Goal: Task Accomplishment & Management: Manage account settings

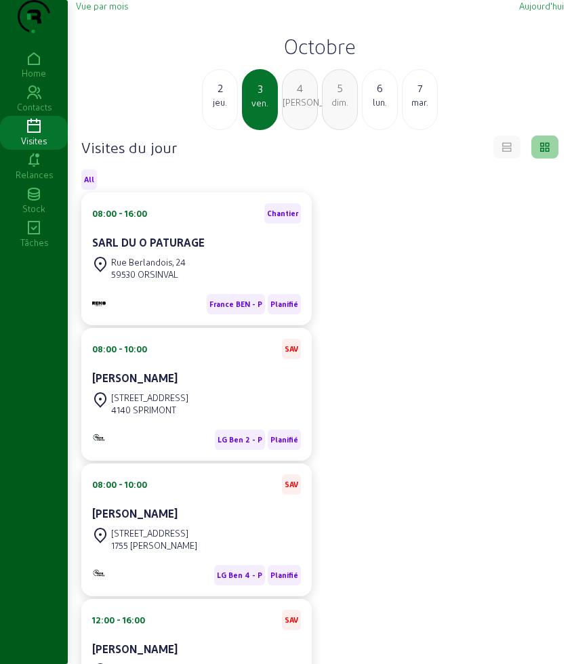
click at [381, 108] on div "lun." at bounding box center [380, 102] width 35 height 12
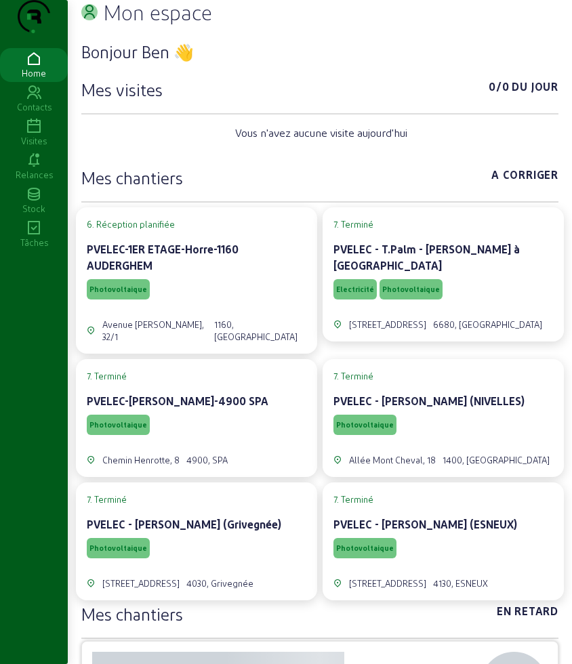
click at [35, 135] on icon at bounding box center [34, 127] width 68 height 16
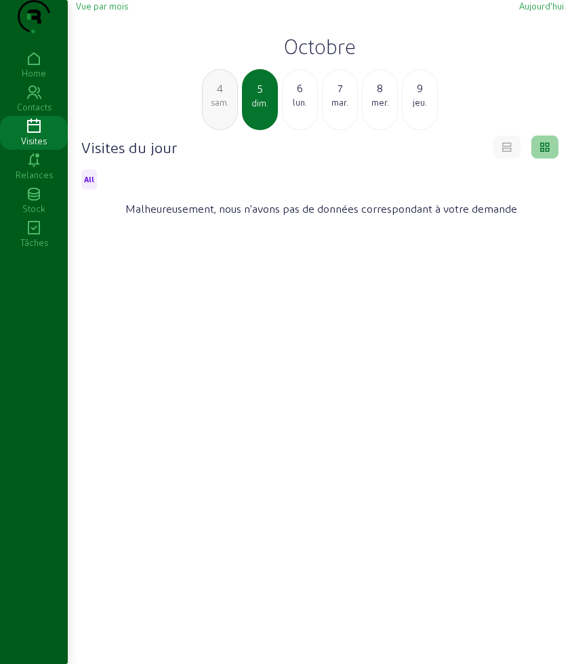
click at [305, 108] on div "lun." at bounding box center [300, 102] width 35 height 12
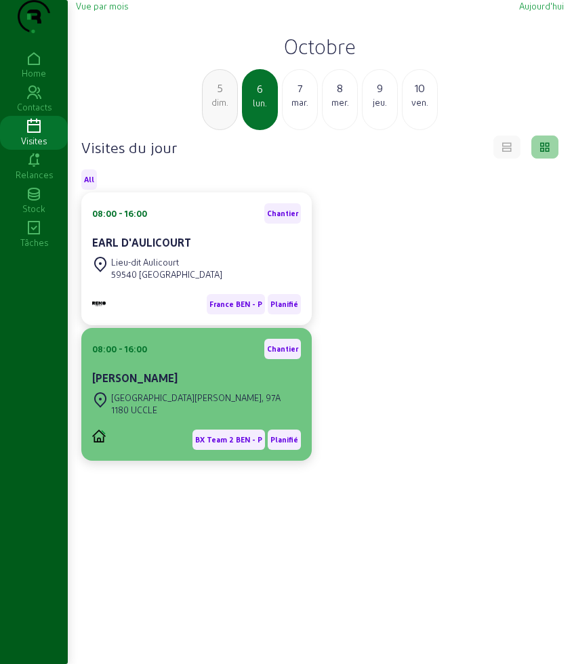
click at [190, 385] on div "08:00 - 16:00 [PERSON_NAME]" at bounding box center [196, 364] width 209 height 50
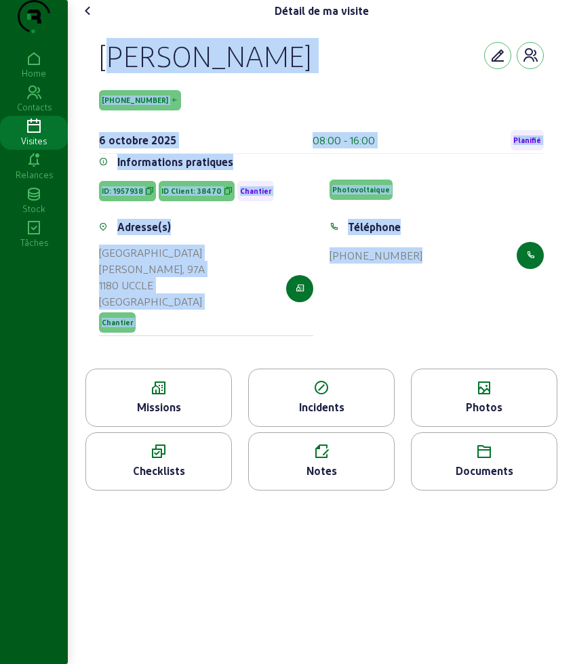
drag, startPoint x: 100, startPoint y: 81, endPoint x: 494, endPoint y: 318, distance: 460.1
click at [494, 318] on div "[PERSON_NAME] [PHONE_NUMBER] [DATE] 08:00 - 16:00 Planifié Informations pratiqu…" at bounding box center [321, 195] width 477 height 347
copy cam-empty "[PERSON_NAME] [PHONE_NUMBER] [DATE] 08:00 - 16:00 Planifié Informations pratiqu…"
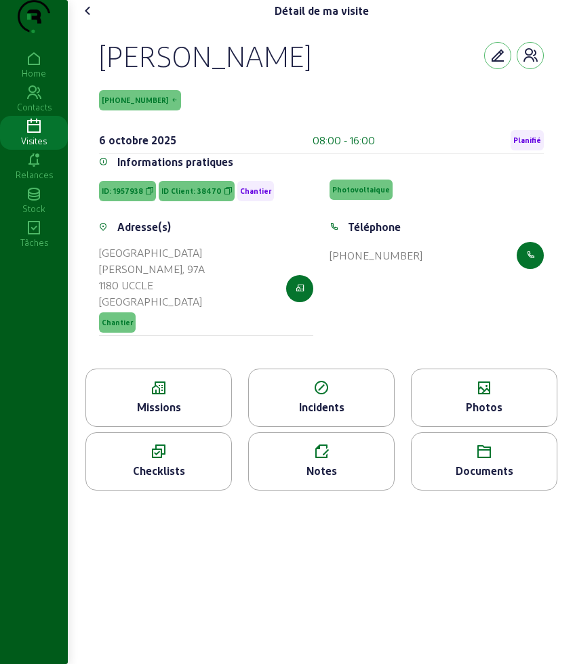
click at [121, 397] on icon at bounding box center [158, 388] width 145 height 16
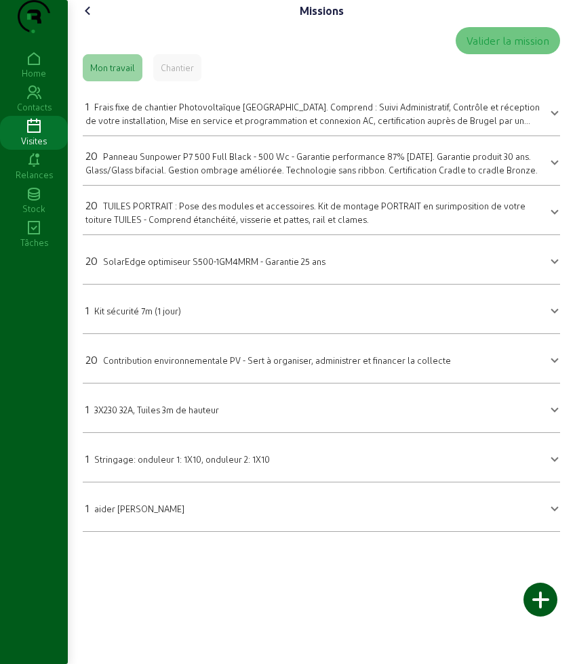
click at [98, 22] on cam-font-icon at bounding box center [88, 11] width 22 height 22
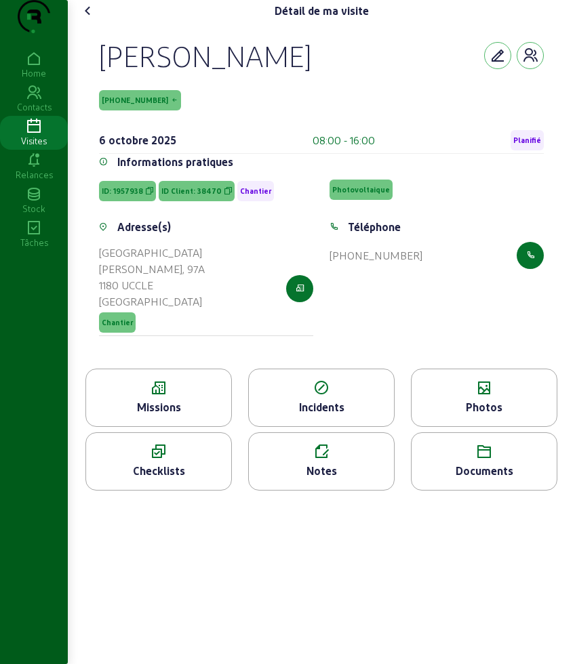
click at [509, 416] on div "Photos" at bounding box center [484, 407] width 145 height 16
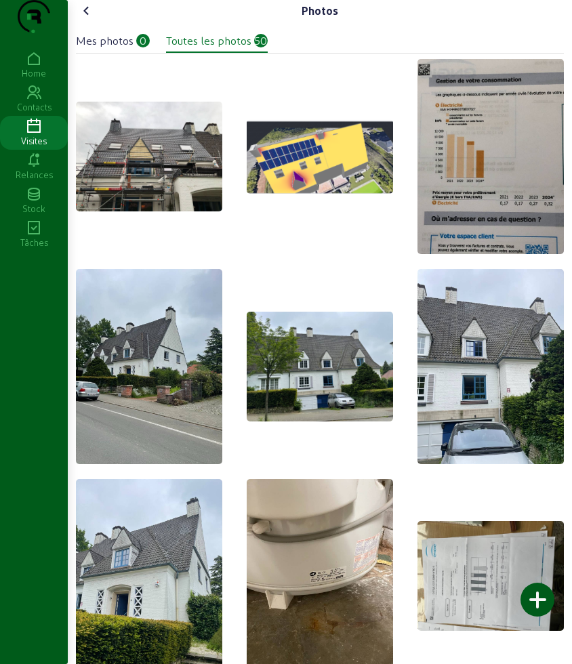
click at [171, 207] on img at bounding box center [149, 157] width 146 height 110
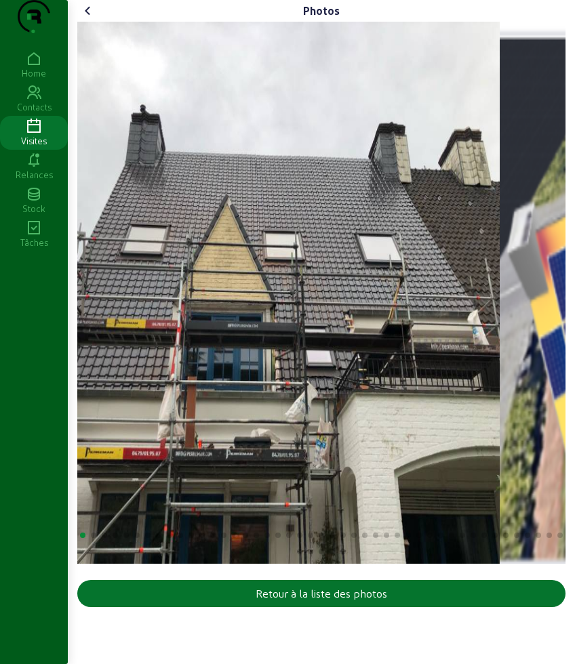
click at [146, 393] on img "1 / 50" at bounding box center [256, 293] width 485 height 542
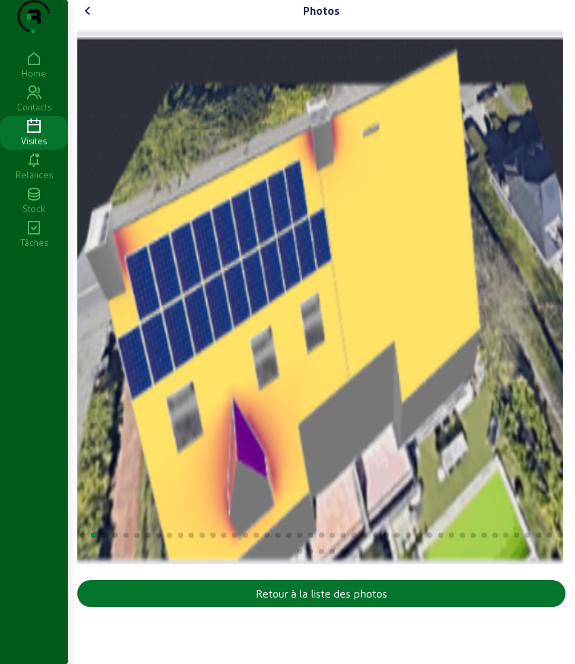
click at [287, 374] on img "2 / 50" at bounding box center [319, 293] width 485 height 542
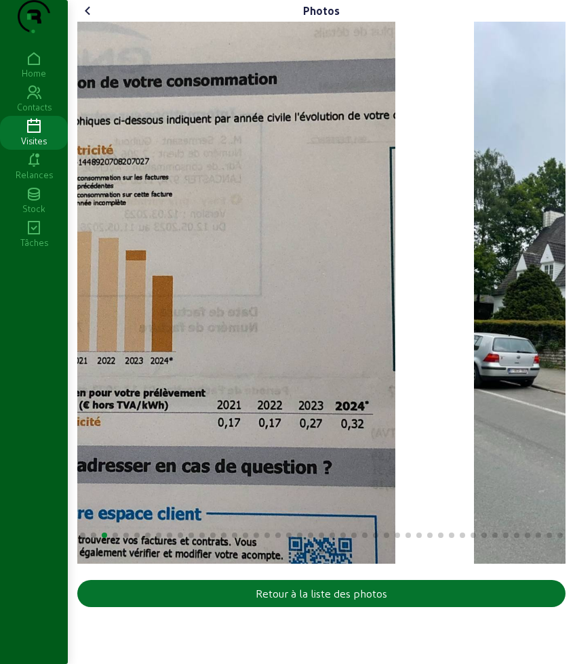
click at [81, 349] on img "3 / 50" at bounding box center [191, 293] width 407 height 542
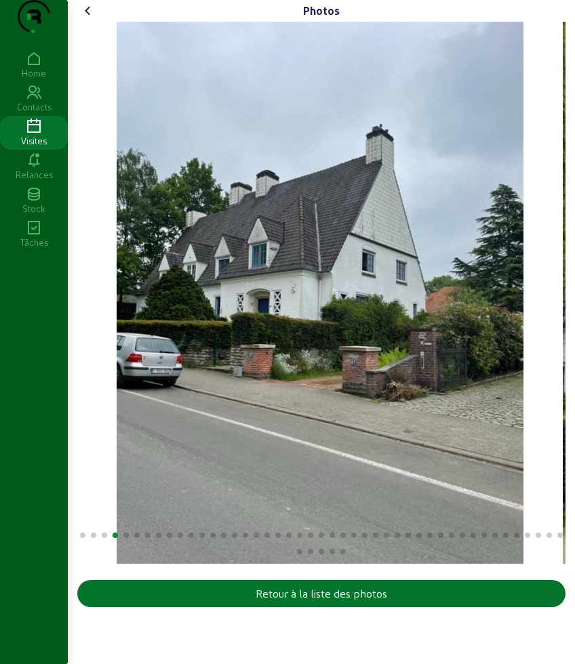
click at [0, 365] on div "Photos Retour à la liste des photos Home Contacts Visites Relances Stock Tâches" at bounding box center [287, 332] width 575 height 664
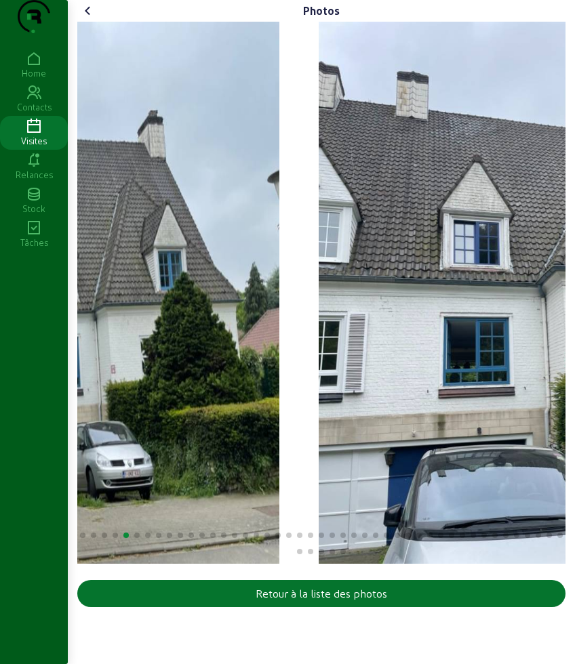
click at [104, 372] on img "5 / 50" at bounding box center [36, 293] width 485 height 542
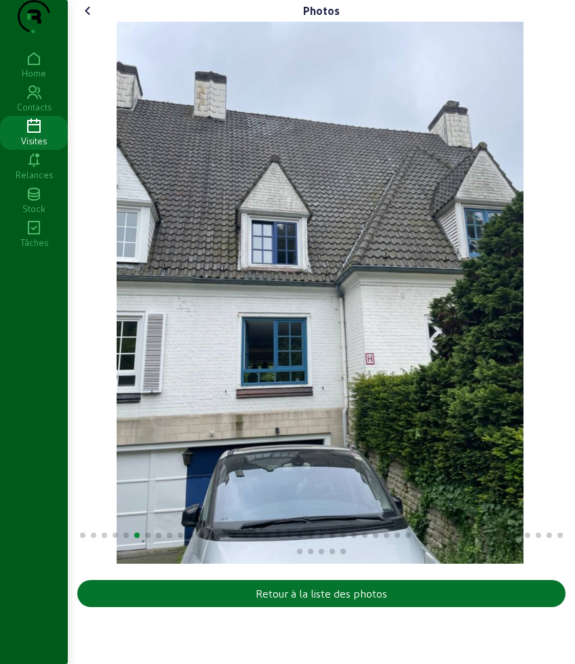
click at [117, 361] on img "6 / 50" at bounding box center [321, 293] width 408 height 542
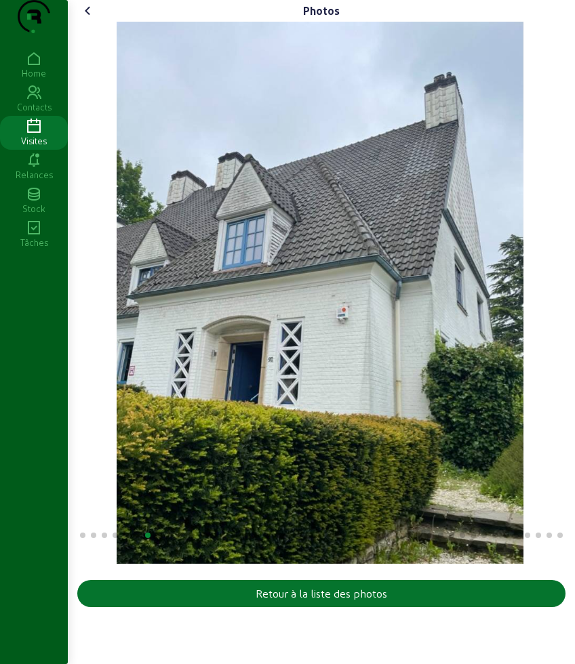
click at [140, 355] on img "7 / 50" at bounding box center [321, 293] width 408 height 542
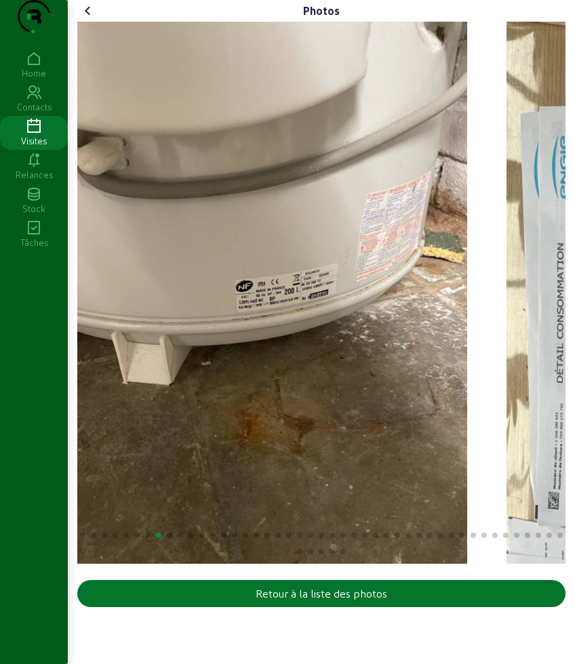
click at [92, 351] on img "8 / 50" at bounding box center [264, 293] width 408 height 542
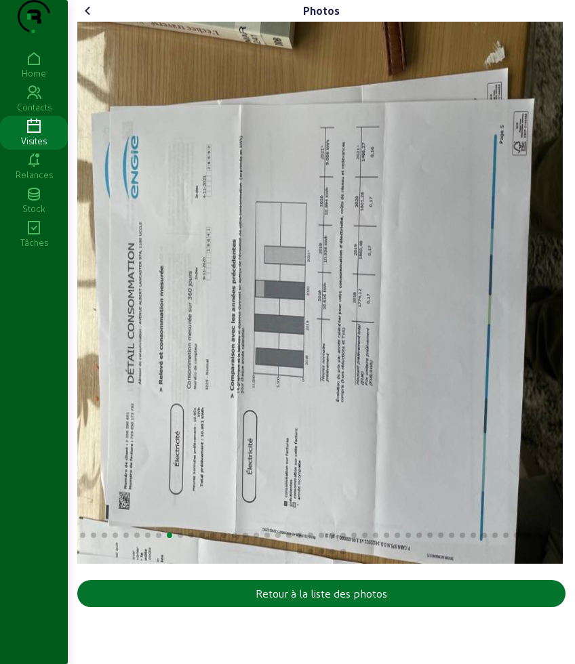
click at [92, 19] on icon at bounding box center [88, 11] width 16 height 16
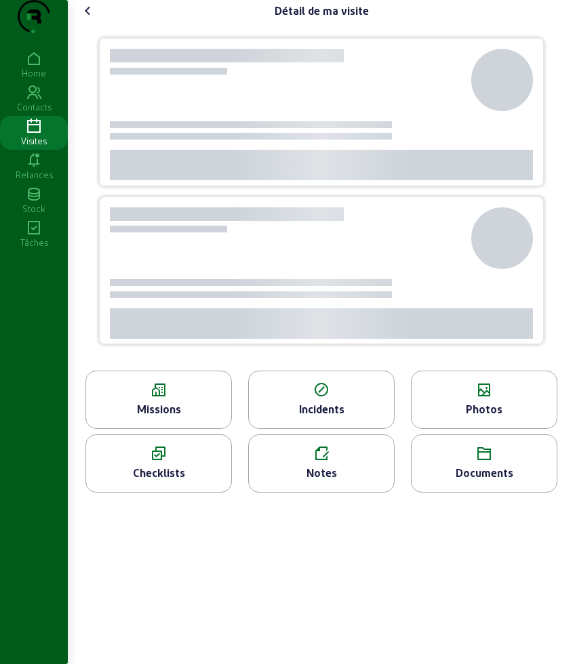
click at [160, 418] on div "Missions" at bounding box center [158, 409] width 145 height 16
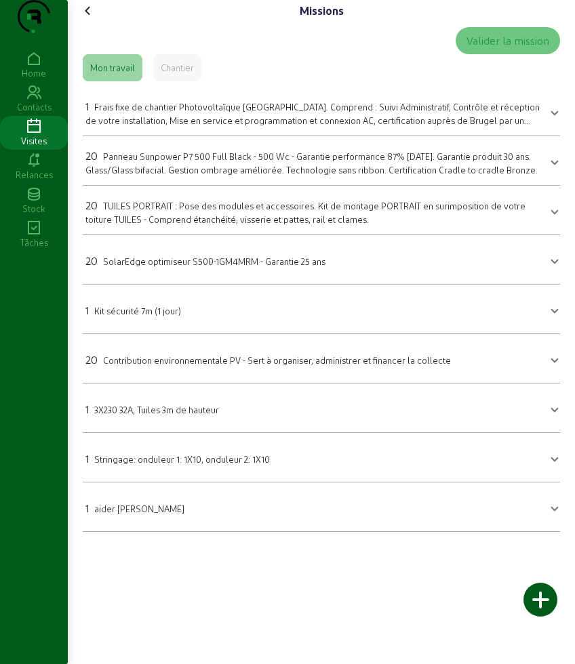
click at [91, 19] on icon at bounding box center [88, 11] width 16 height 16
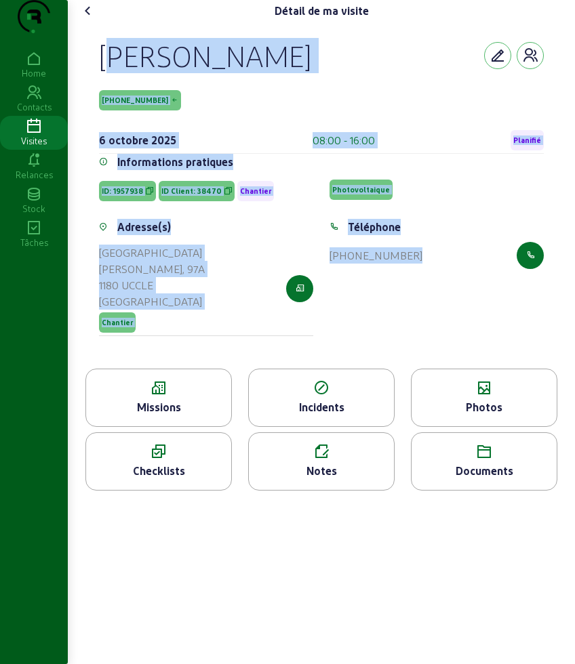
drag, startPoint x: 92, startPoint y: 71, endPoint x: 528, endPoint y: 323, distance: 503.9
click at [528, 323] on div "[PERSON_NAME] [PHONE_NUMBER] [DATE] 08:00 - 16:00 Planifié Informations pratiqu…" at bounding box center [321, 195] width 477 height 347
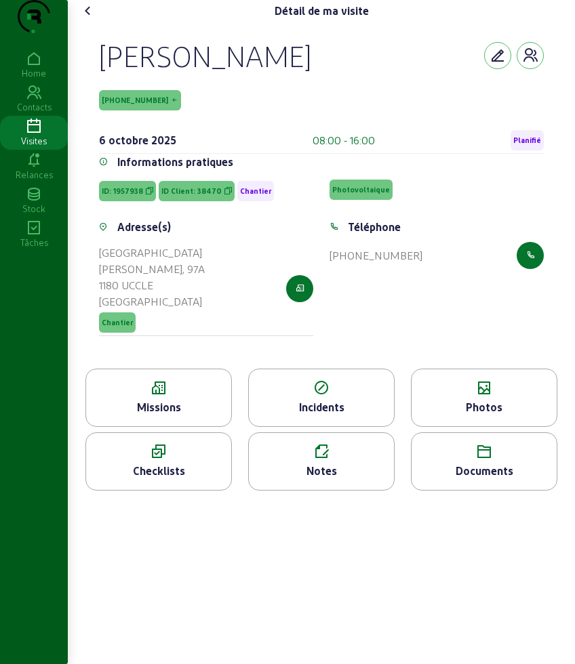
click at [168, 390] on div "Missions" at bounding box center [158, 398] width 146 height 58
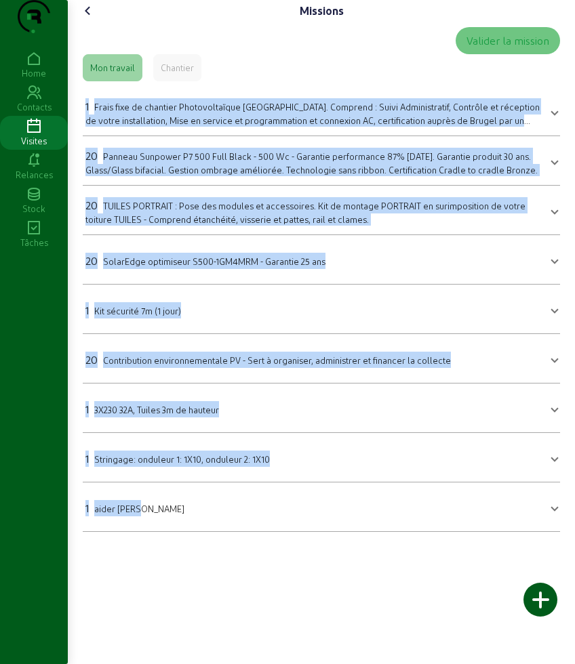
drag, startPoint x: 115, startPoint y: 190, endPoint x: 272, endPoint y: 593, distance: 433.0
click at [272, 593] on div "Missions Valider la mission Mon travail Chantier 1 Frais fixe de chantier Photo…" at bounding box center [321, 332] width 507 height 664
copy mat-accordion "1 Lorem ipsu do sitametc Adipiscingelit SEDDOEIUS. Temporin : Utlab Etdoloremag…"
click at [81, 22] on cam-font-icon at bounding box center [88, 11] width 22 height 22
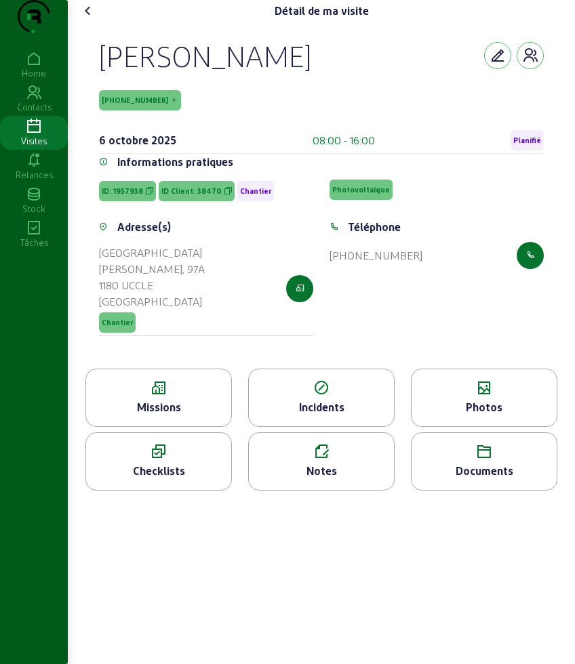
click at [460, 416] on div "Photos" at bounding box center [484, 407] width 145 height 16
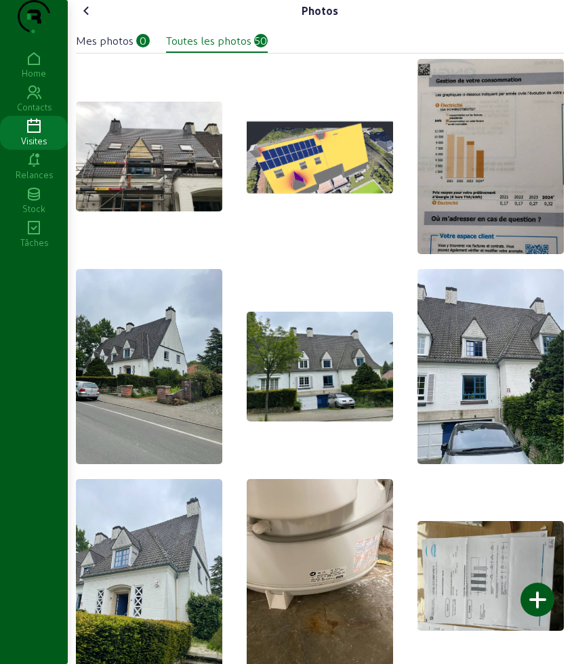
drag, startPoint x: 96, startPoint y: 14, endPoint x: 97, endPoint y: 28, distance: 14.3
click at [95, 19] on icon at bounding box center [87, 11] width 16 height 16
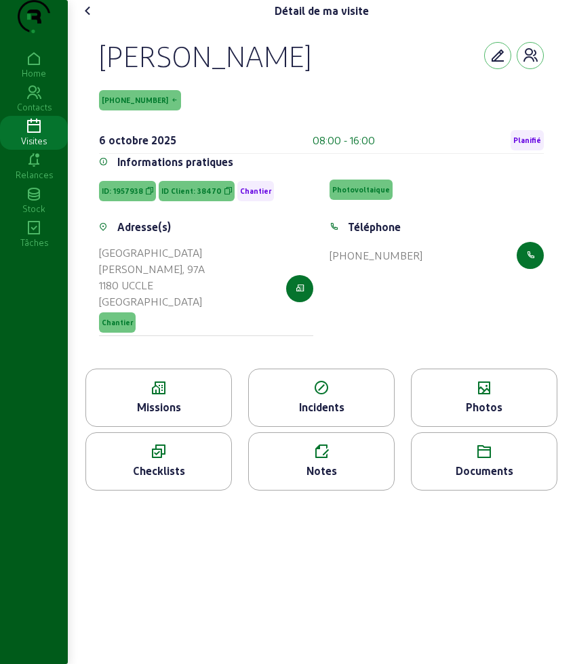
click at [517, 479] on div "Documents" at bounding box center [484, 471] width 145 height 16
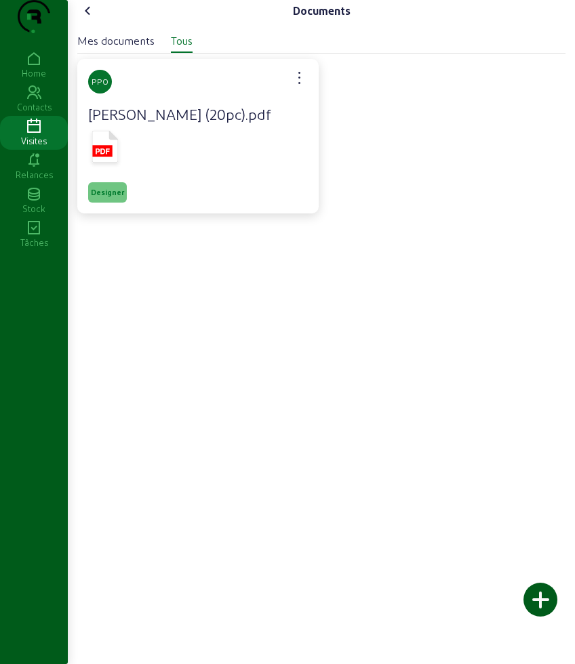
click at [115, 163] on icon at bounding box center [105, 147] width 26 height 32
click at [92, 19] on icon at bounding box center [88, 11] width 16 height 16
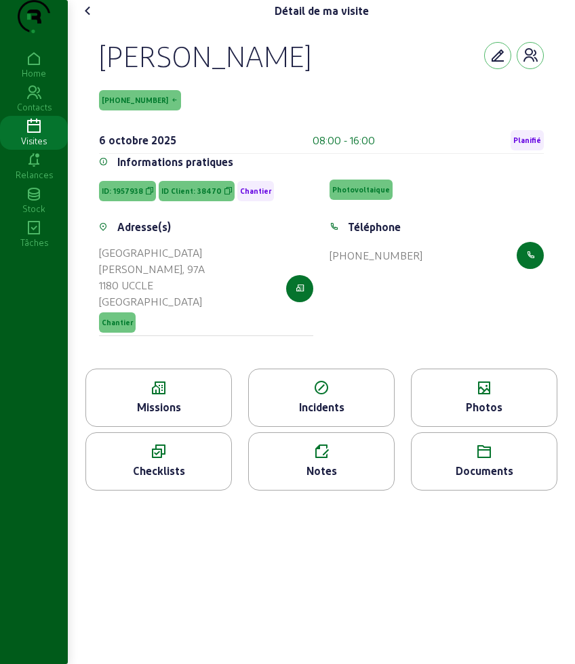
click at [176, 397] on icon at bounding box center [158, 388] width 145 height 16
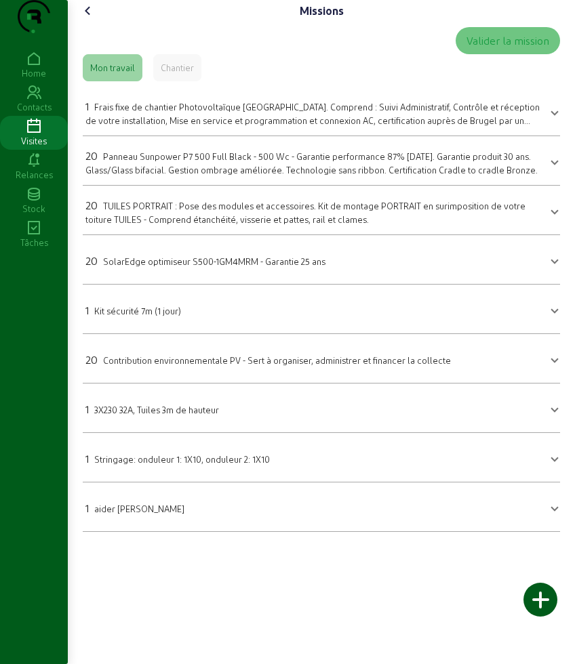
click at [90, 19] on icon at bounding box center [88, 11] width 16 height 16
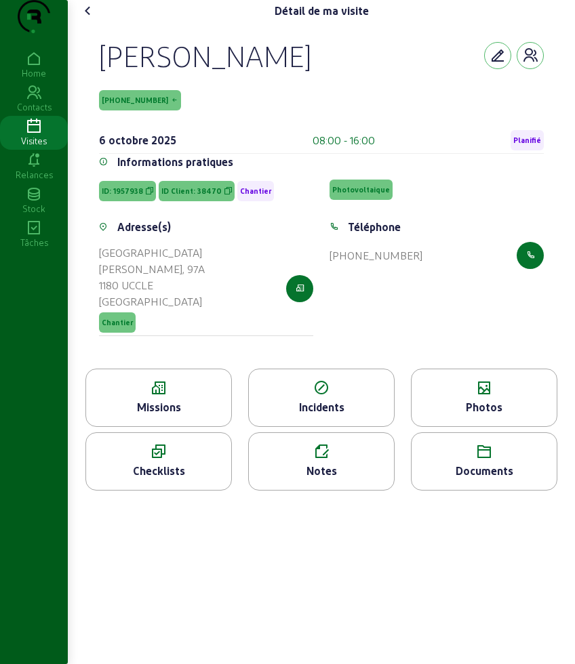
click at [90, 19] on icon at bounding box center [88, 11] width 16 height 16
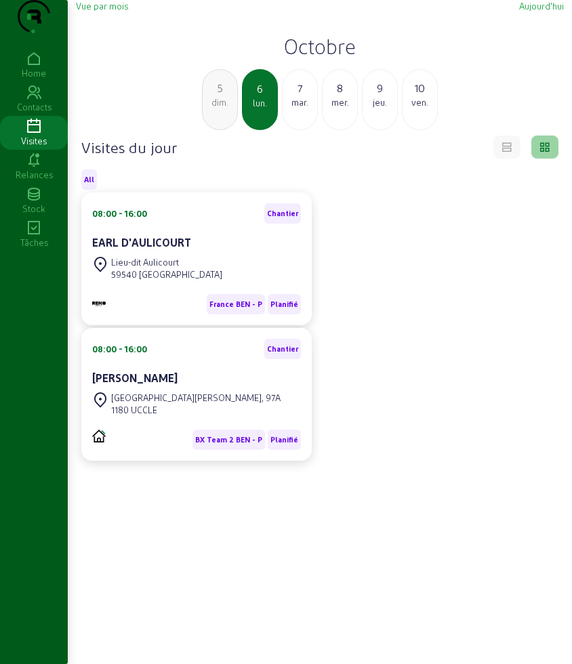
click at [310, 58] on h2 "Octobre" at bounding box center [320, 46] width 488 height 24
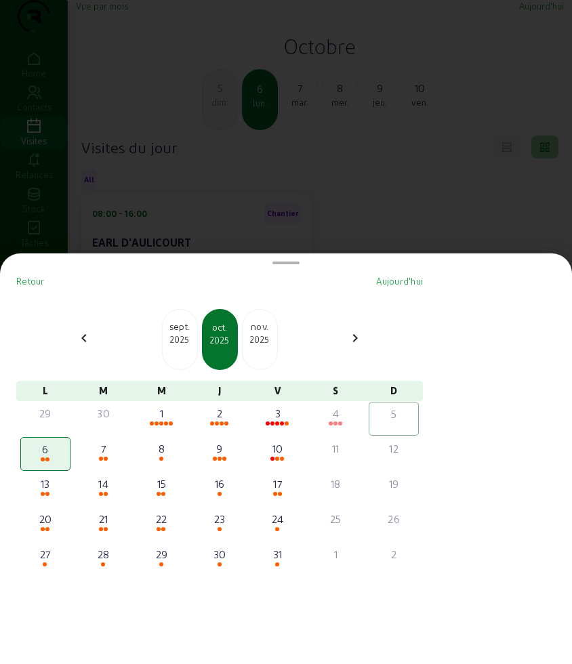
click at [227, 229] on div at bounding box center [286, 332] width 572 height 664
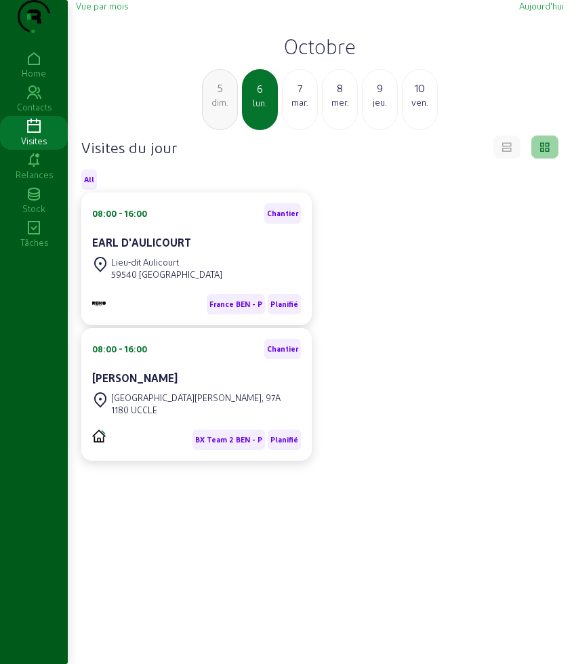
click at [222, 96] on div "5" at bounding box center [220, 88] width 35 height 16
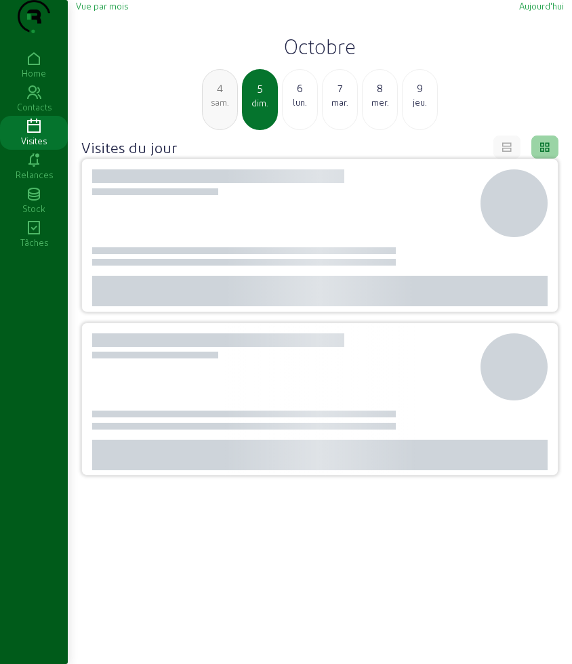
click at [222, 96] on div "4" at bounding box center [220, 88] width 35 height 16
click at [222, 96] on div "3" at bounding box center [220, 88] width 35 height 16
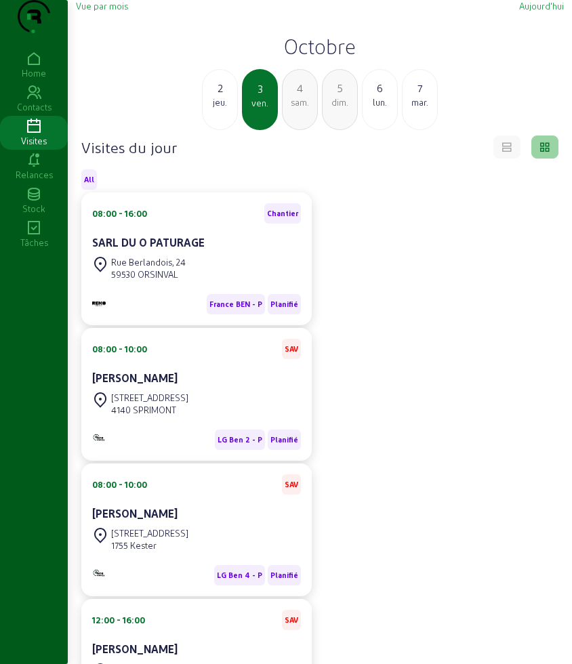
click at [223, 96] on div "2" at bounding box center [220, 88] width 35 height 16
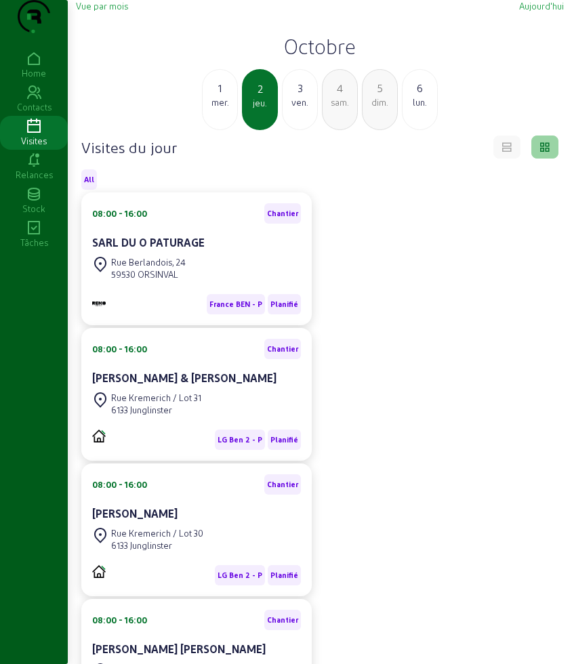
click at [213, 254] on div "08:00 - 16:00 Chantier SARL DU O PATURAGE" at bounding box center [196, 228] width 209 height 50
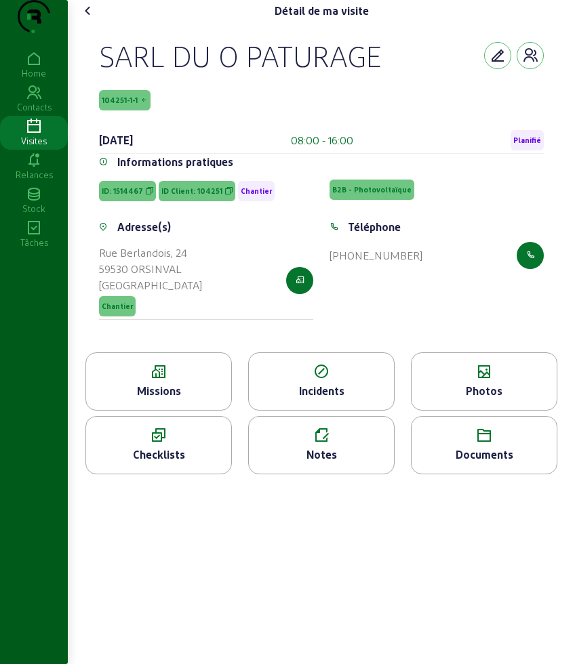
click at [99, 22] on cam-font-icon at bounding box center [88, 11] width 22 height 22
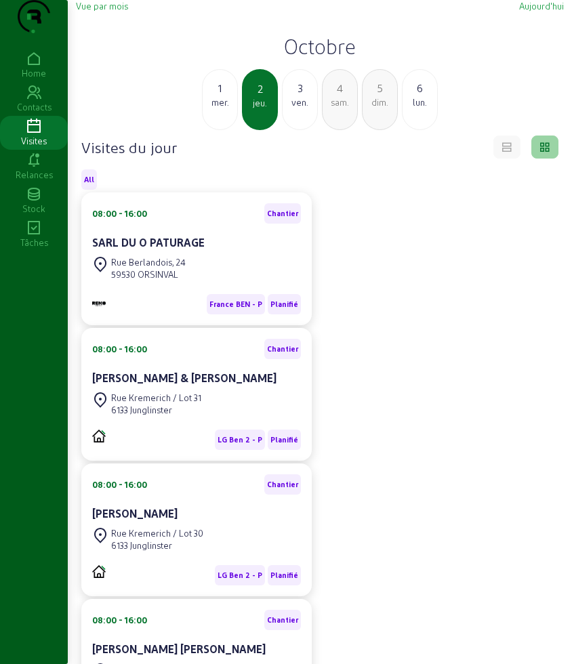
click at [219, 96] on div "1" at bounding box center [220, 88] width 35 height 16
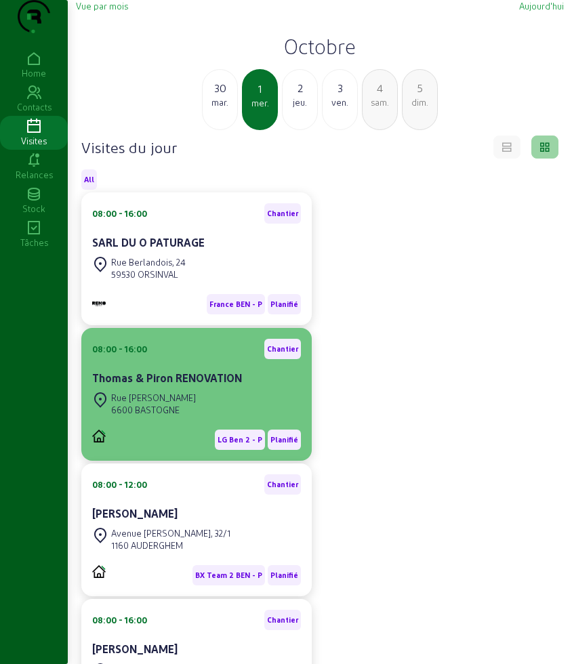
click at [202, 389] on div "Thomas & Piron RENOVATION" at bounding box center [196, 379] width 209 height 19
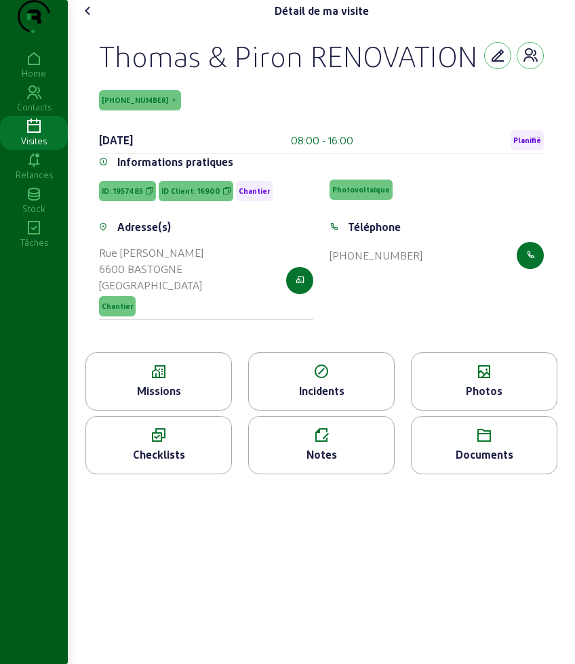
click at [184, 408] on div "Missions" at bounding box center [158, 382] width 146 height 58
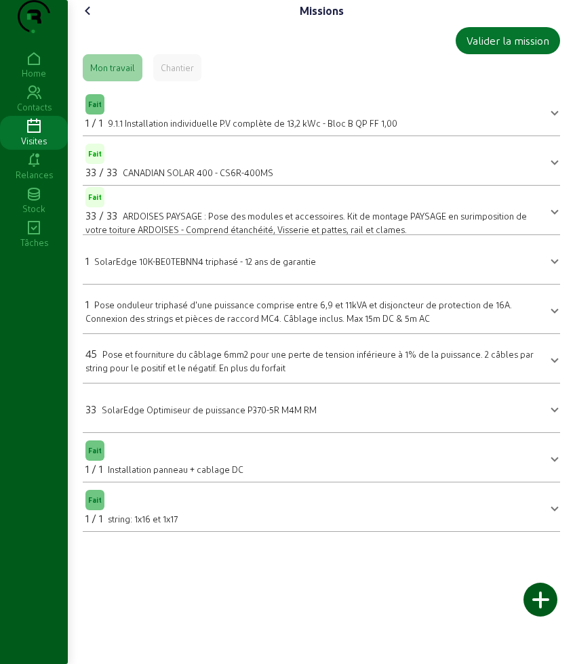
click at [93, 19] on icon at bounding box center [88, 11] width 16 height 16
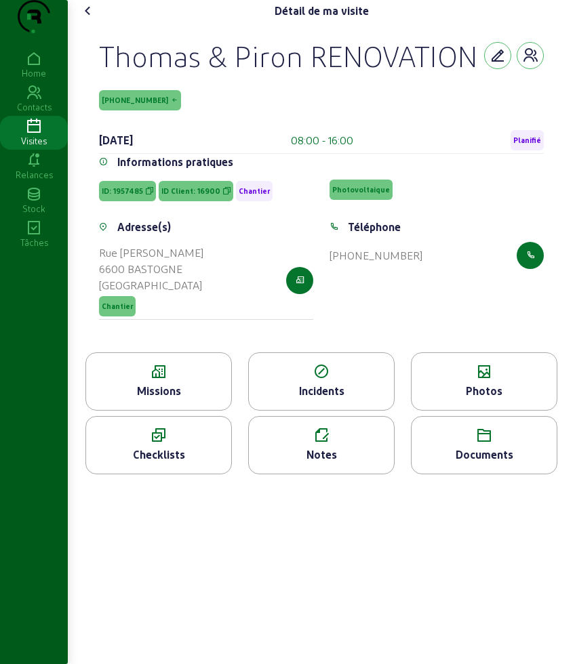
click at [537, 411] on div "Photos" at bounding box center [484, 382] width 146 height 58
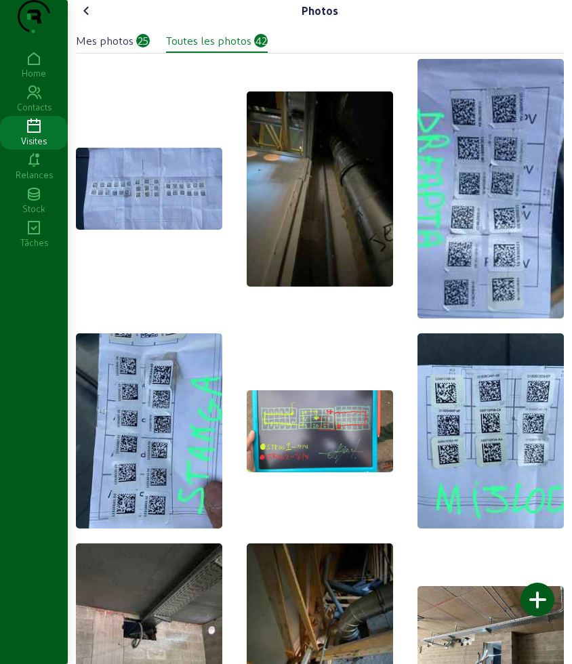
click at [134, 49] on div "Mes photos" at bounding box center [105, 41] width 58 height 16
click at [86, 19] on icon at bounding box center [87, 11] width 16 height 16
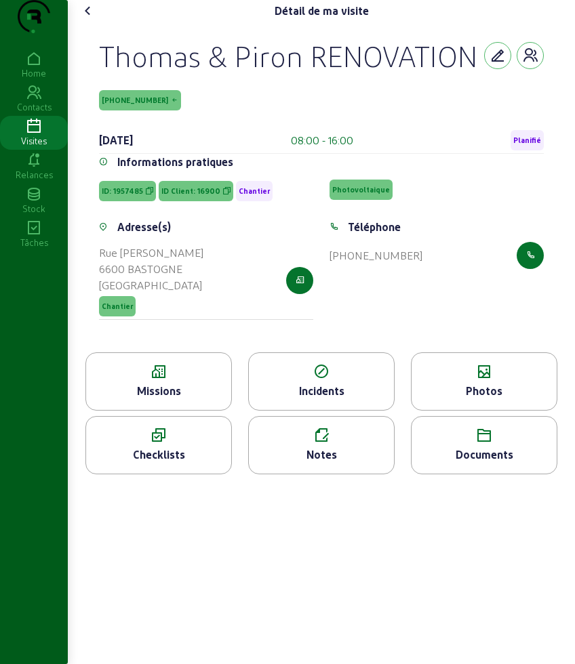
click at [155, 380] on icon at bounding box center [158, 372] width 145 height 16
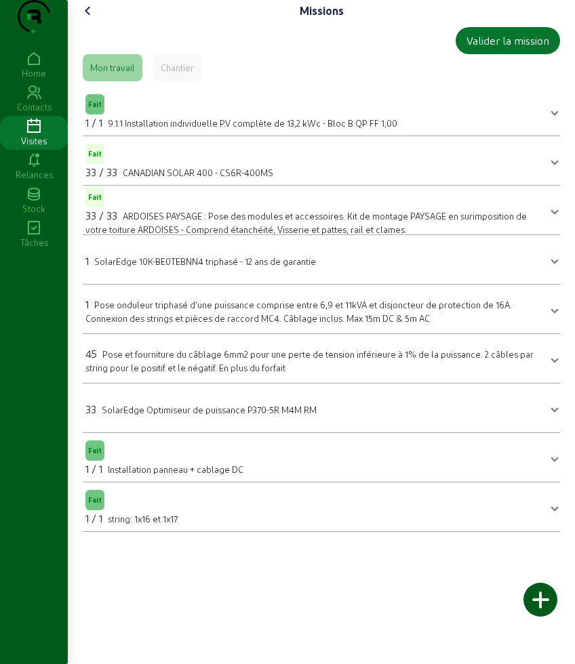
click at [87, 19] on icon at bounding box center [88, 11] width 16 height 16
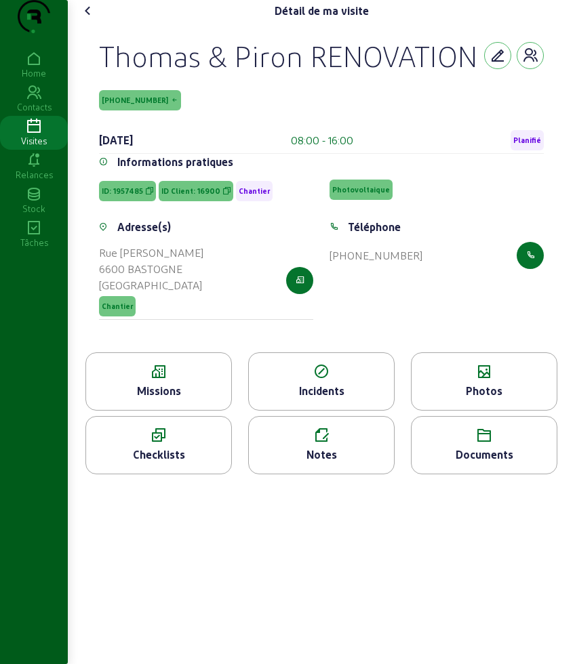
click at [83, 19] on icon at bounding box center [88, 11] width 16 height 16
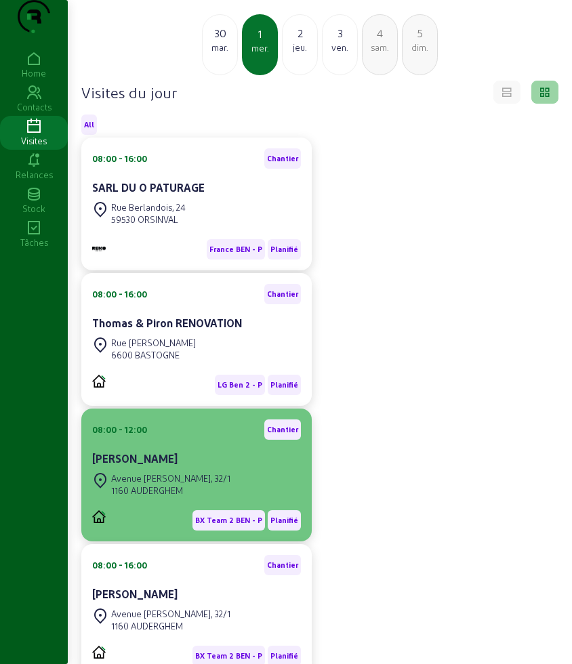
scroll to position [170, 0]
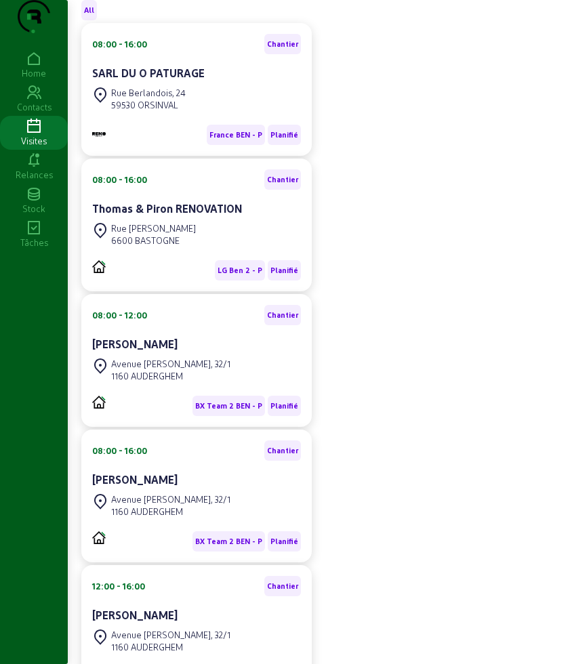
click at [183, 370] on div "Avenue [PERSON_NAME], 32/1" at bounding box center [170, 364] width 119 height 12
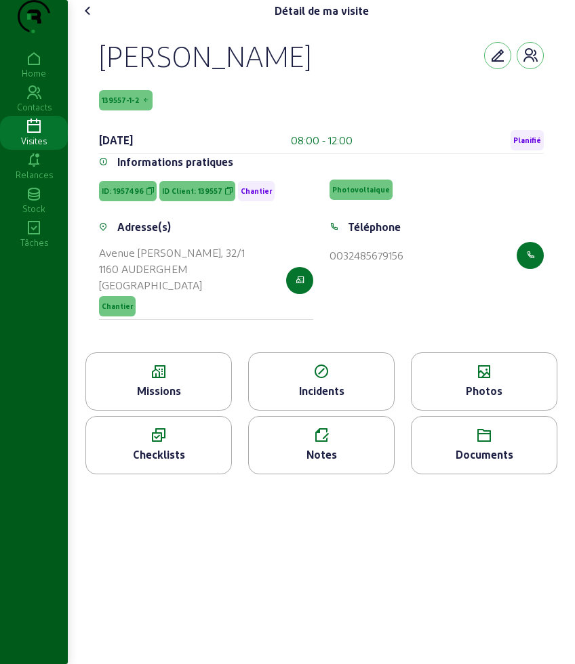
click at [167, 380] on icon at bounding box center [158, 372] width 145 height 16
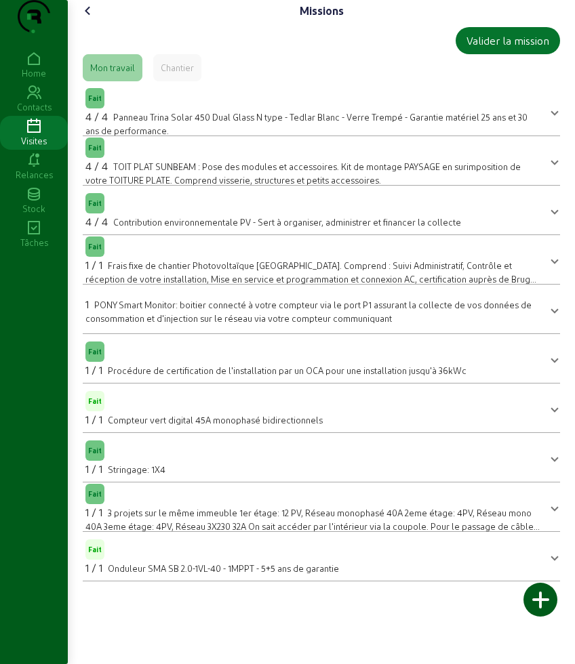
click at [98, 22] on cam-font-icon at bounding box center [88, 11] width 22 height 22
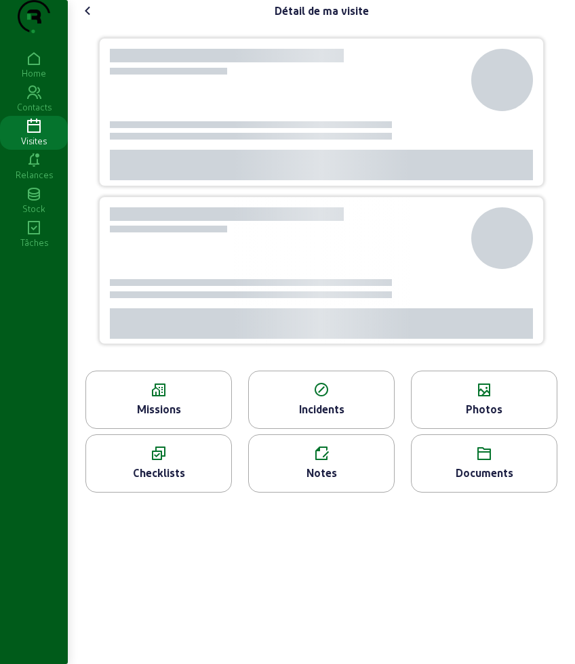
click at [98, 22] on cam-font-icon at bounding box center [88, 11] width 22 height 22
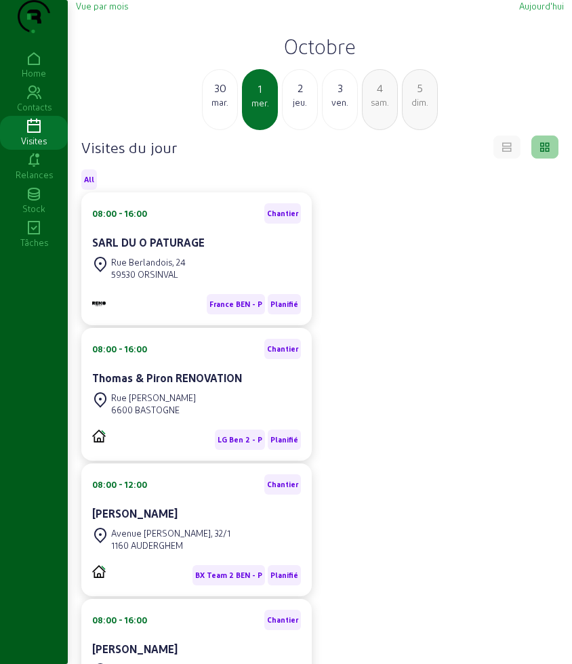
click at [282, 109] on div "2 jeu." at bounding box center [300, 99] width 36 height 61
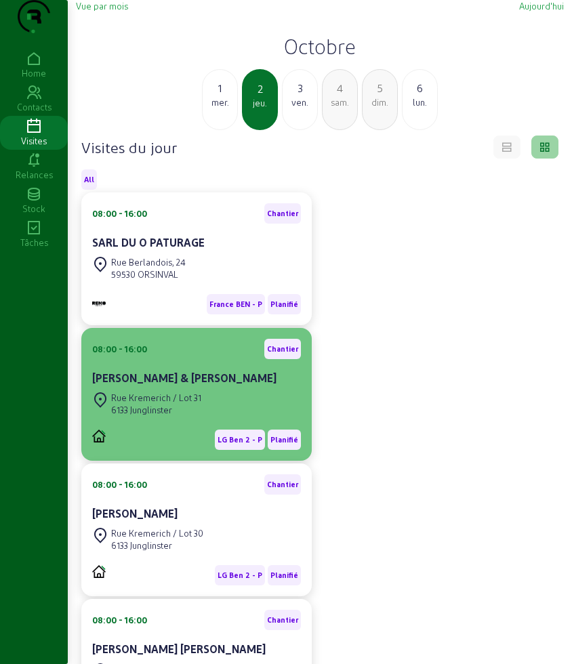
click at [179, 404] on div "Rue Kremerich / Lot 31" at bounding box center [156, 398] width 90 height 12
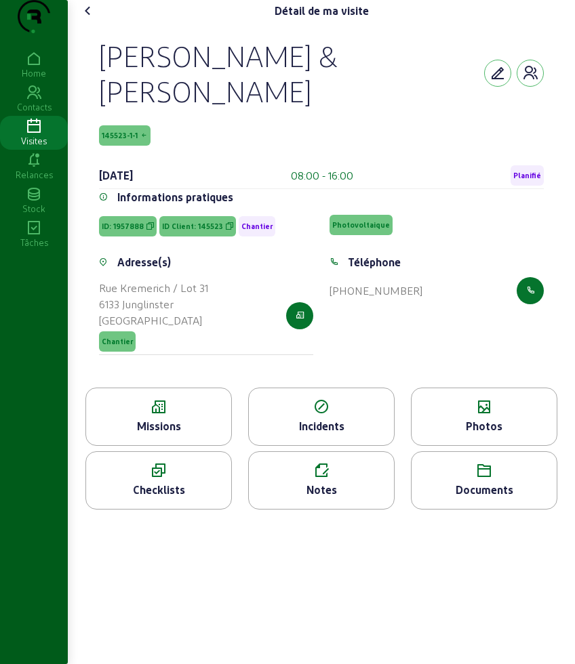
drag, startPoint x: 196, startPoint y: 398, endPoint x: 182, endPoint y: 439, distance: 43.1
click at [195, 388] on div "[PERSON_NAME] & [PERSON_NAME] 145523-1-1 [DATE] 08:00 - 16:00 Planifié Informat…" at bounding box center [321, 205] width 477 height 366
click at [182, 416] on icon at bounding box center [158, 407] width 145 height 16
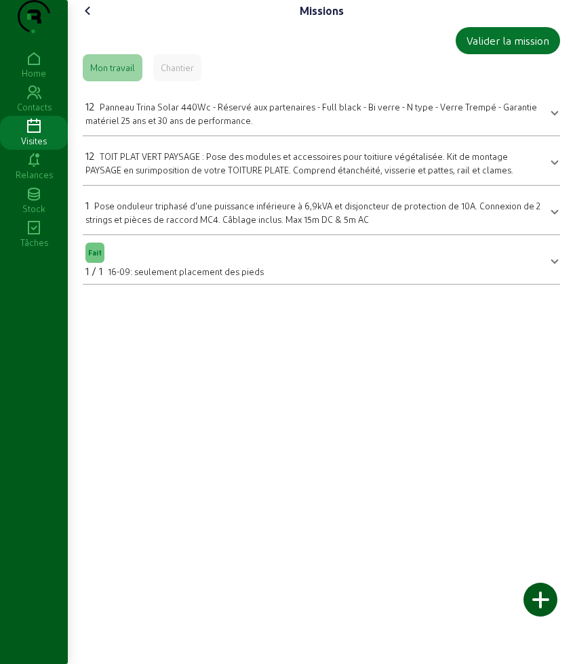
click at [84, 19] on icon at bounding box center [88, 11] width 16 height 16
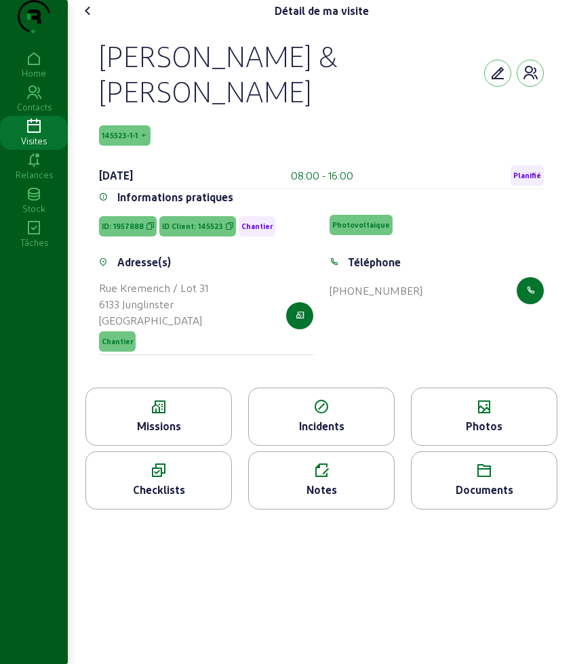
drag, startPoint x: 96, startPoint y: 80, endPoint x: 293, endPoint y: 137, distance: 205.4
click at [293, 137] on div "[PERSON_NAME] & [PERSON_NAME] 145523-1-1 [DATE] 08:00 - 16:00 Planifié Informat…" at bounding box center [321, 205] width 477 height 366
click at [142, 416] on icon at bounding box center [158, 407] width 145 height 16
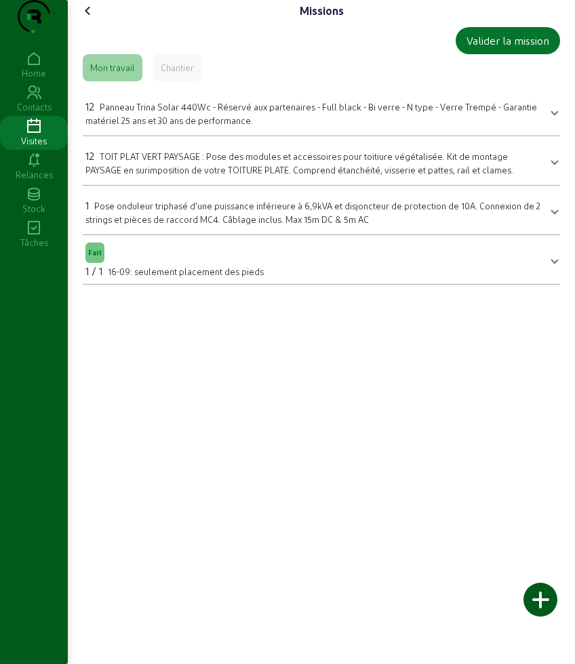
click at [83, 19] on icon at bounding box center [88, 11] width 16 height 16
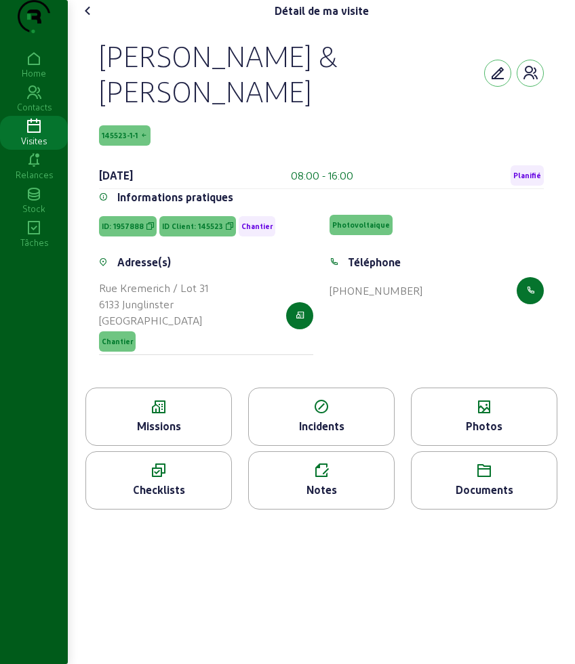
click at [450, 416] on icon at bounding box center [484, 407] width 145 height 16
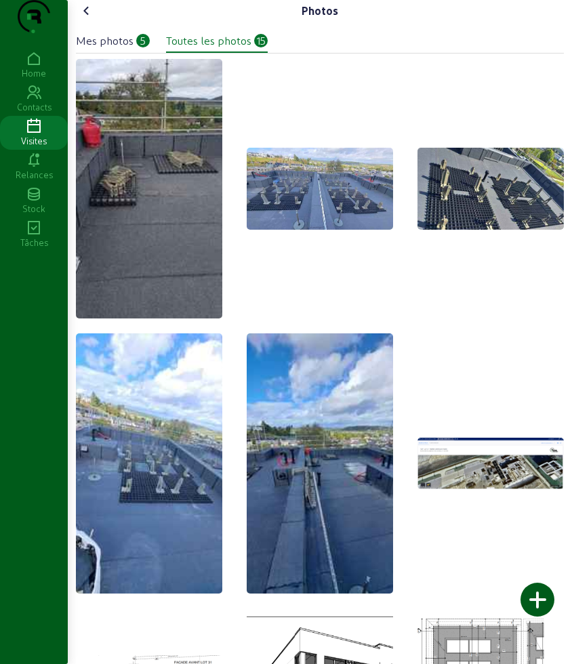
click at [87, 19] on icon at bounding box center [87, 11] width 16 height 16
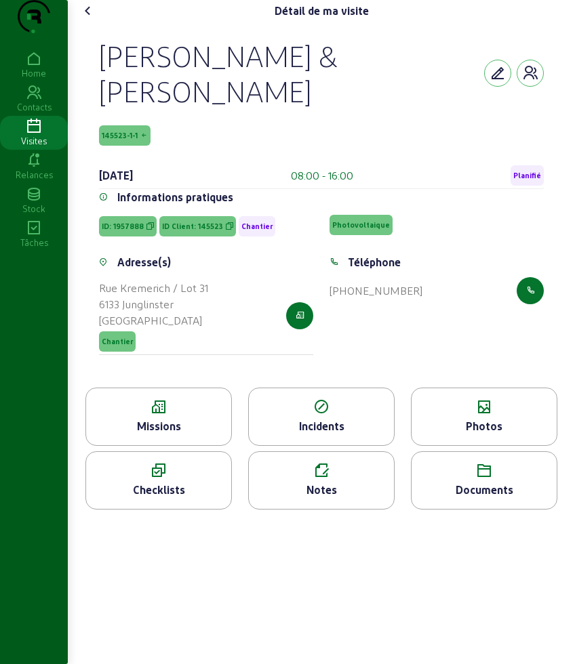
click at [92, 19] on icon at bounding box center [88, 11] width 16 height 16
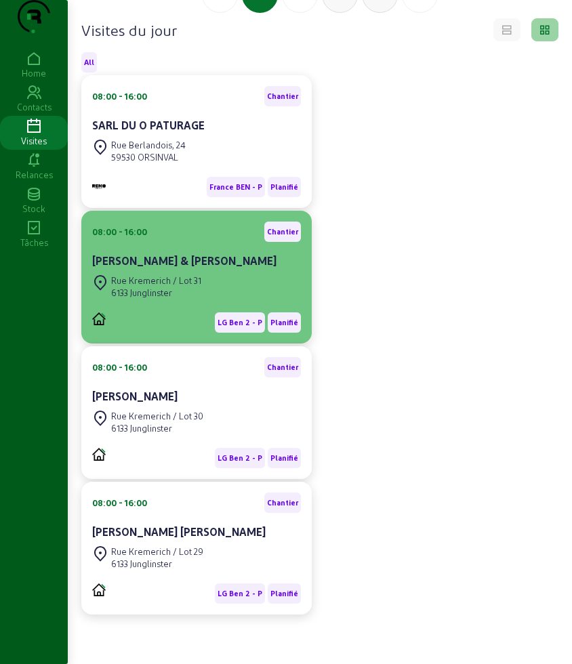
scroll to position [161, 0]
click at [155, 302] on div "LG Ben 2 - P Planifié" at bounding box center [196, 317] width 209 height 31
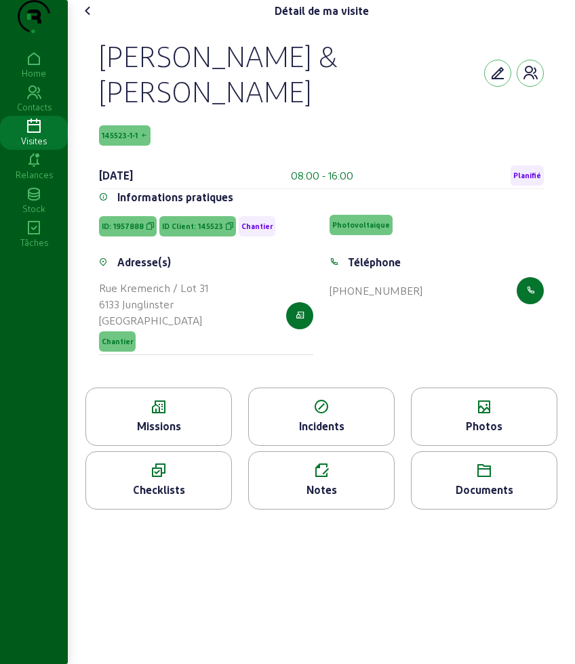
click at [176, 435] on div "Missions" at bounding box center [158, 426] width 145 height 16
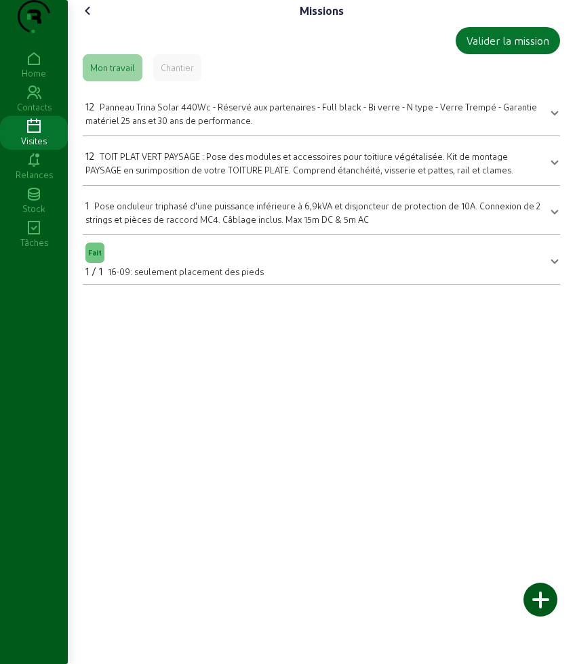
click at [92, 19] on icon at bounding box center [88, 11] width 16 height 16
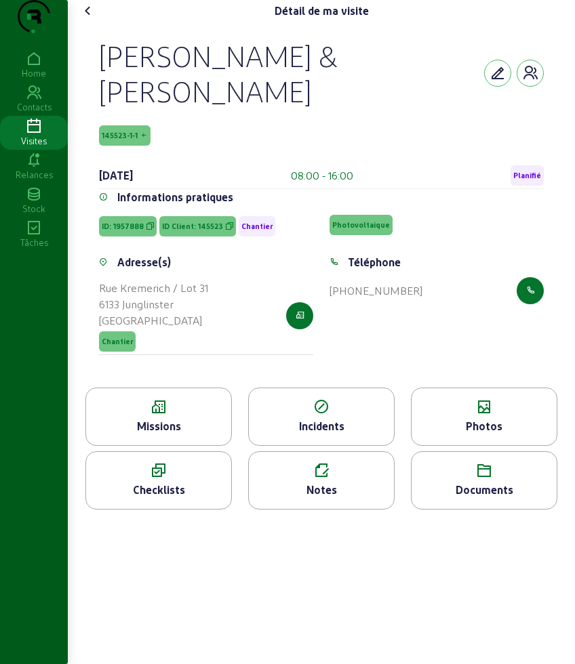
click at [455, 416] on icon at bounding box center [484, 407] width 145 height 16
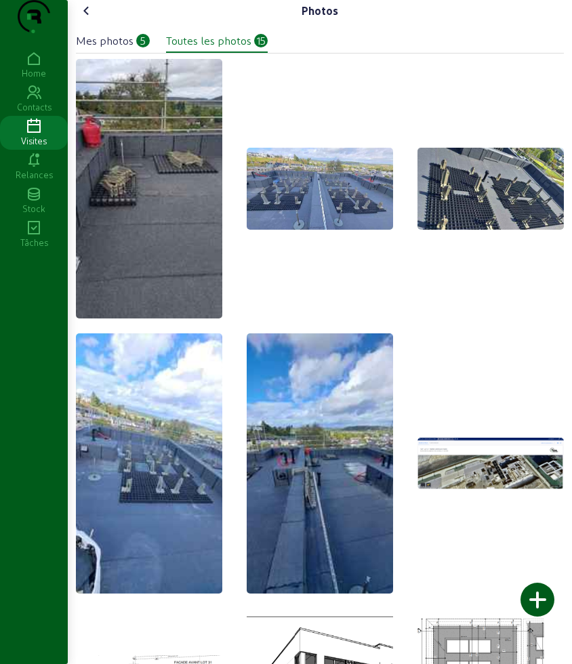
click at [262, 218] on img at bounding box center [320, 189] width 146 height 83
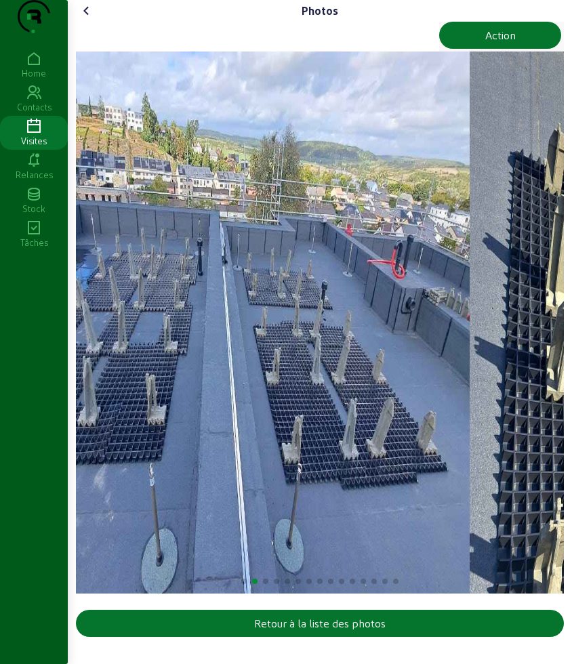
click at [207, 340] on img "2 / 15" at bounding box center [228, 323] width 483 height 542
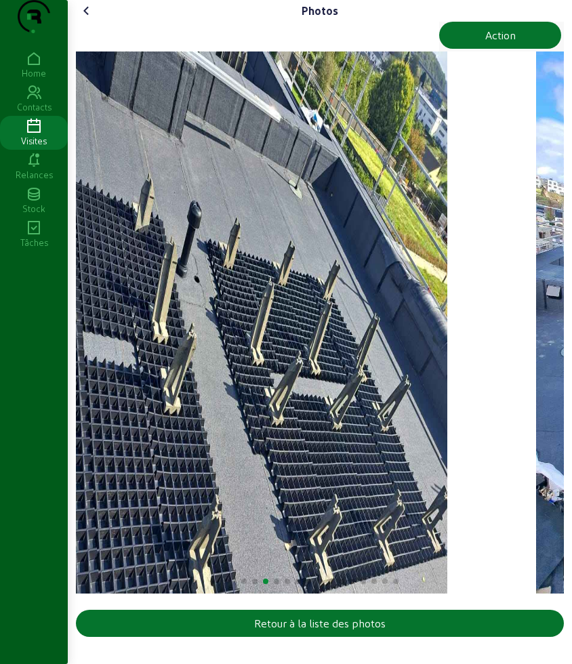
click at [108, 330] on img "3 / 15" at bounding box center [206, 323] width 483 height 542
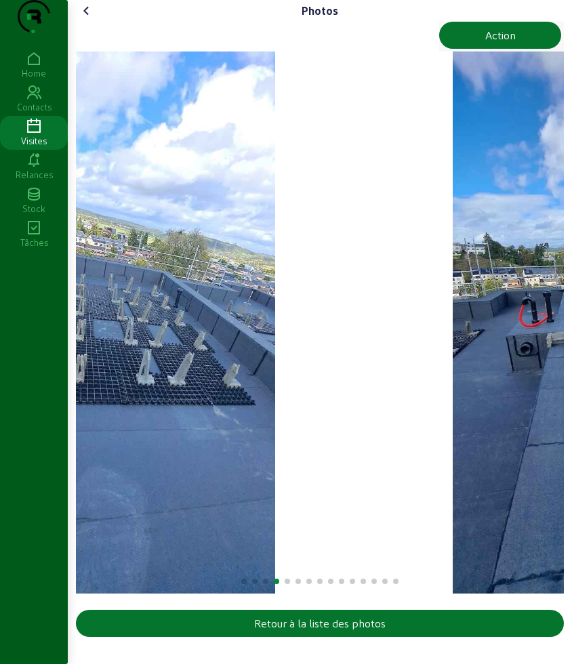
click at [204, 370] on img "4 / 15" at bounding box center [122, 323] width 305 height 542
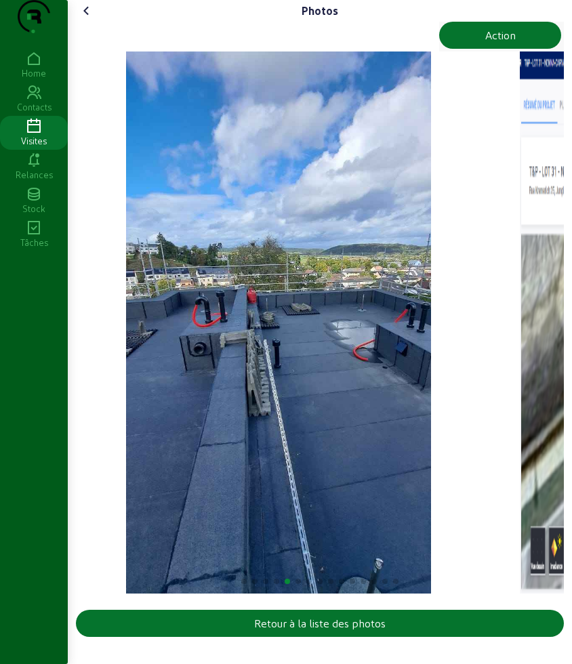
click at [227, 359] on img "5 / 15" at bounding box center [278, 323] width 305 height 542
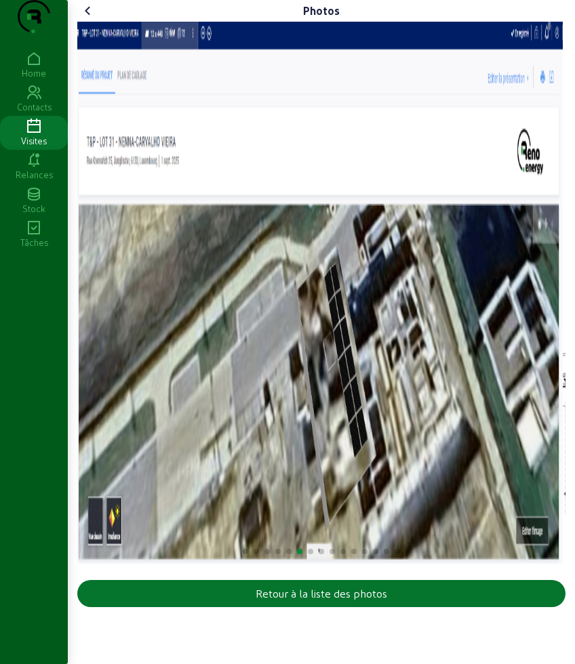
click at [87, 19] on icon at bounding box center [88, 11] width 16 height 16
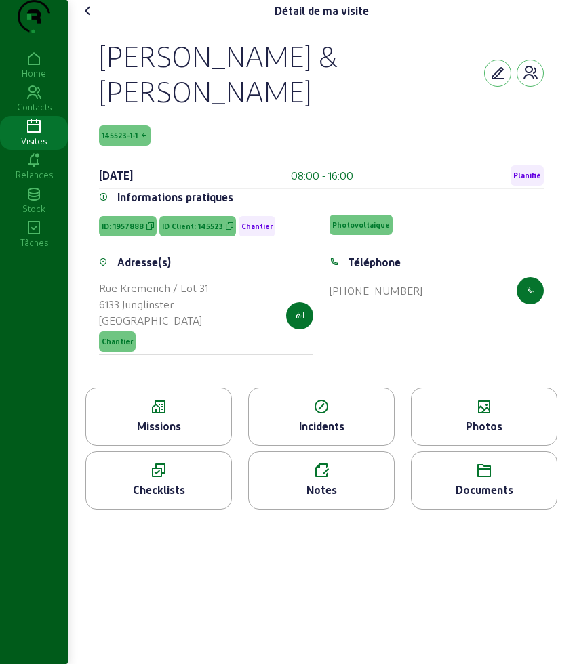
click at [429, 416] on icon at bounding box center [484, 407] width 145 height 16
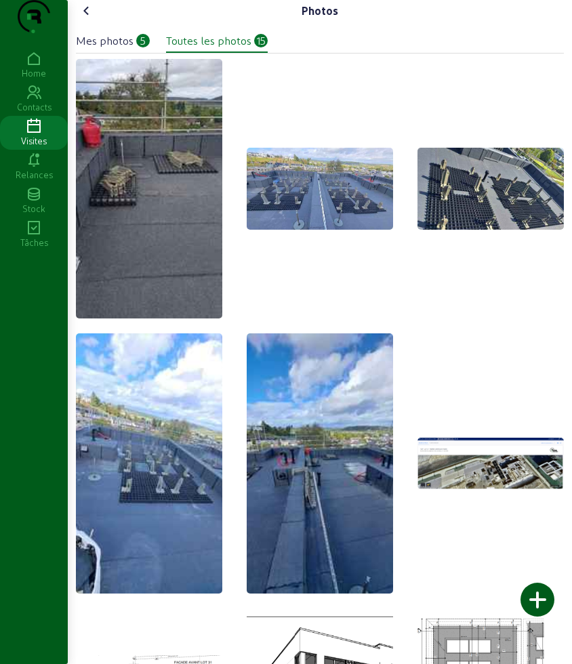
click at [94, 19] on icon at bounding box center [87, 11] width 16 height 16
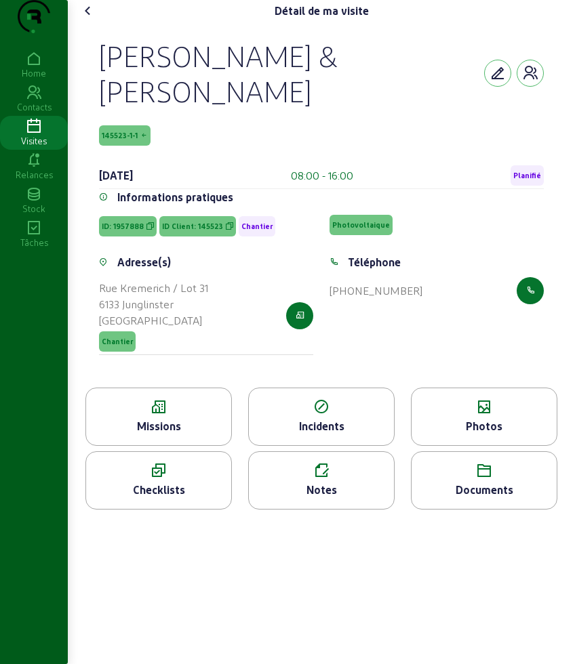
click at [467, 435] on div "Photos" at bounding box center [484, 426] width 145 height 16
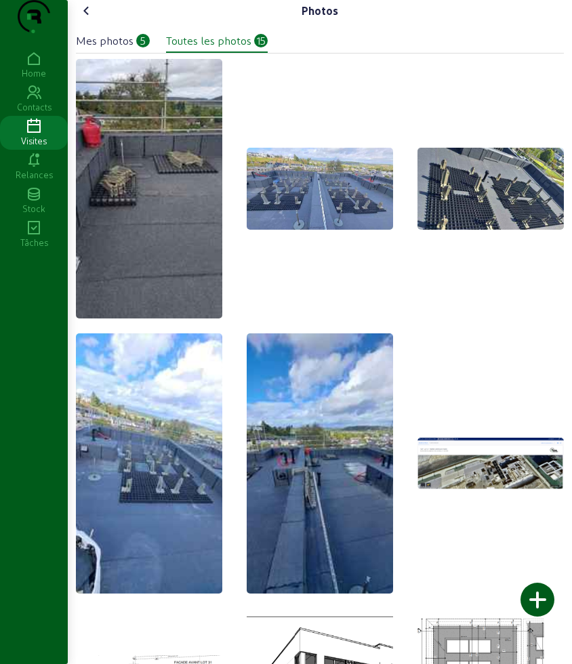
click at [544, 595] on div at bounding box center [538, 600] width 34 height 34
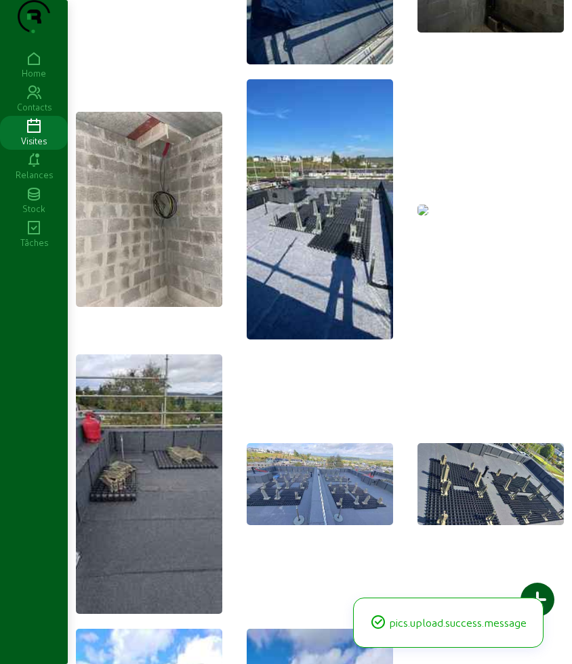
click at [429, 216] on img at bounding box center [423, 210] width 11 height 11
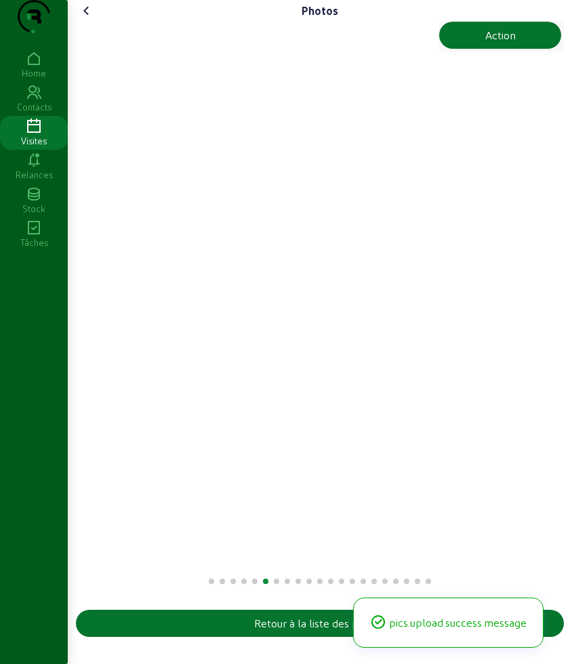
scroll to position [5, 0]
click at [511, 43] on div "Action" at bounding box center [500, 35] width 31 height 16
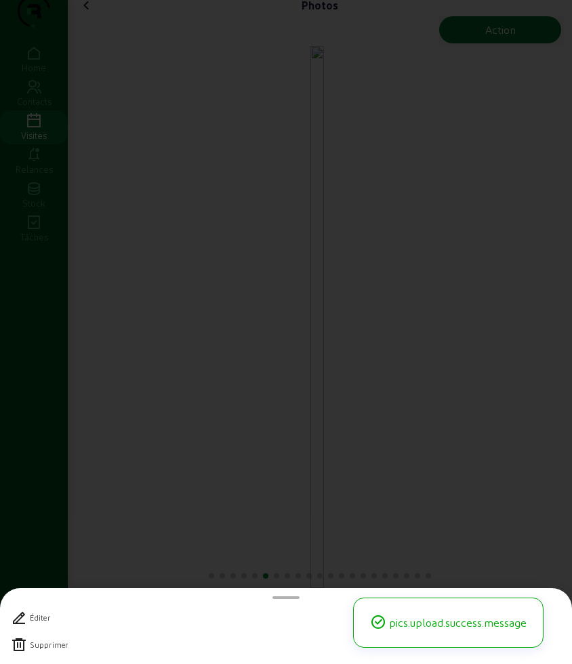
scroll to position [0, 0]
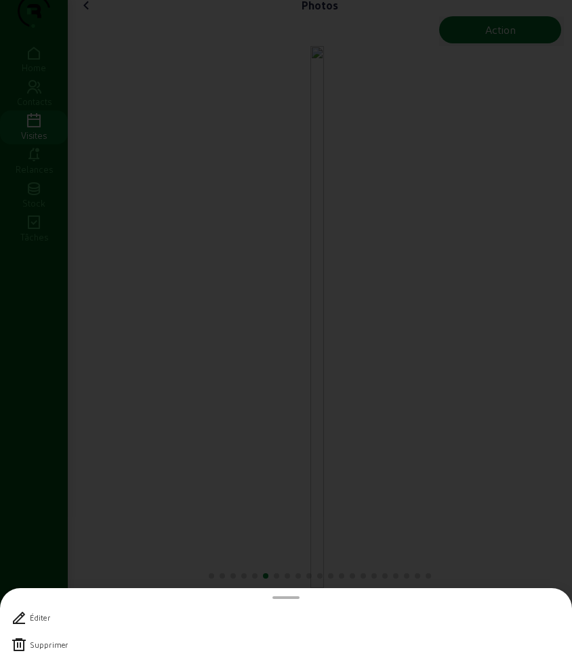
click at [43, 643] on div "Supprimer" at bounding box center [49, 645] width 38 height 9
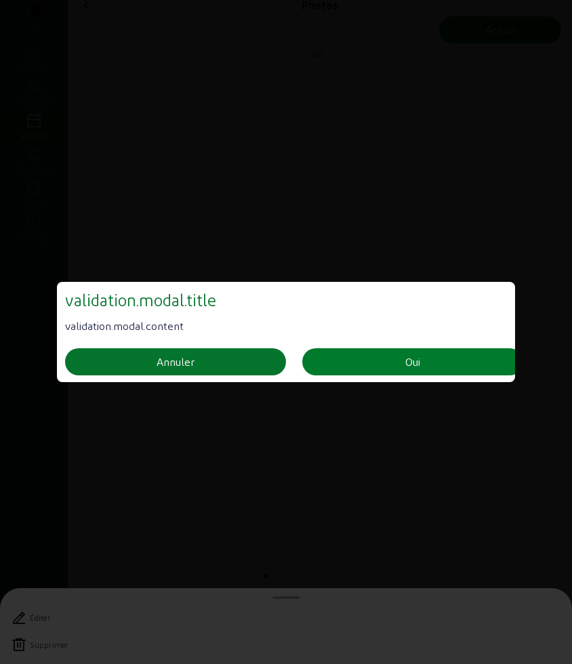
click at [353, 368] on button "Oui" at bounding box center [412, 362] width 221 height 27
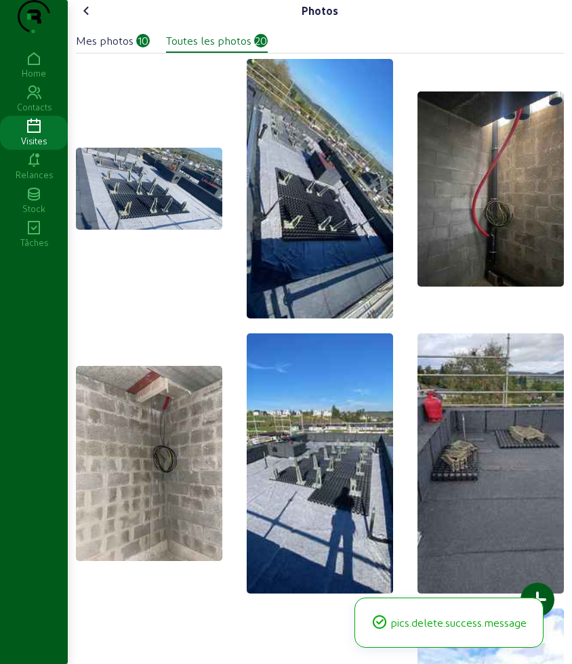
scroll to position [5, 0]
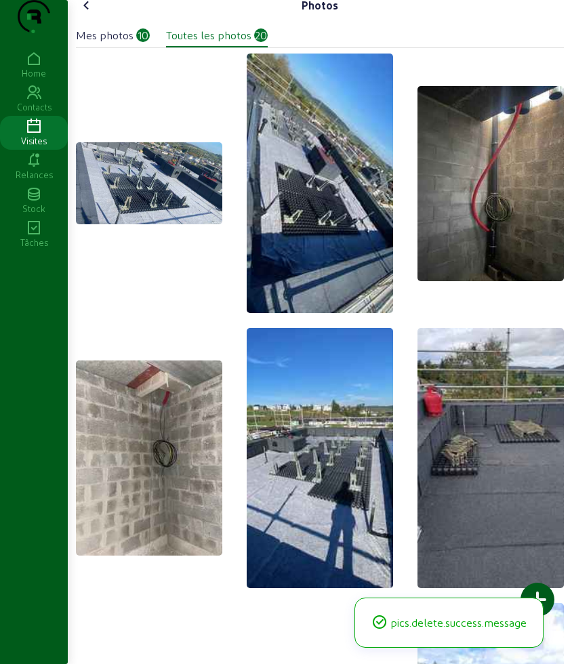
click at [79, 16] on cam-font-icon at bounding box center [87, 6] width 22 height 22
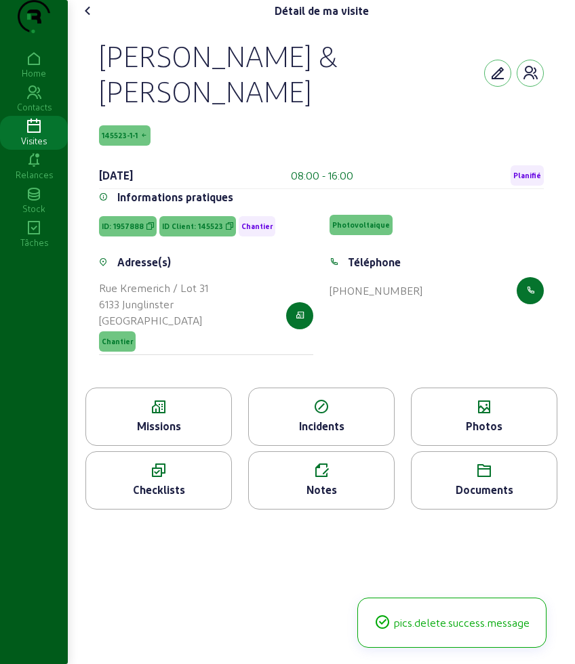
click at [92, 19] on icon at bounding box center [88, 11] width 16 height 16
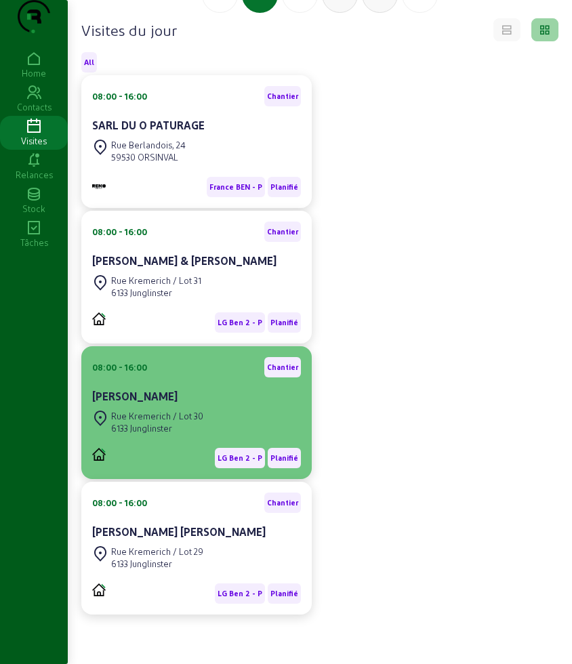
scroll to position [161, 0]
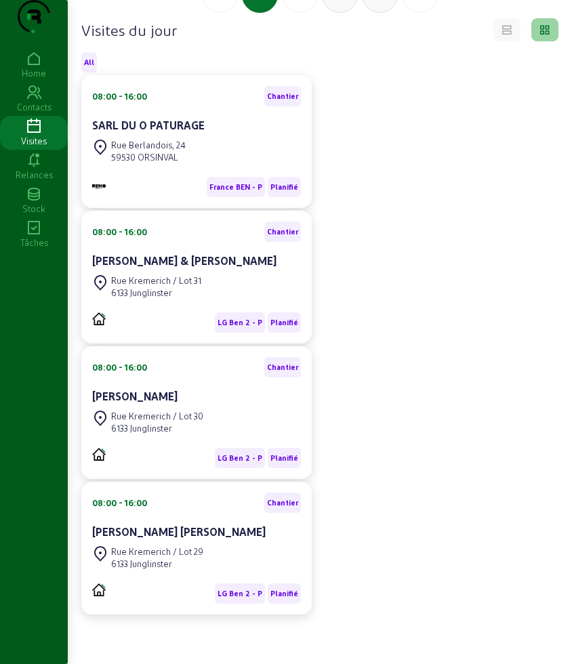
click at [214, 408] on div "Rue Kremerich / Lot 30 6133 Junglinster" at bounding box center [196, 423] width 209 height 30
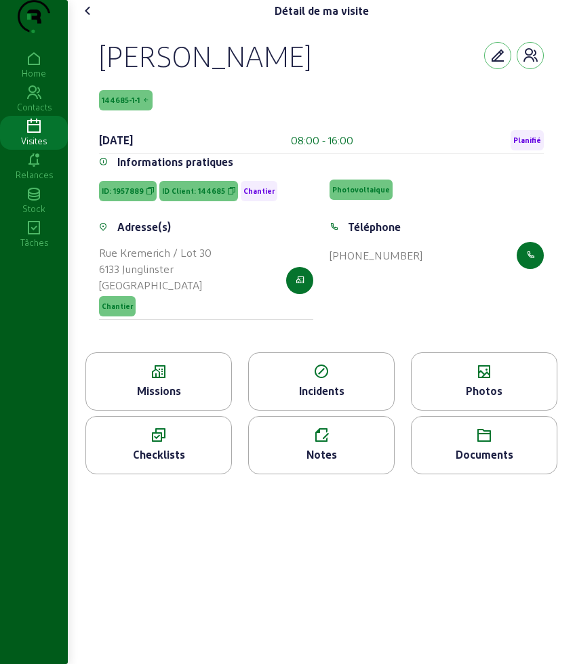
click at [476, 399] on div "Photos" at bounding box center [484, 391] width 145 height 16
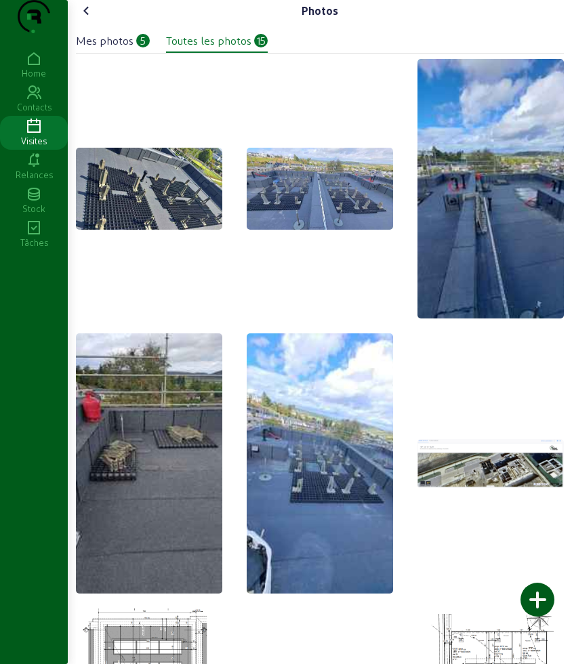
click at [540, 603] on div at bounding box center [538, 600] width 34 height 34
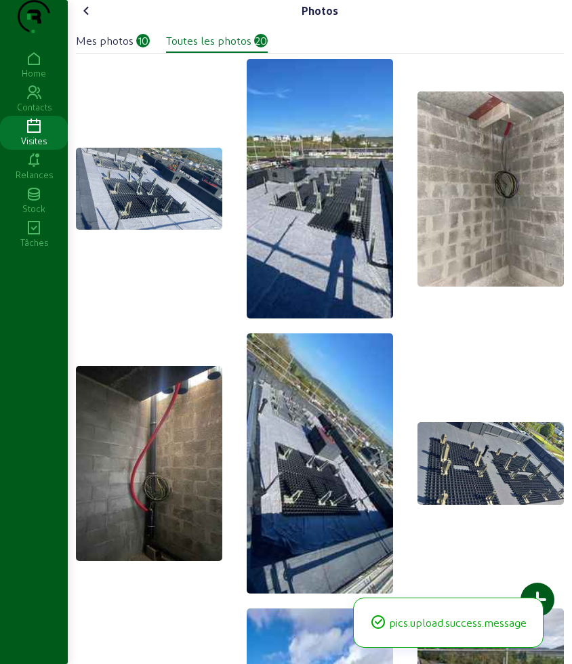
click at [93, 19] on icon at bounding box center [87, 11] width 16 height 16
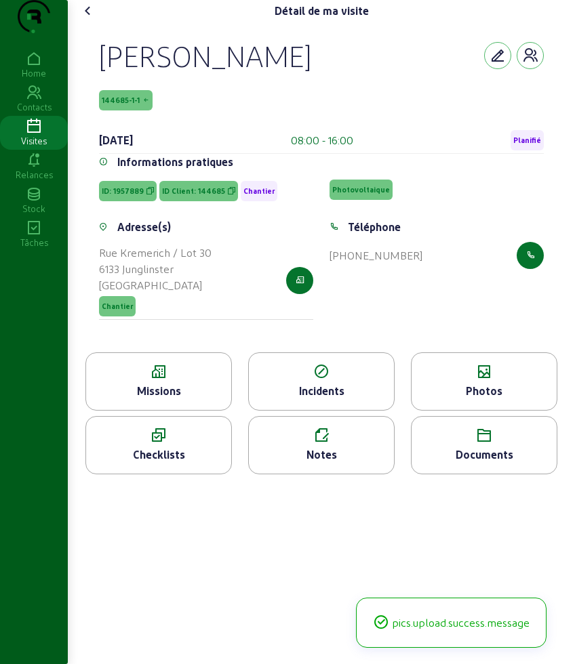
click at [96, 19] on icon at bounding box center [88, 11] width 16 height 16
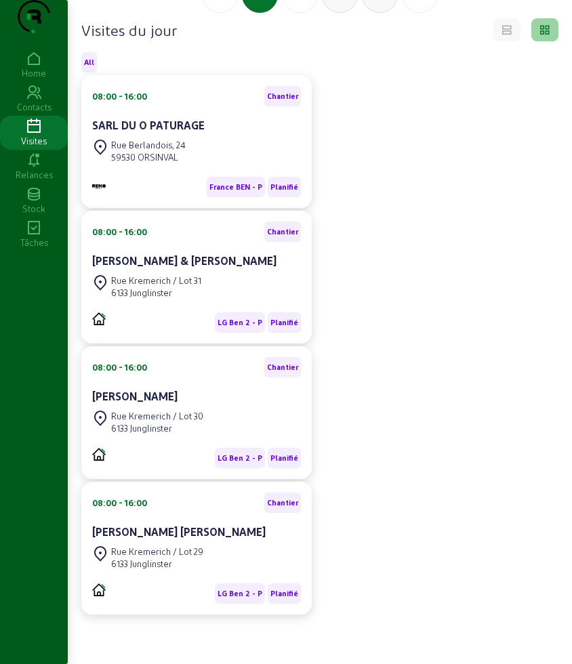
scroll to position [161, 0]
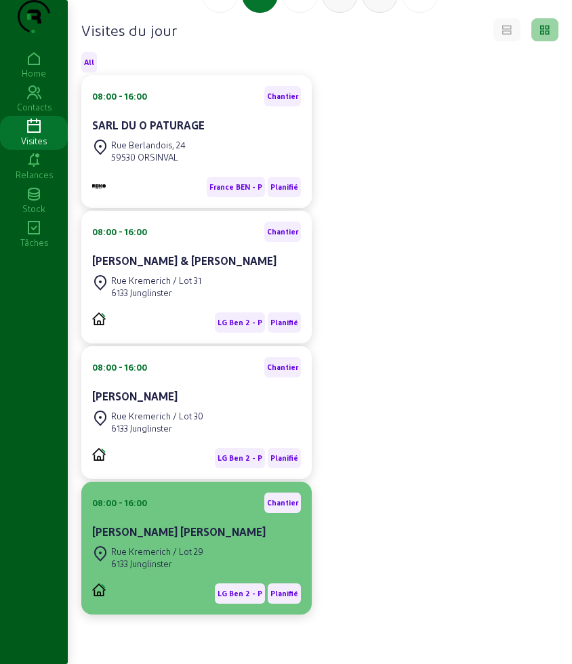
click at [224, 543] on div "Rue Kremerich / Lot 29 6133 Junglinster" at bounding box center [196, 558] width 209 height 30
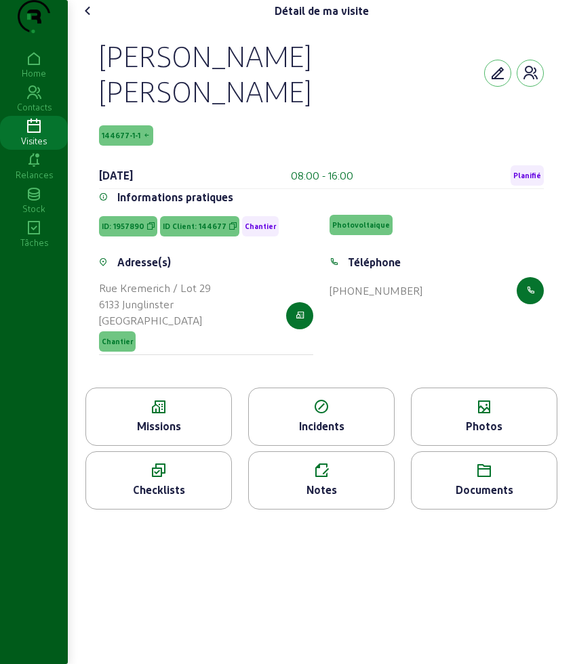
click at [480, 416] on icon at bounding box center [484, 407] width 145 height 16
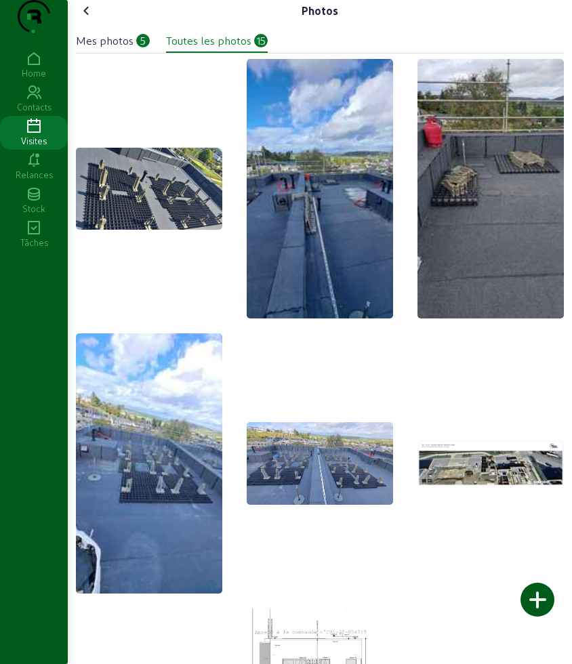
click at [526, 605] on div at bounding box center [538, 600] width 34 height 34
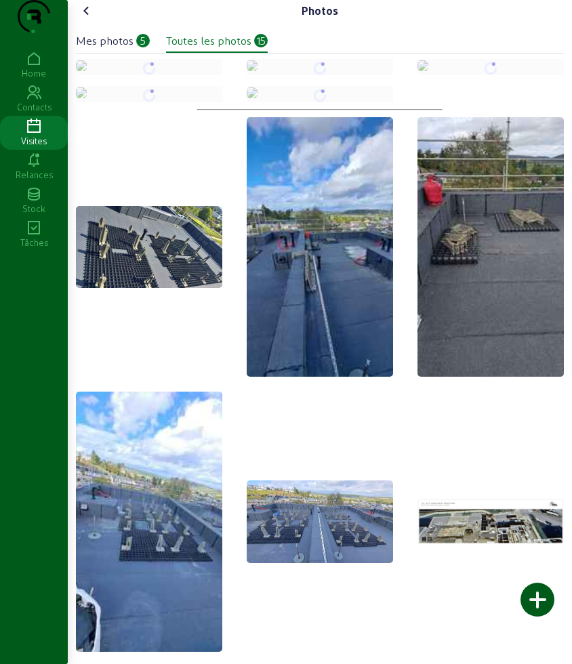
click at [94, 19] on icon at bounding box center [87, 11] width 16 height 16
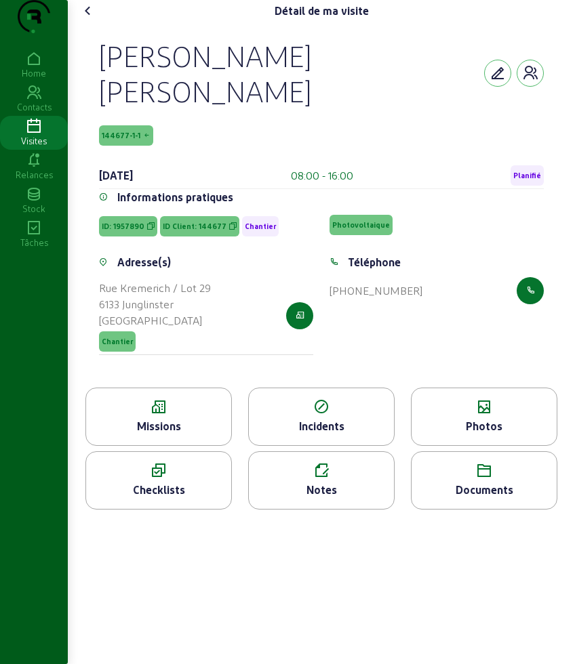
click at [94, 19] on icon at bounding box center [88, 11] width 16 height 16
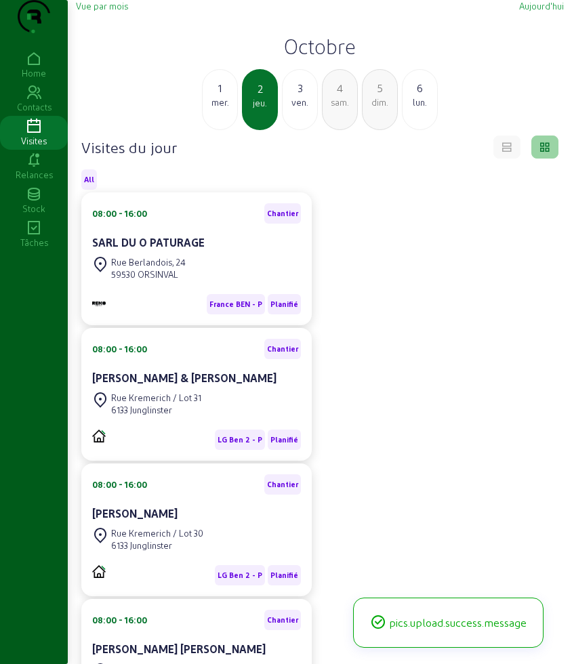
click at [292, 108] on div "ven." at bounding box center [300, 102] width 35 height 12
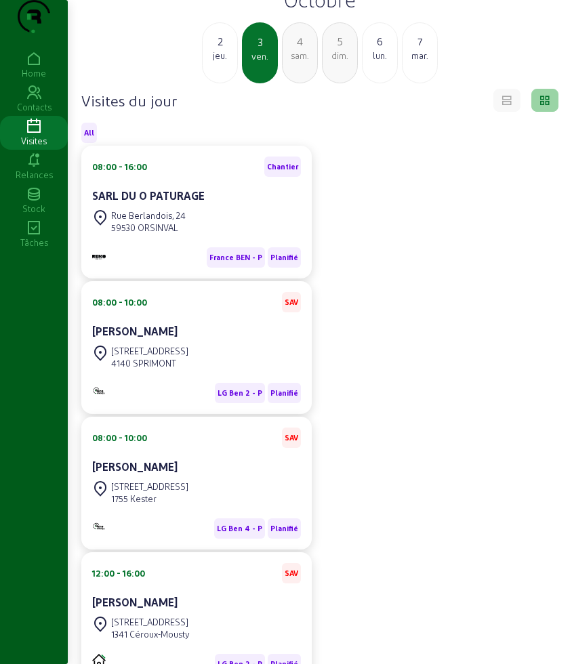
scroll to position [85, 0]
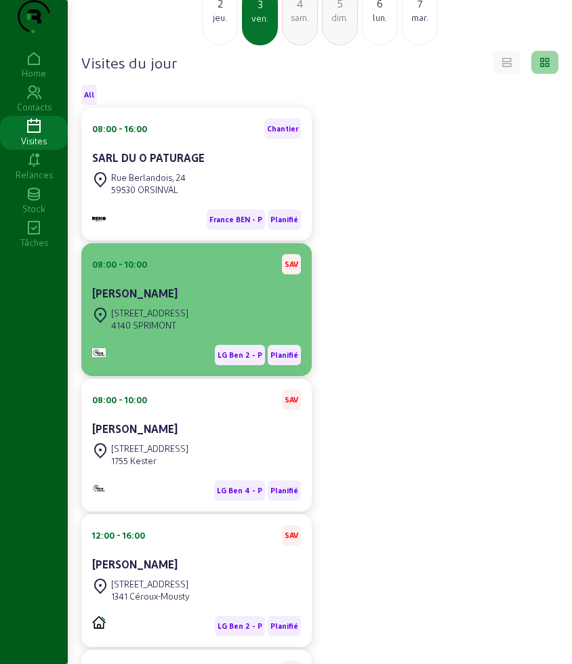
click at [178, 300] on cam-card-title "[PERSON_NAME]" at bounding box center [134, 293] width 85 height 13
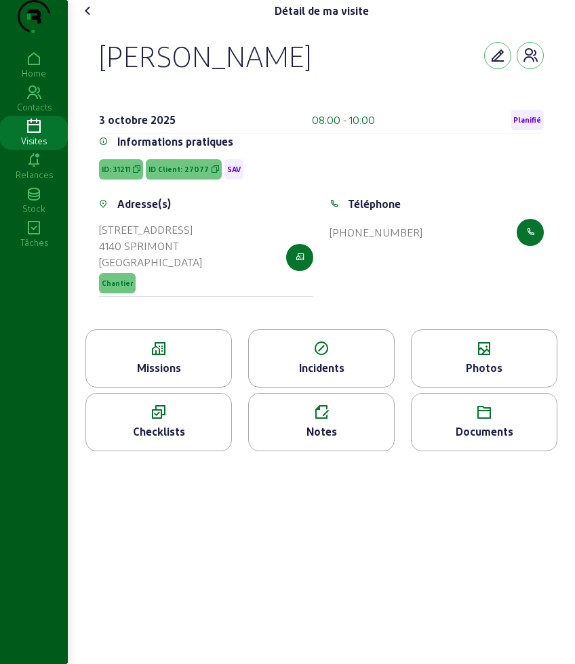
drag, startPoint x: 123, startPoint y: 72, endPoint x: 414, endPoint y: 77, distance: 290.9
click at [414, 77] on div "[PERSON_NAME] [DATE] 08:00 - 10:00 Planifié Informations pratiques ID: 31211 ID…" at bounding box center [321, 176] width 477 height 308
copy div "[PERSON_NAME]"
click at [176, 376] on div "Missions" at bounding box center [158, 368] width 145 height 16
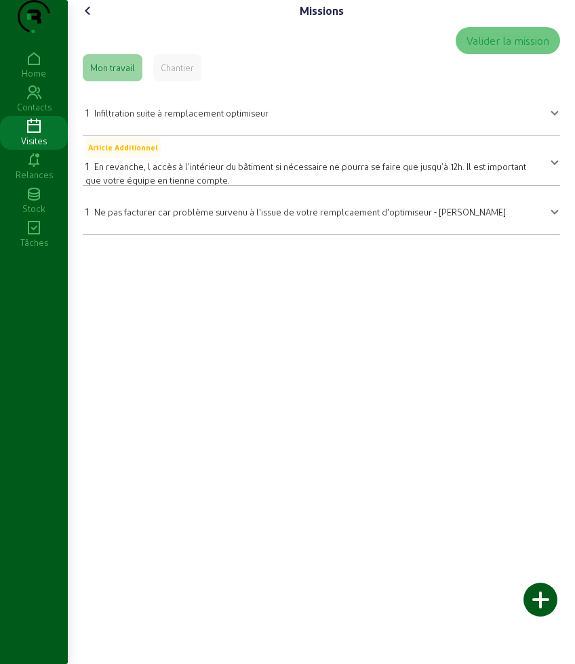
click at [184, 118] on span "Infiltration suite à remplacement optimiseur" at bounding box center [181, 113] width 174 height 10
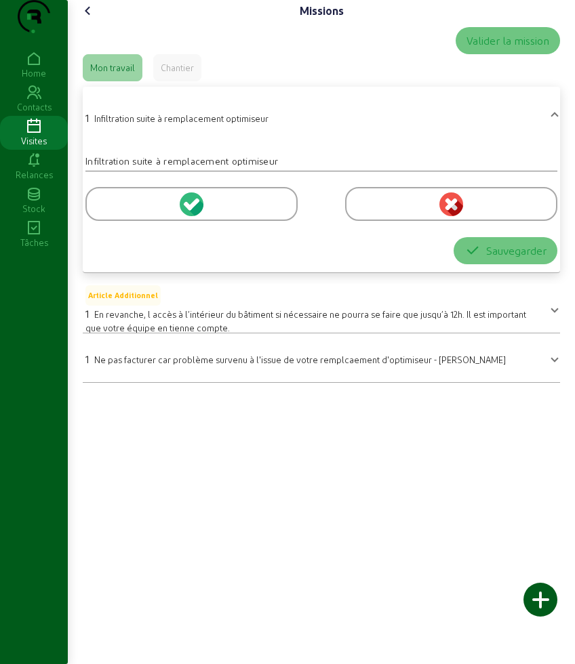
click at [132, 221] on div at bounding box center [191, 204] width 212 height 34
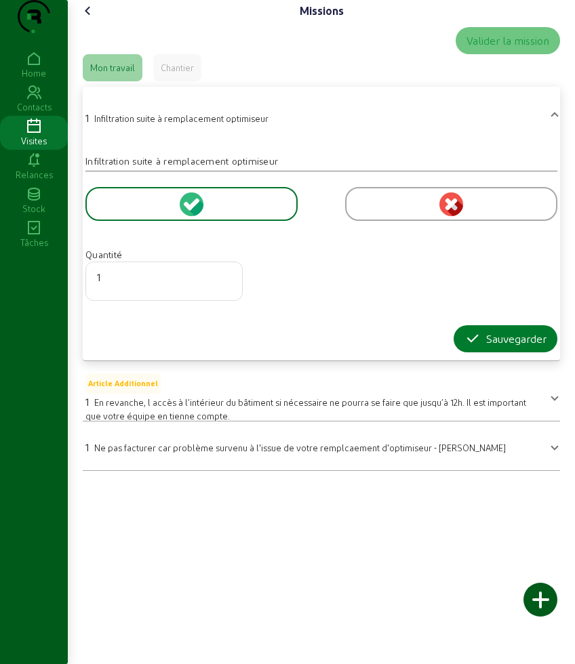
click at [477, 347] on icon "button" at bounding box center [472, 339] width 16 height 16
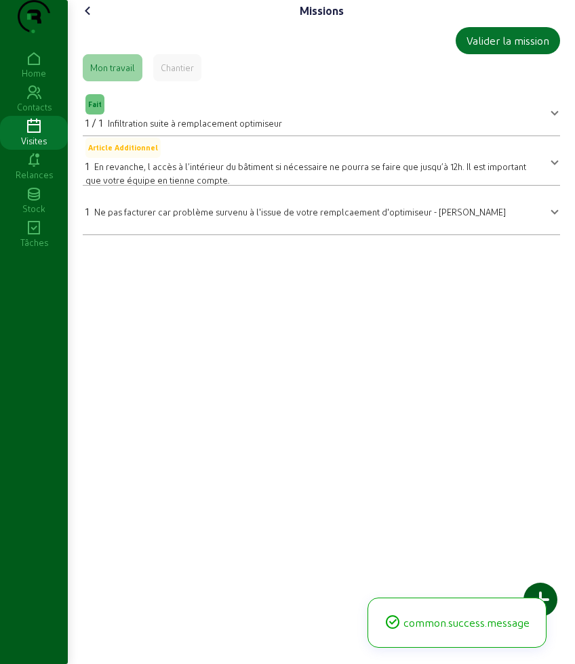
click at [85, 19] on icon at bounding box center [88, 11] width 16 height 16
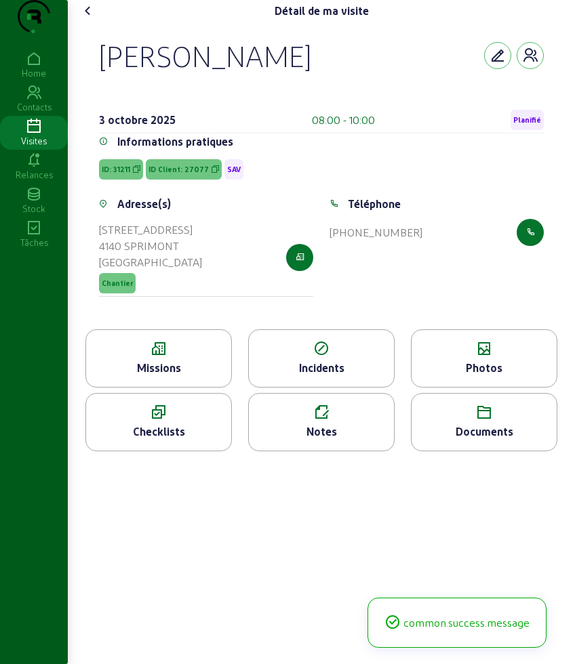
click at [485, 385] on div "Photos" at bounding box center [484, 359] width 146 height 58
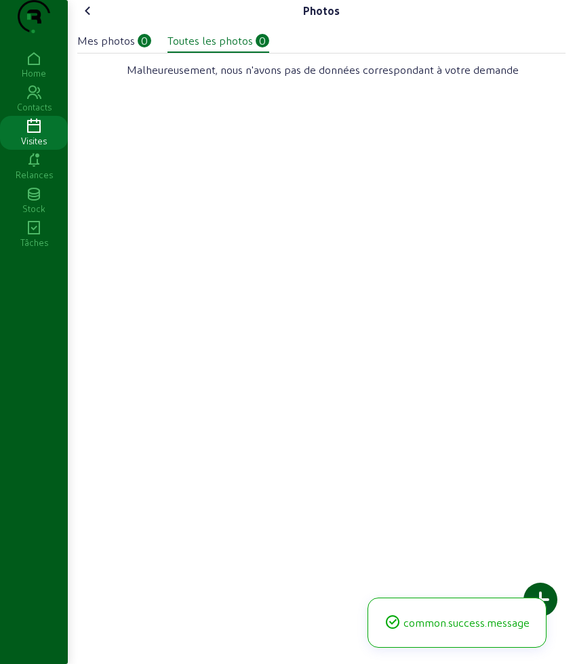
click at [544, 596] on div at bounding box center [540, 600] width 34 height 34
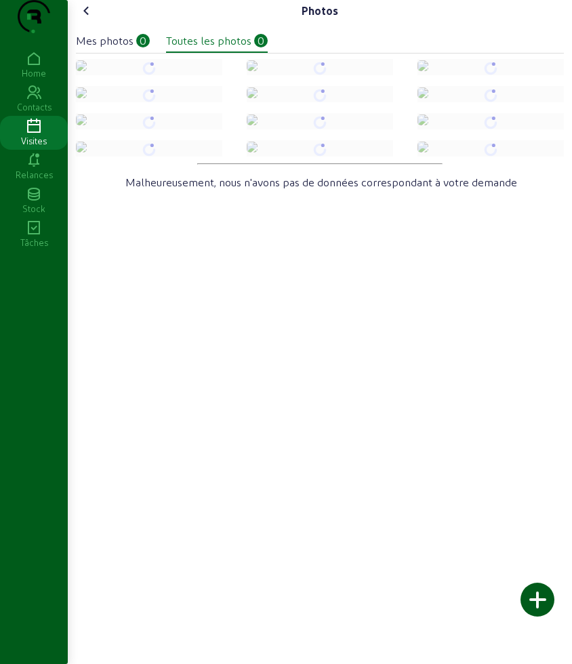
click at [88, 19] on icon at bounding box center [87, 11] width 16 height 16
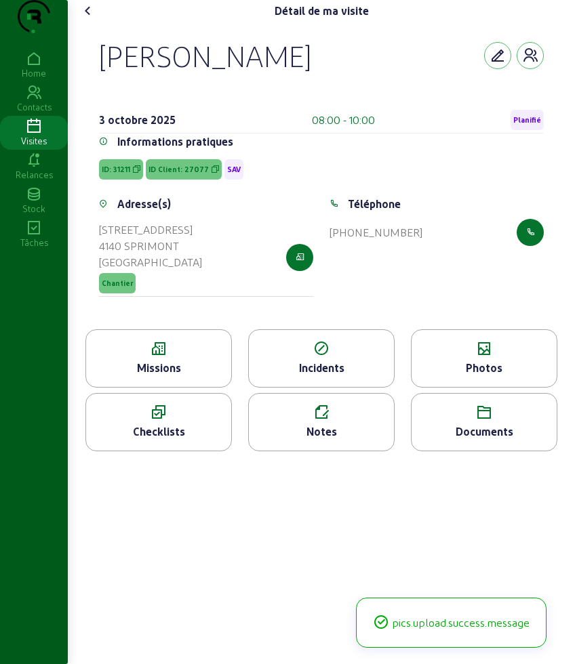
click at [88, 19] on icon at bounding box center [88, 11] width 16 height 16
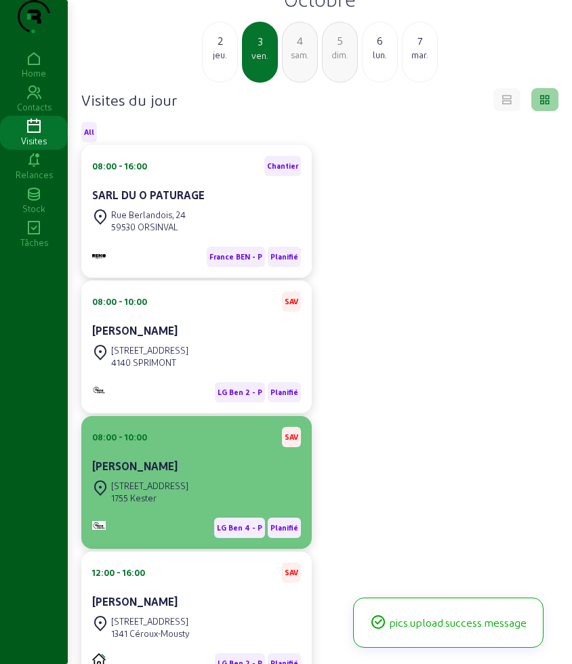
scroll to position [85, 0]
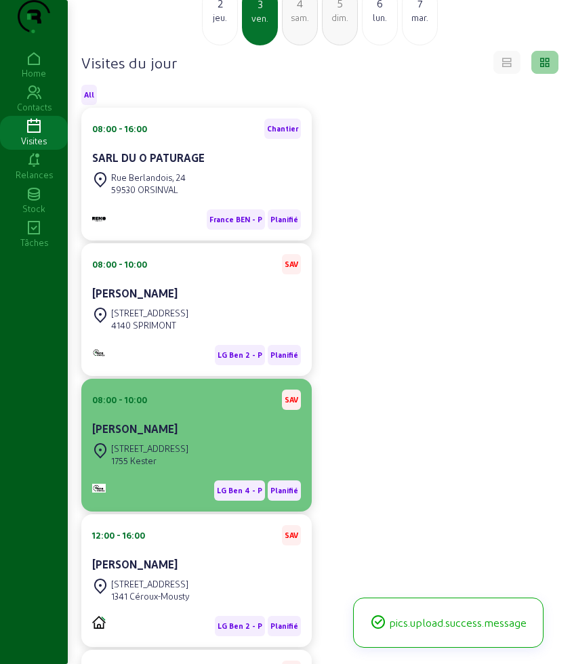
click at [185, 470] on div "[STREET_ADDRESS]" at bounding box center [196, 455] width 209 height 30
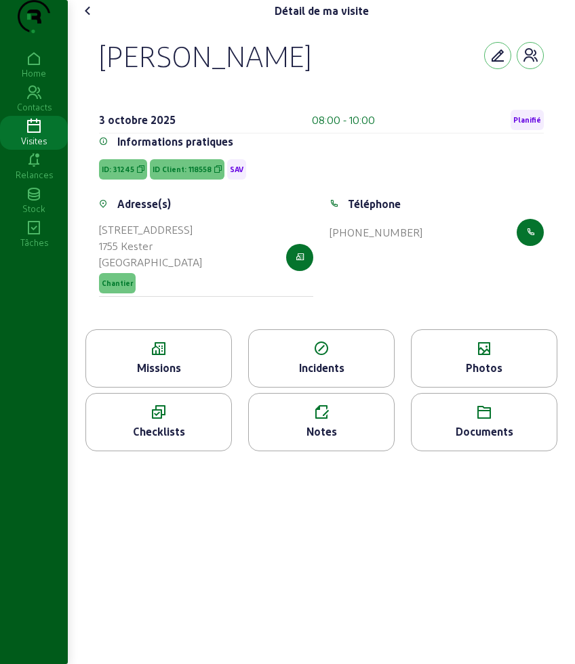
drag, startPoint x: 102, startPoint y: 68, endPoint x: 257, endPoint y: 92, distance: 156.3
click at [257, 73] on div "[PERSON_NAME]" at bounding box center [321, 55] width 445 height 35
copy div "[PERSON_NAME]"
click at [178, 357] on icon at bounding box center [158, 349] width 145 height 16
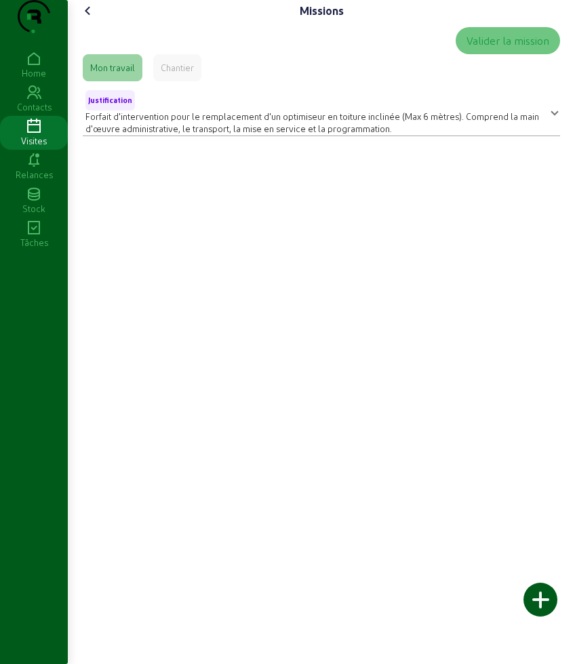
click at [199, 134] on span "Forfait d'intervention pour le remplacement d'un optimiseur en toiture inclinée…" at bounding box center [312, 122] width 454 height 22
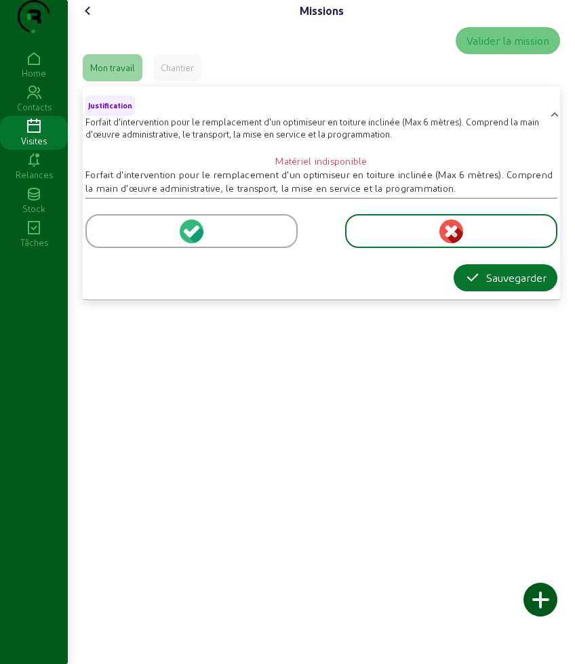
click at [119, 248] on div at bounding box center [191, 231] width 212 height 34
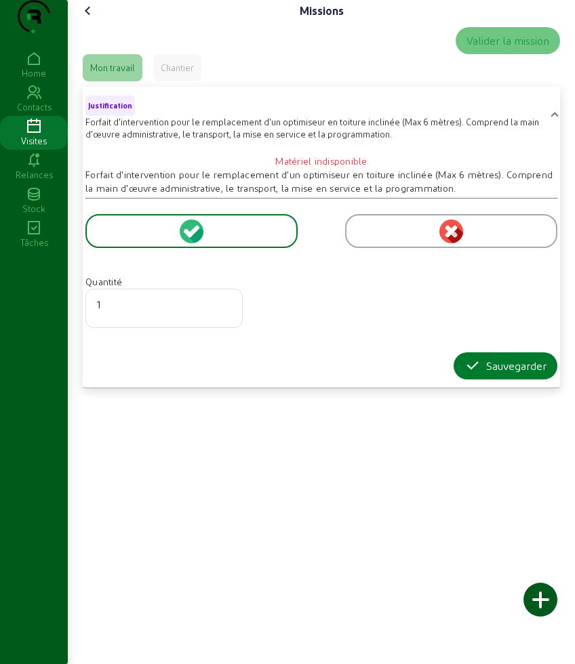
click at [466, 380] on button "Sauvegarder" at bounding box center [506, 366] width 104 height 27
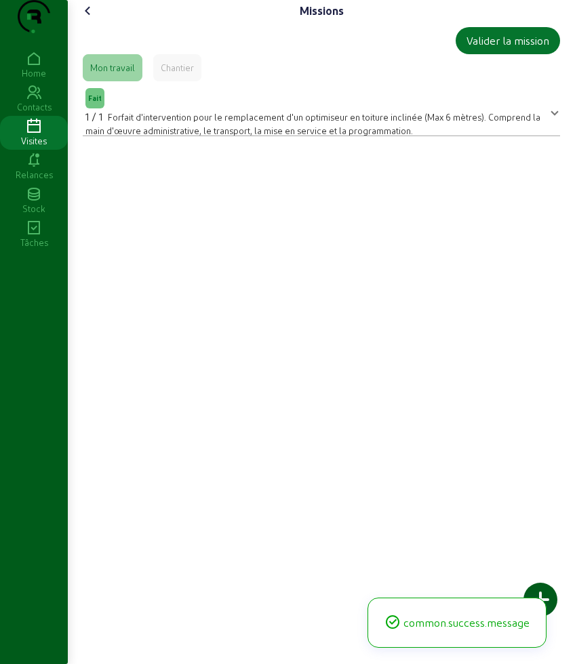
click at [89, 19] on icon at bounding box center [88, 11] width 16 height 16
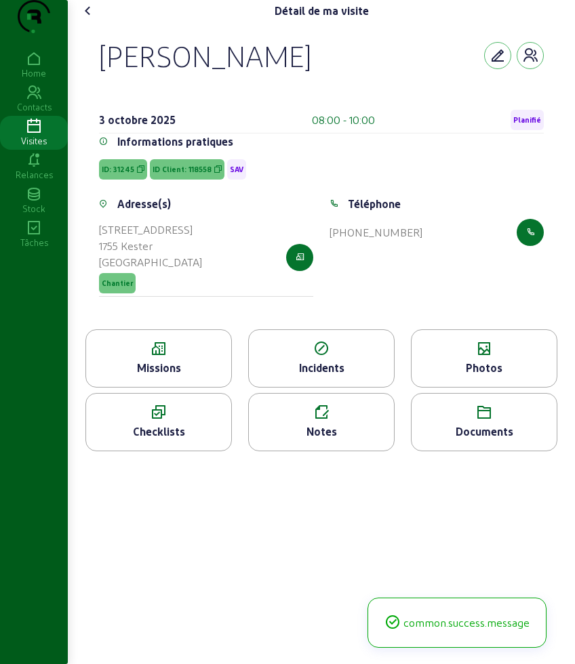
click at [484, 376] on div "Photos" at bounding box center [484, 368] width 145 height 16
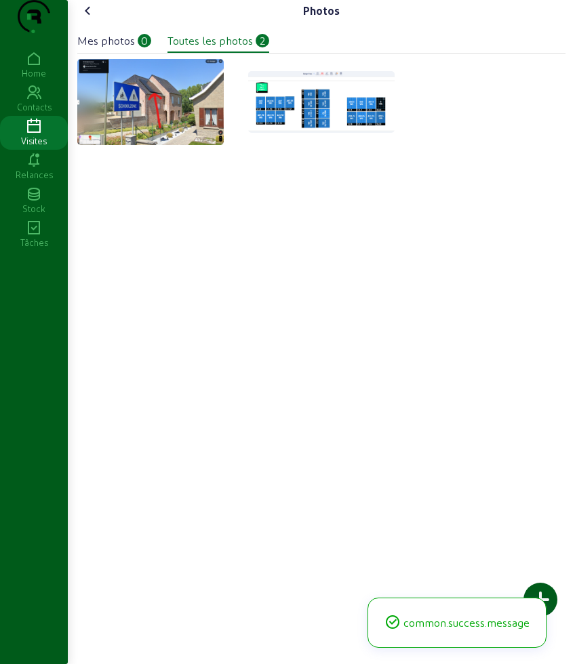
click at [540, 598] on cam-toast "common.success.message" at bounding box center [457, 623] width 179 height 50
click at [542, 589] on div at bounding box center [540, 600] width 34 height 34
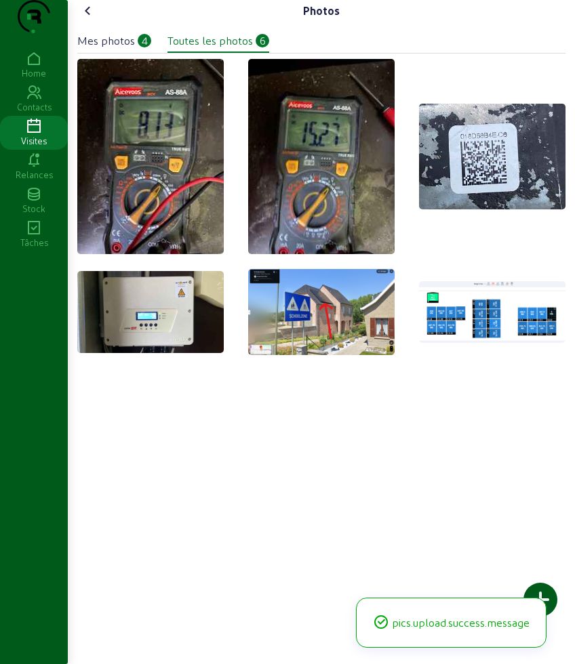
click at [87, 19] on icon at bounding box center [88, 11] width 16 height 16
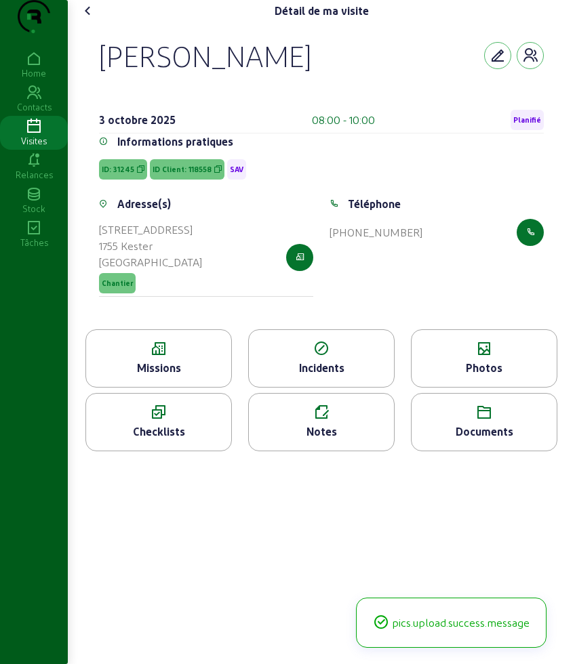
click at [350, 421] on icon at bounding box center [321, 413] width 145 height 16
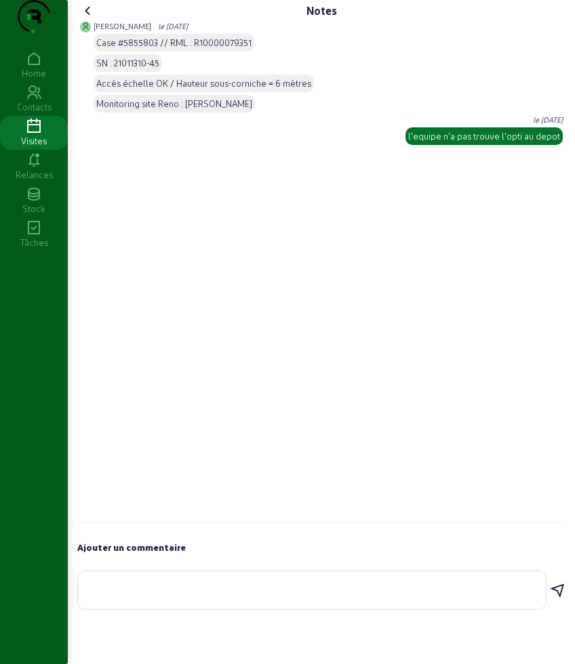
click at [239, 596] on textarea at bounding box center [312, 588] width 446 height 16
type textarea "opti change"
click at [563, 617] on div "Notes [PERSON_NAME] le [DATE] Case #5855803 // RML : R10000079351 SN : 21011310…" at bounding box center [321, 308] width 504 height 617
click at [559, 599] on icon at bounding box center [557, 591] width 16 height 16
click at [80, 22] on cam-font-icon at bounding box center [88, 11] width 22 height 22
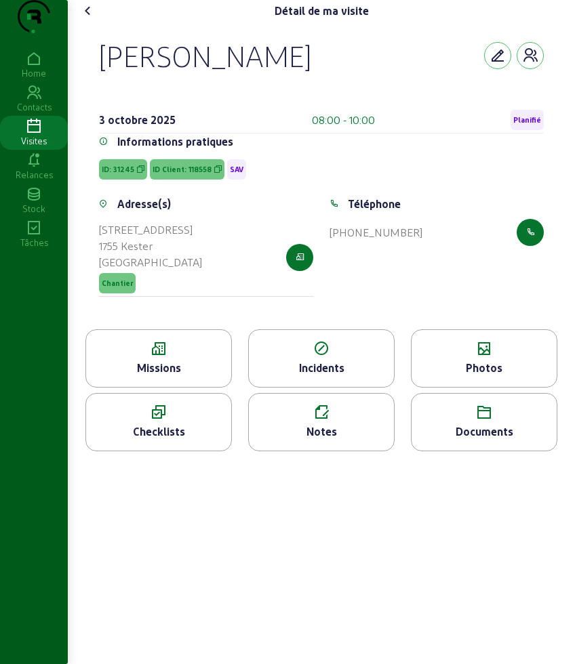
click at [83, 19] on icon at bounding box center [88, 11] width 16 height 16
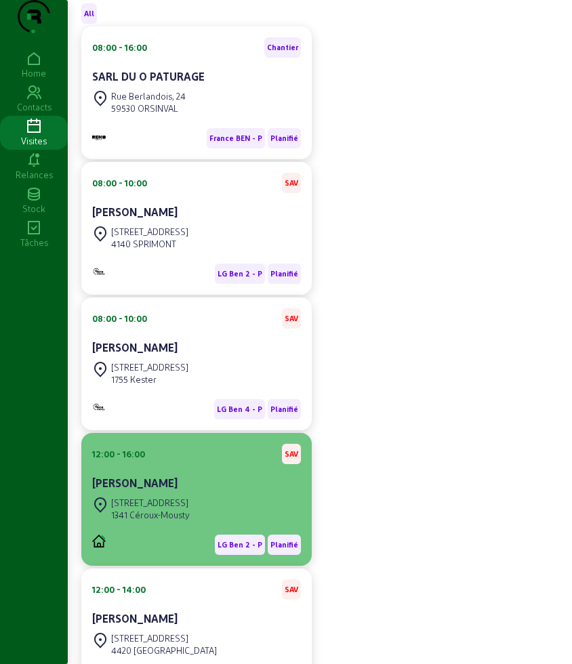
scroll to position [254, 0]
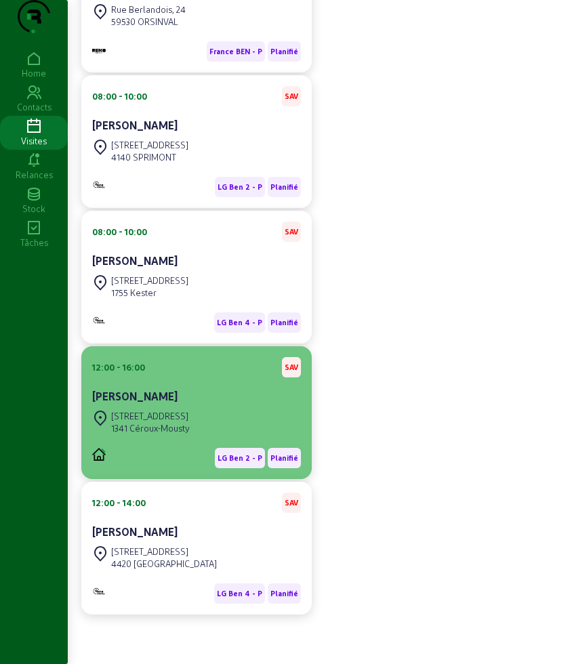
click at [198, 437] on div "Rue Nicaise, [STREET_ADDRESS]" at bounding box center [196, 423] width 209 height 30
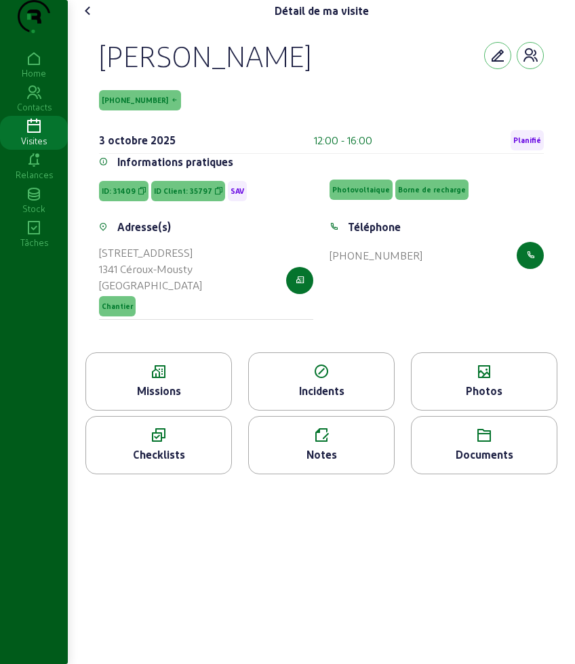
click at [89, 19] on icon at bounding box center [88, 11] width 16 height 16
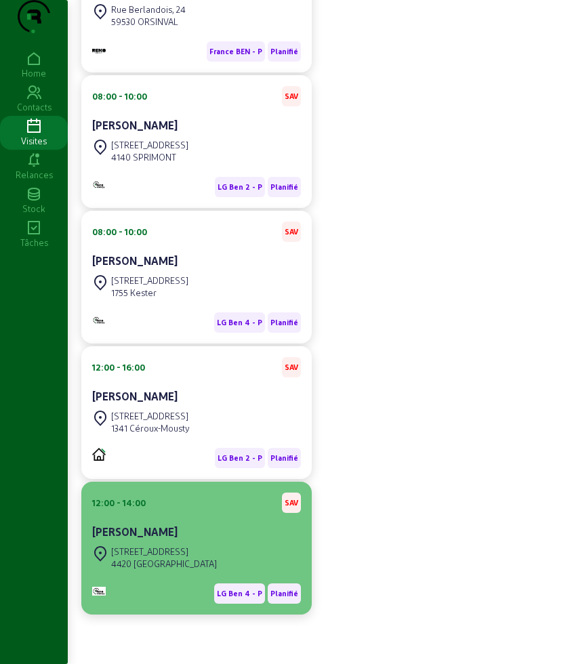
scroll to position [280, 0]
click at [222, 549] on div "[STREET_ADDRESS]" at bounding box center [196, 558] width 209 height 30
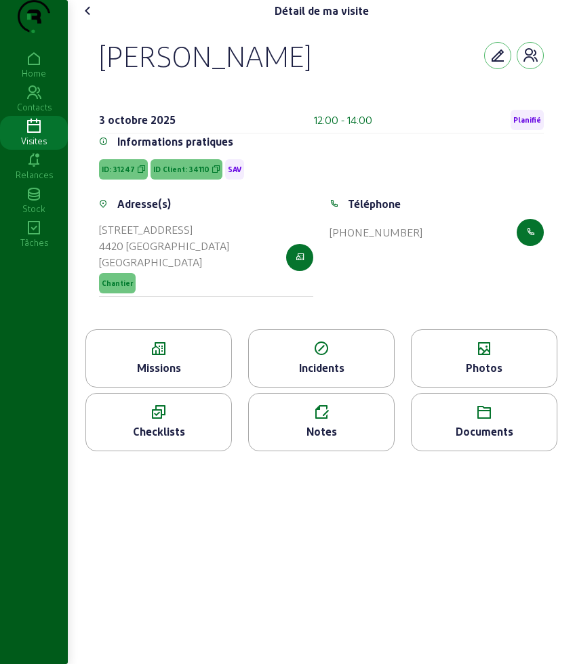
drag, startPoint x: 94, startPoint y: 81, endPoint x: 274, endPoint y: 64, distance: 180.4
click at [274, 64] on div "[PERSON_NAME] [DATE] 12:00 - 14:00 Planifié Informations pratiques ID: 31247 ID…" at bounding box center [321, 176] width 477 height 308
copy div "[PERSON_NAME]"
click at [150, 357] on icon at bounding box center [158, 349] width 145 height 16
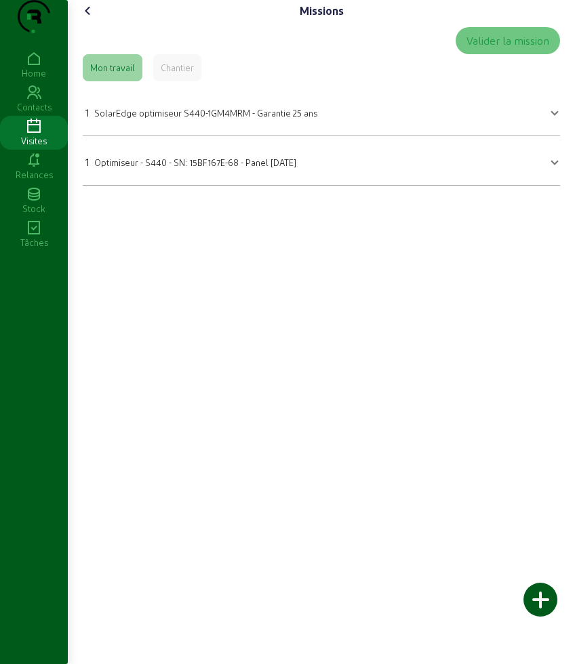
drag, startPoint x: 205, startPoint y: 142, endPoint x: 165, endPoint y: 188, distance: 61.5
click at [205, 118] on span "SolarEdge optimiseur S440-1GM4MRM - Garantie 25 ans" at bounding box center [205, 113] width 223 height 10
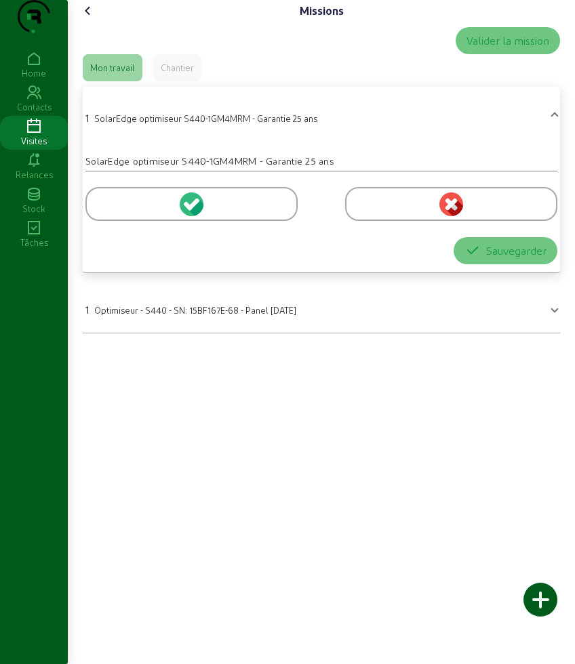
click at [119, 264] on div "Sauvegarder" at bounding box center [321, 250] width 472 height 27
click at [118, 232] on div at bounding box center [321, 202] width 472 height 60
click at [118, 221] on div at bounding box center [191, 204] width 212 height 34
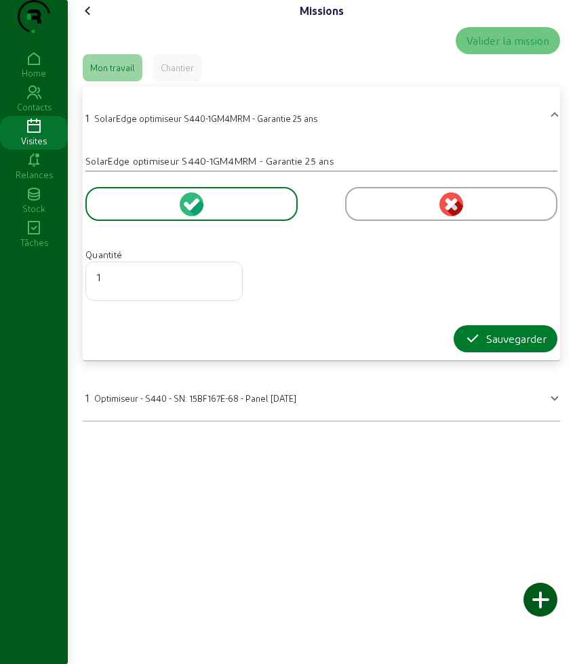
click at [493, 347] on div "Sauvegarder" at bounding box center [505, 339] width 82 height 16
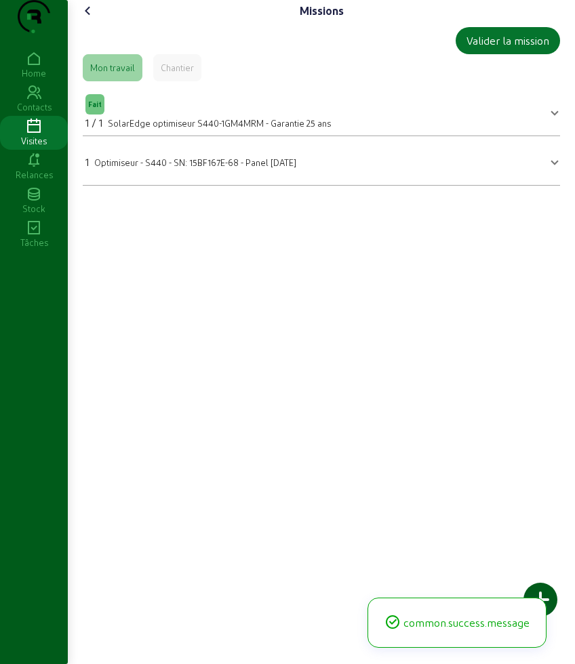
click at [85, 19] on icon at bounding box center [88, 11] width 16 height 16
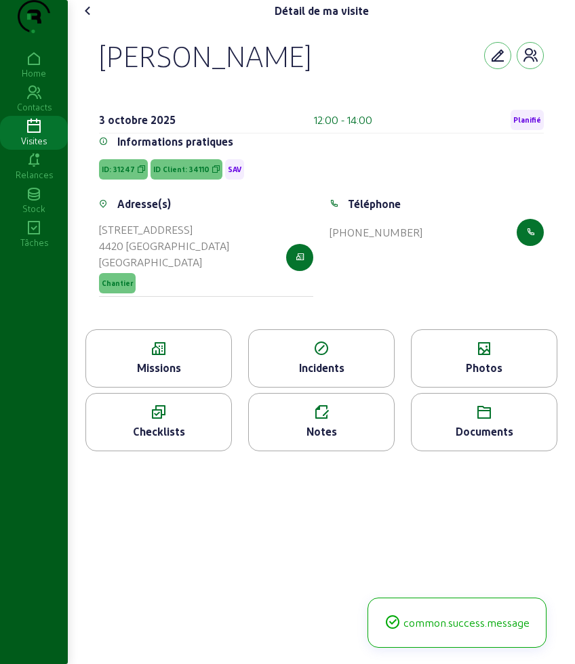
click at [482, 388] on div "Photos" at bounding box center [484, 359] width 146 height 58
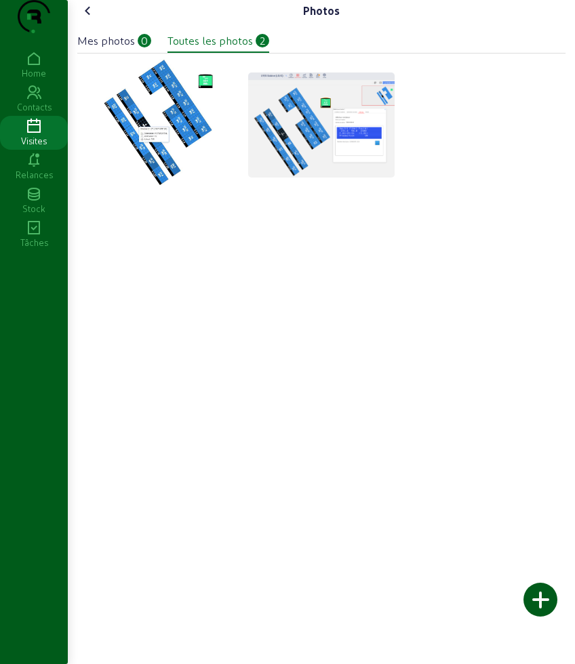
click at [549, 599] on div at bounding box center [540, 600] width 34 height 34
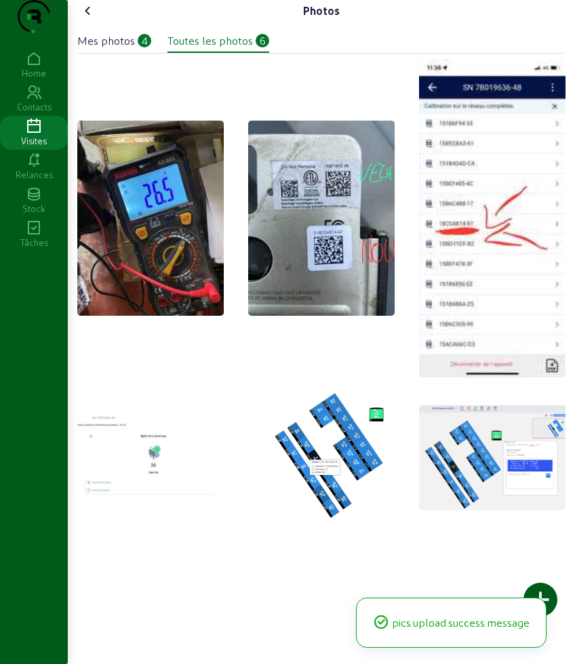
click at [92, 19] on icon at bounding box center [88, 11] width 16 height 16
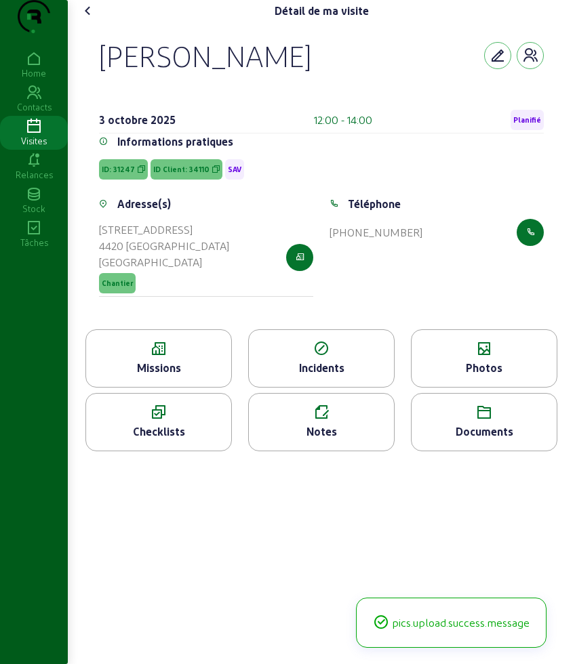
click at [92, 19] on icon at bounding box center [88, 11] width 16 height 16
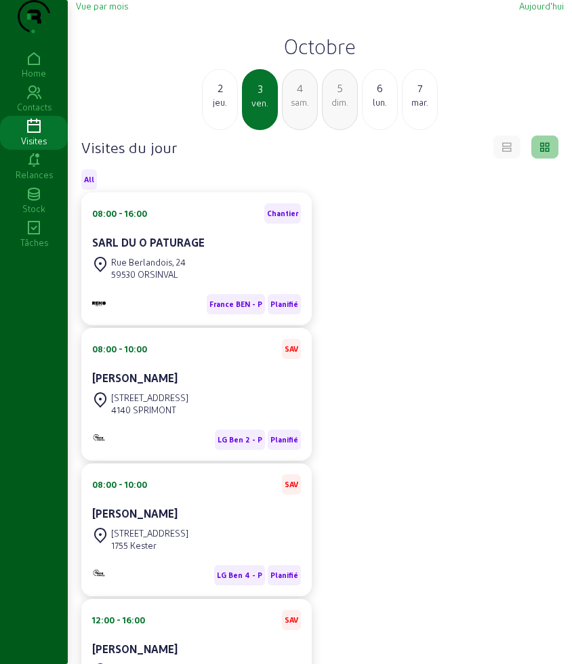
click at [309, 130] on div "4 sam." at bounding box center [300, 99] width 36 height 61
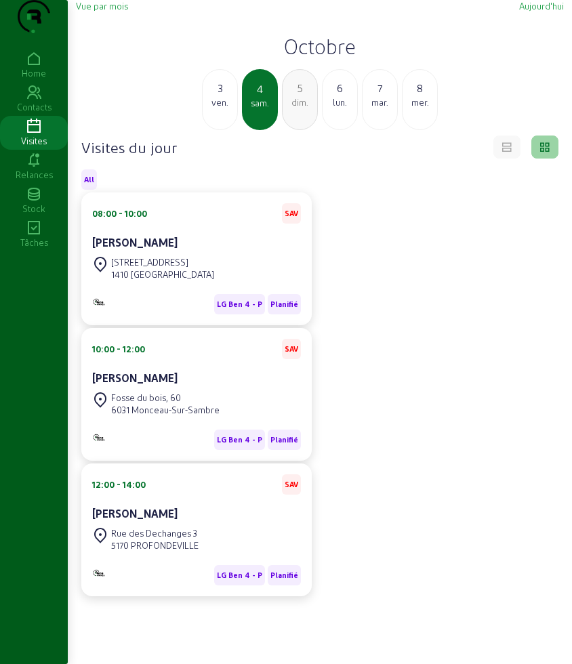
click at [349, 58] on h2 "Octobre" at bounding box center [320, 46] width 488 height 24
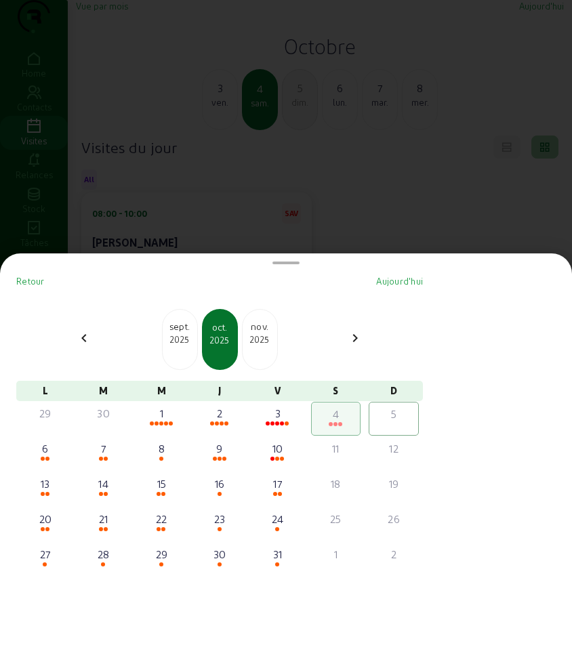
click at [196, 338] on div "2025" at bounding box center [180, 340] width 35 height 12
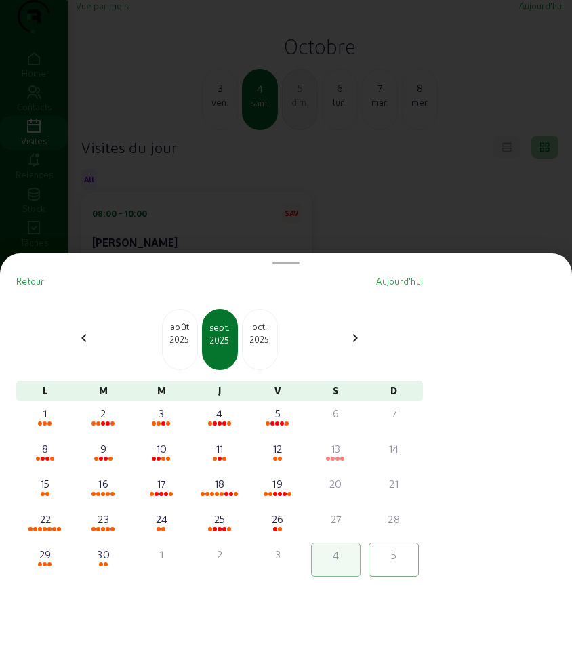
click at [196, 338] on div "2025" at bounding box center [180, 340] width 35 height 12
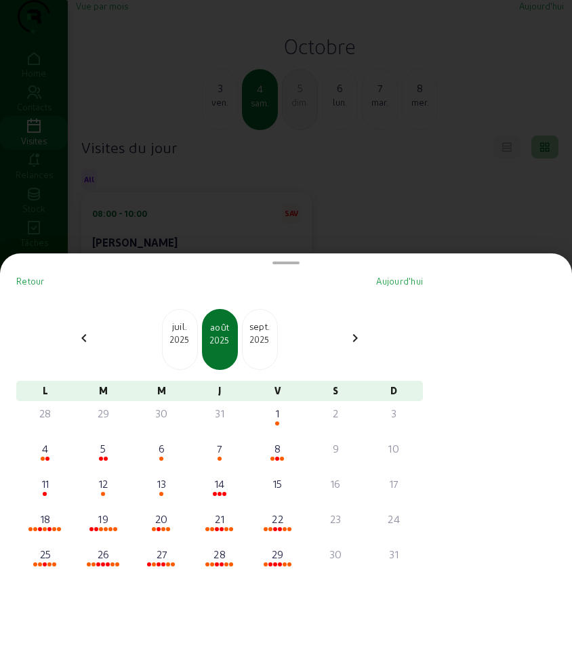
click at [196, 338] on div "2025" at bounding box center [180, 340] width 35 height 12
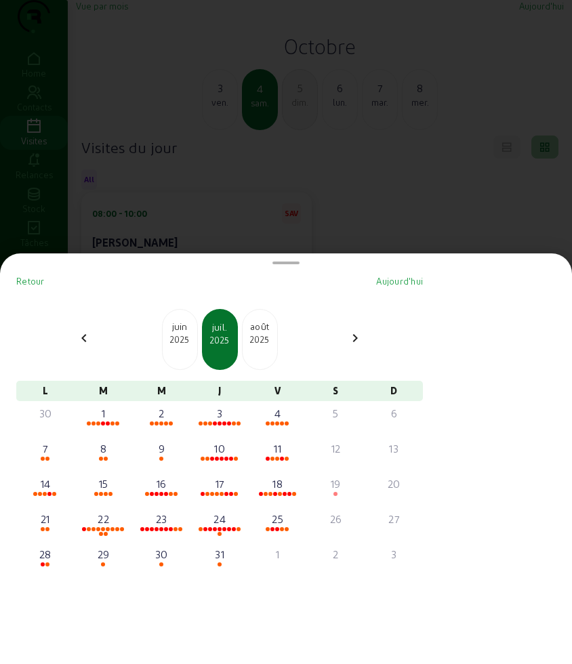
click at [196, 338] on div "2025" at bounding box center [180, 340] width 35 height 12
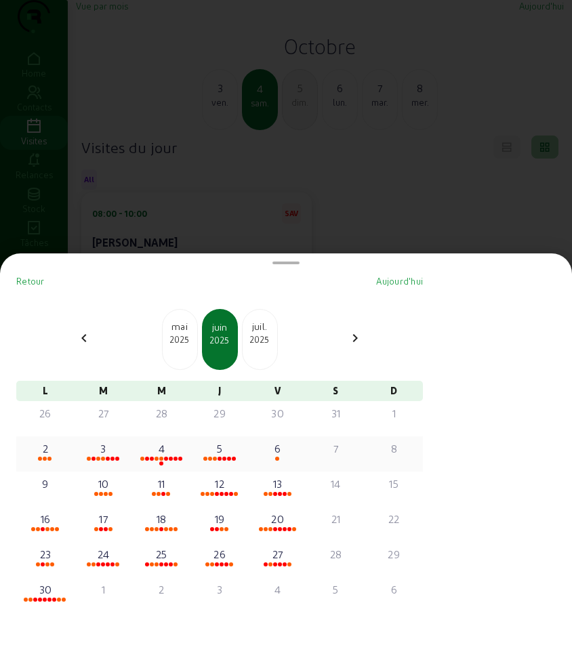
click at [109, 453] on div "3" at bounding box center [103, 449] width 47 height 16
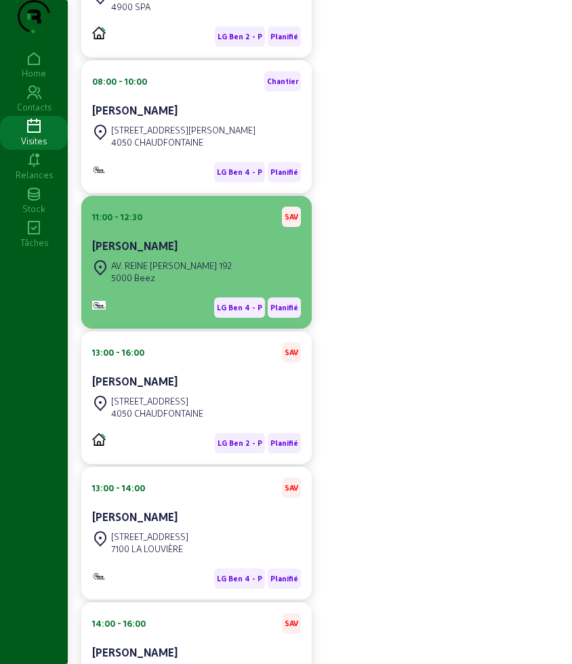
scroll to position [424, 0]
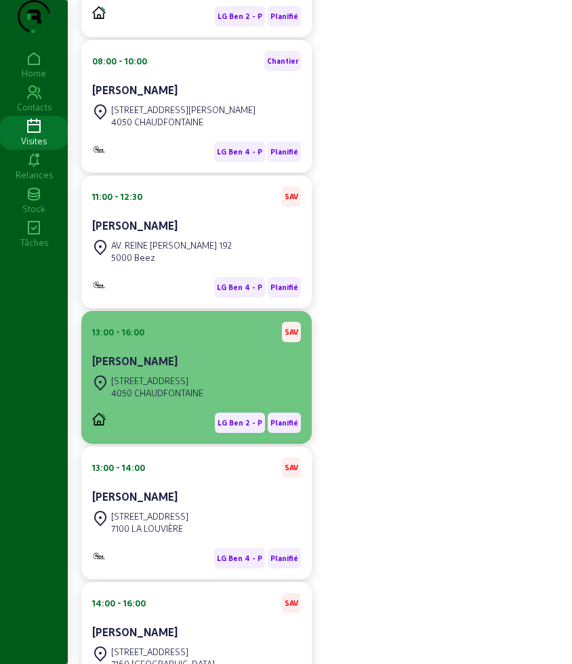
click at [201, 399] on div "4050 CHAUDFONTAINE" at bounding box center [157, 393] width 92 height 12
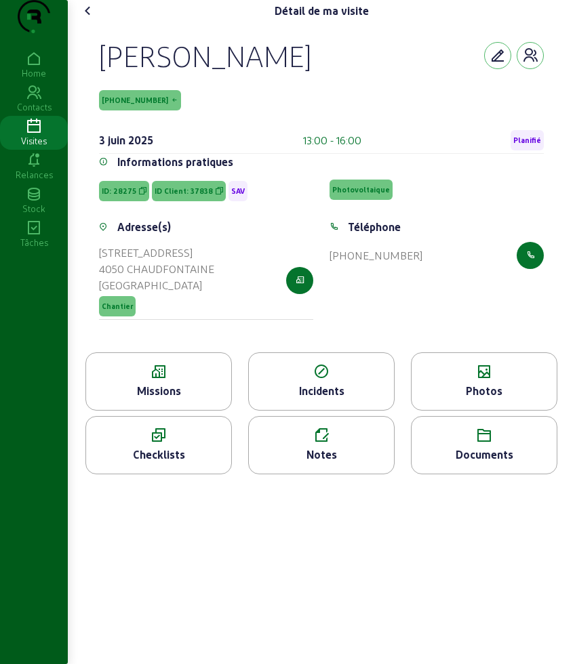
click at [181, 399] on div "Missions" at bounding box center [158, 391] width 145 height 16
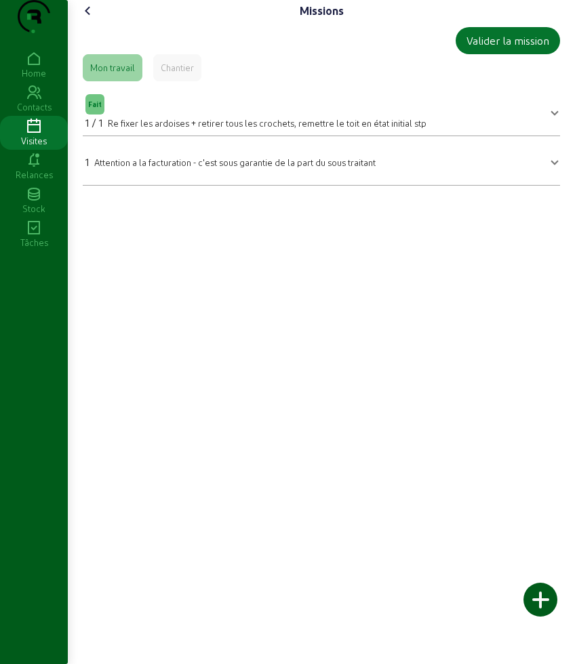
click at [81, 19] on icon at bounding box center [88, 11] width 16 height 16
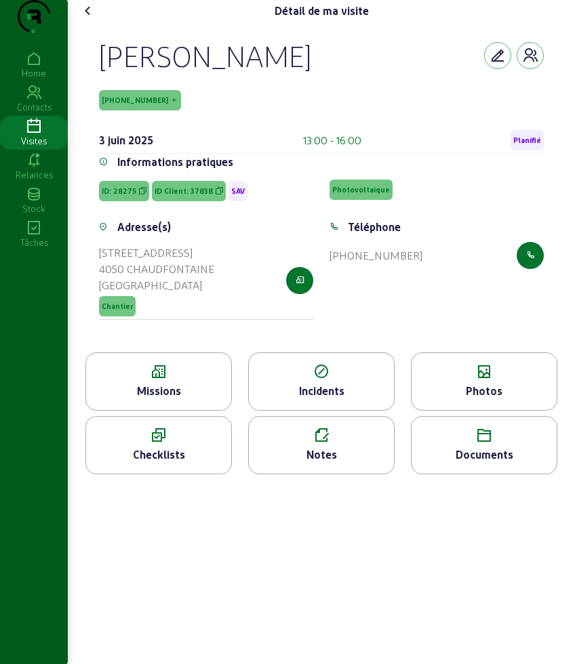
click at [500, 380] on icon at bounding box center [484, 372] width 145 height 16
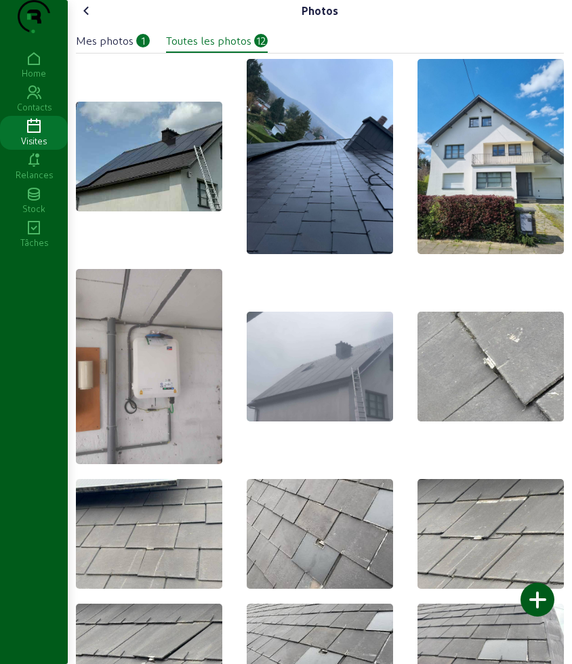
click at [544, 599] on div at bounding box center [538, 600] width 34 height 34
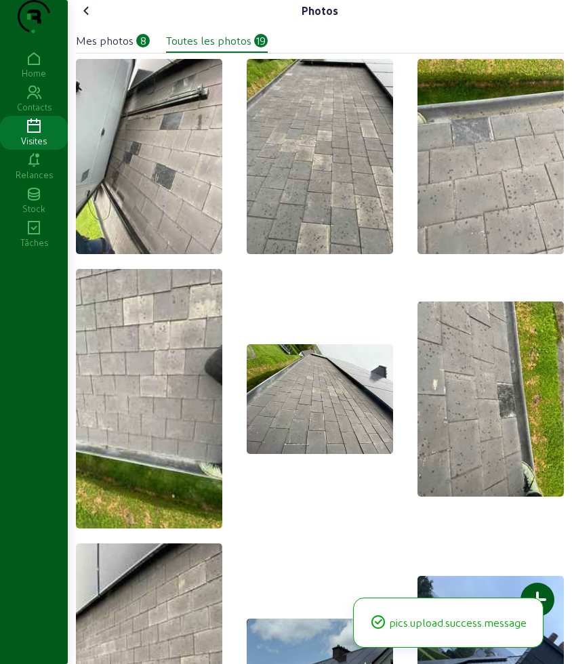
click at [90, 19] on icon at bounding box center [87, 11] width 16 height 16
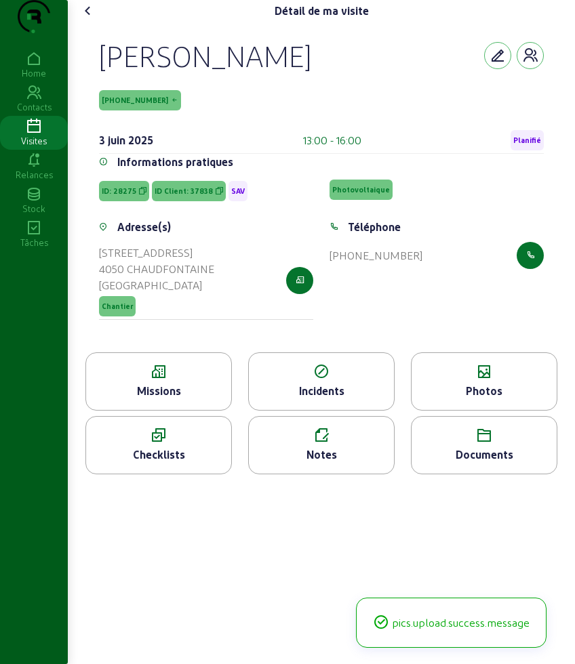
click at [90, 19] on icon at bounding box center [88, 11] width 16 height 16
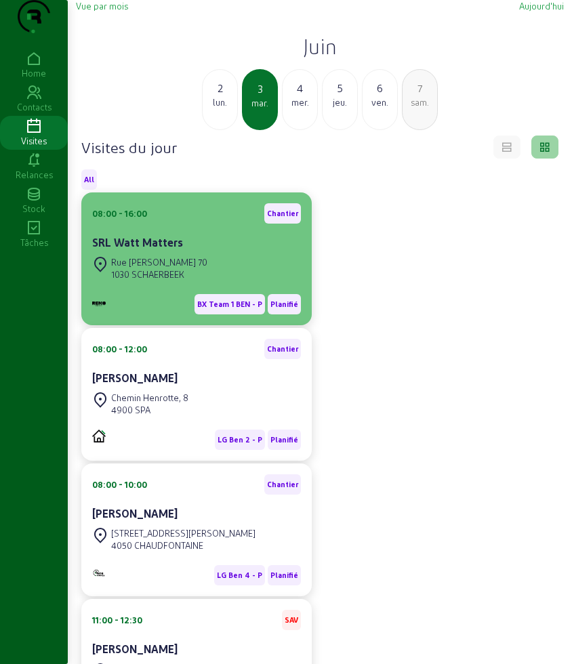
click at [211, 224] on div "08:00 - 16:00 Chantier" at bounding box center [196, 213] width 209 height 20
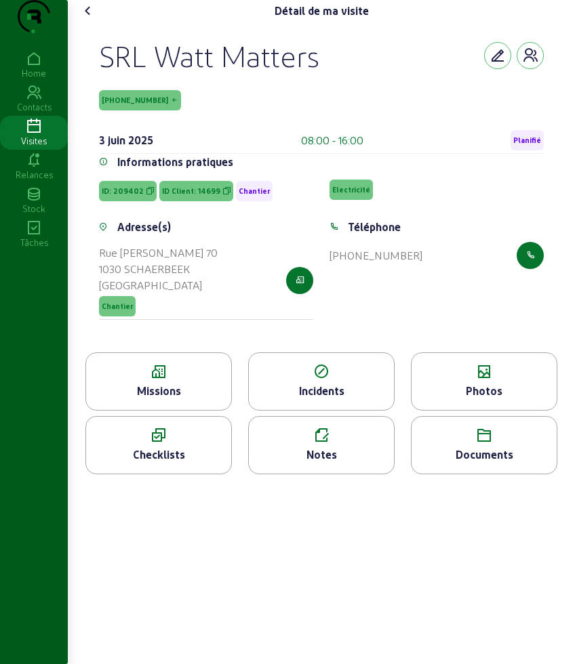
click at [28, 135] on icon at bounding box center [34, 127] width 68 height 16
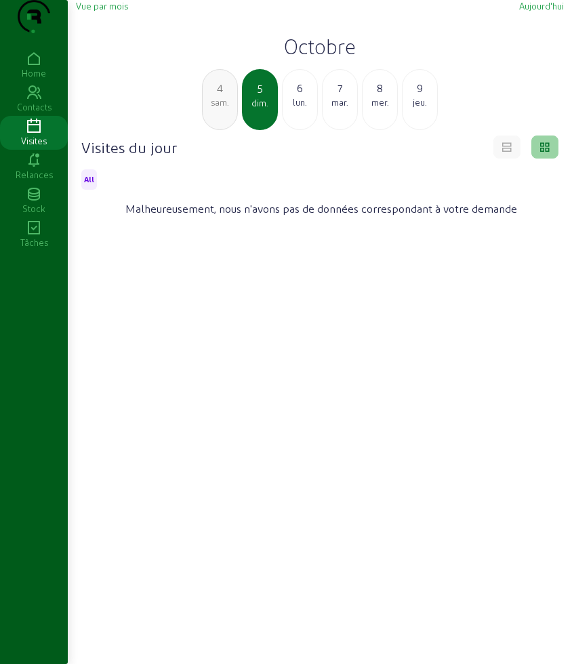
click at [285, 108] on div "lun." at bounding box center [300, 102] width 35 height 12
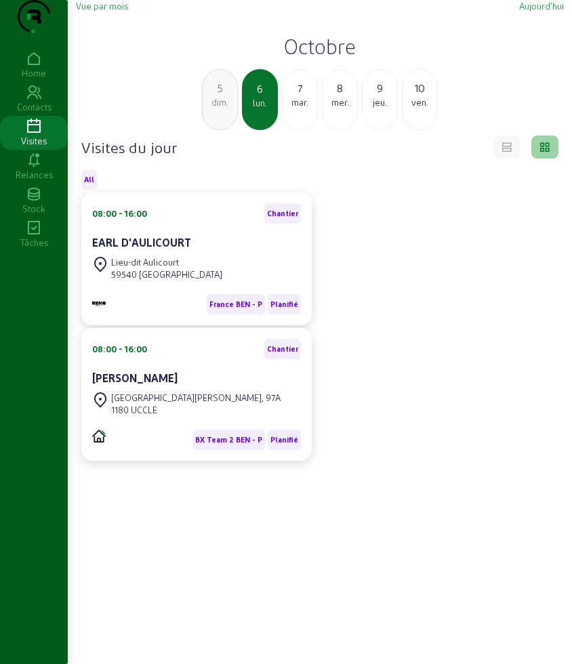
click at [294, 58] on h2 "Octobre" at bounding box center [320, 46] width 488 height 24
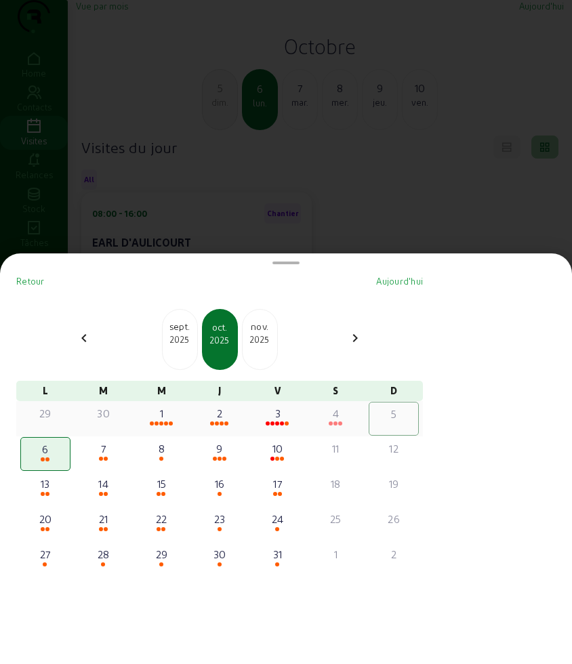
click at [346, 418] on div "4" at bounding box center [336, 413] width 47 height 16
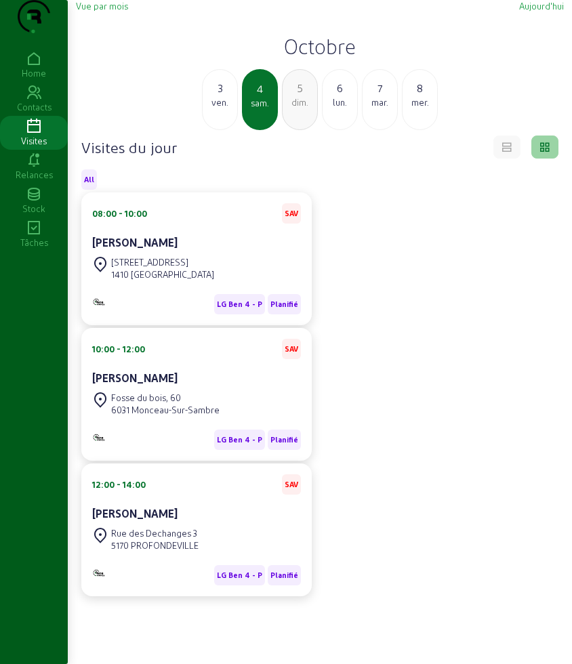
scroll to position [85, 0]
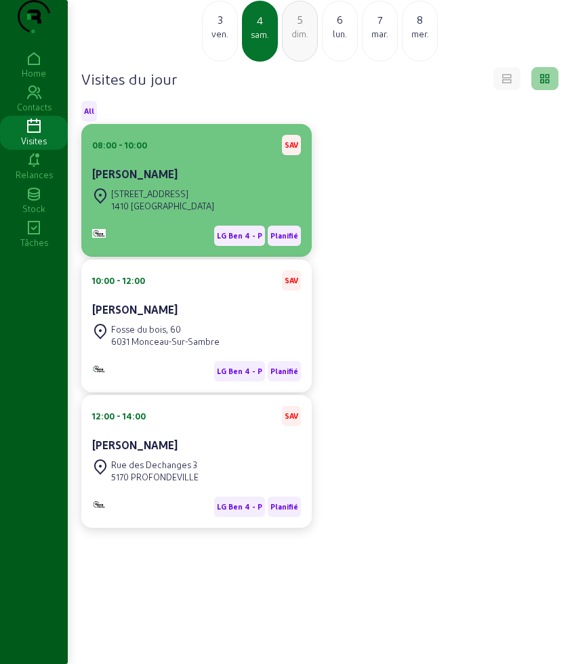
click at [185, 212] on div "1410 [GEOGRAPHIC_DATA]" at bounding box center [162, 206] width 103 height 12
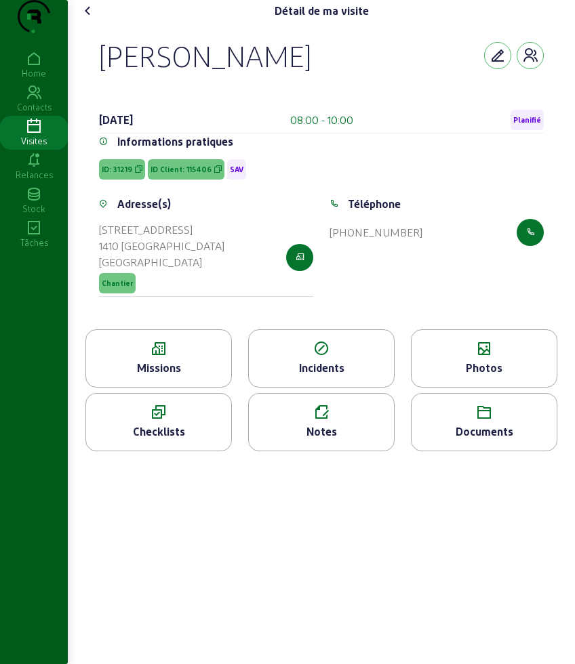
drag, startPoint x: 102, startPoint y: 79, endPoint x: 392, endPoint y: 77, distance: 290.2
click at [392, 73] on div "[PERSON_NAME]" at bounding box center [321, 55] width 445 height 35
copy div "[PERSON_NAME]"
click at [95, 19] on icon at bounding box center [88, 11] width 16 height 16
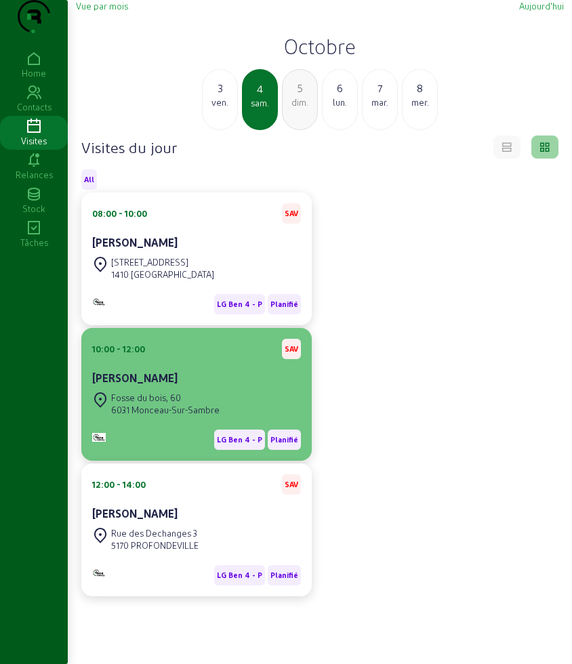
click at [234, 418] on div "Fosse du bois, [STREET_ADDRESS]" at bounding box center [196, 404] width 209 height 30
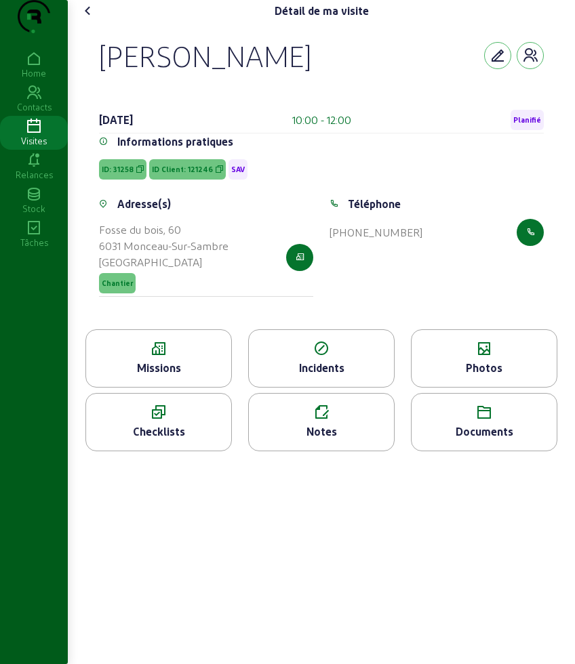
drag, startPoint x: 96, startPoint y: 73, endPoint x: 389, endPoint y: 66, distance: 293.0
click at [389, 66] on div "[PERSON_NAME] [DATE] 10:00 - 12:00 Planifié Informations pratiques ID: 31258 ID…" at bounding box center [321, 176] width 477 height 308
copy div "[PERSON_NAME]"
click at [174, 376] on div "Missions" at bounding box center [158, 368] width 145 height 16
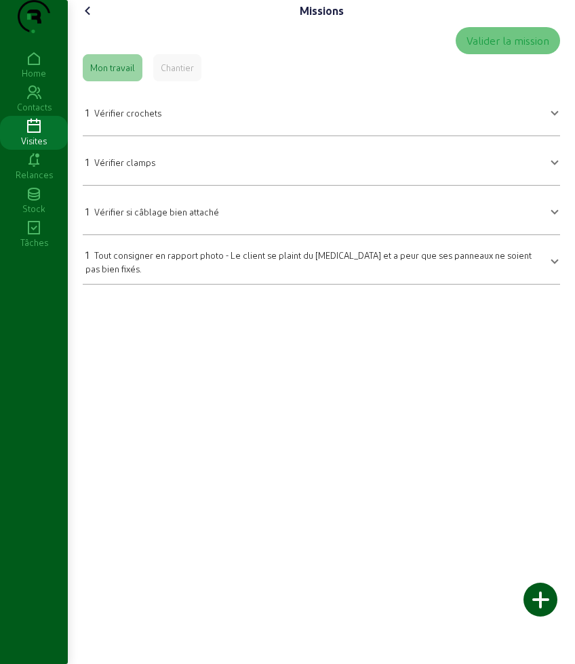
click at [178, 121] on mat-panel-title "1 Vérifier crochets" at bounding box center [313, 111] width 456 height 19
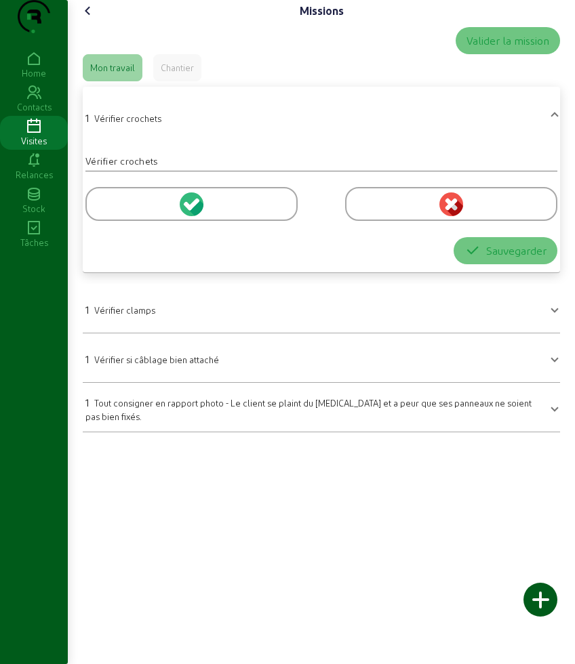
click at [130, 218] on div at bounding box center [191, 204] width 212 height 34
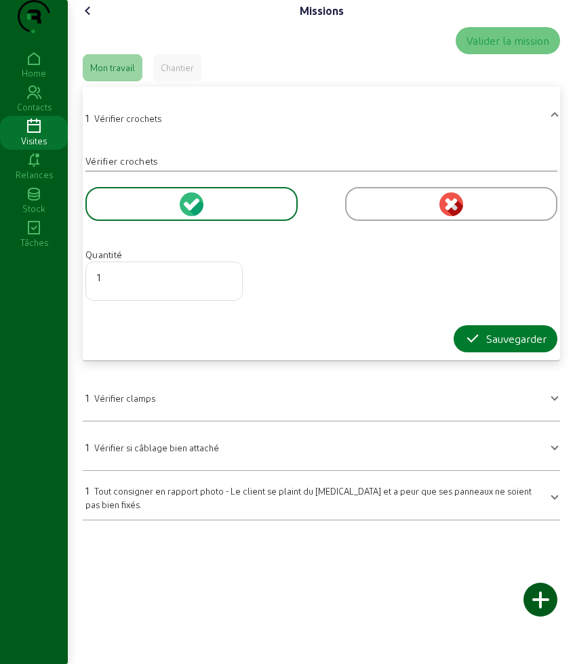
click at [476, 347] on icon "button" at bounding box center [472, 339] width 16 height 16
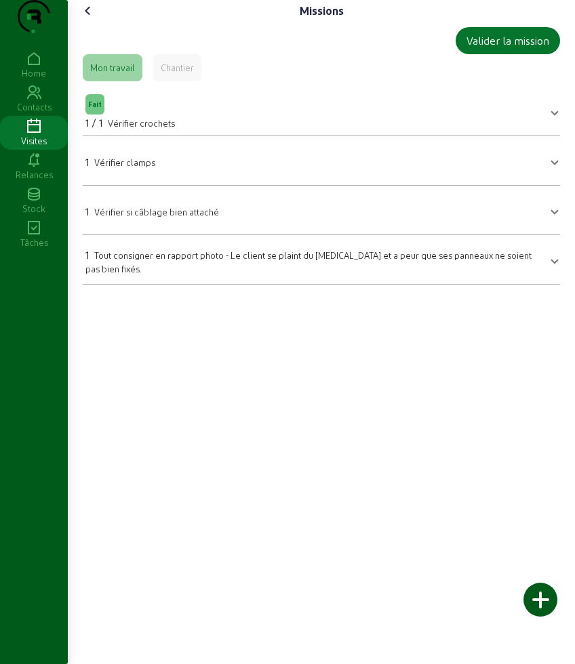
click at [167, 180] on mat-expansion-panel-header "1 Vérifier clamps" at bounding box center [321, 161] width 477 height 38
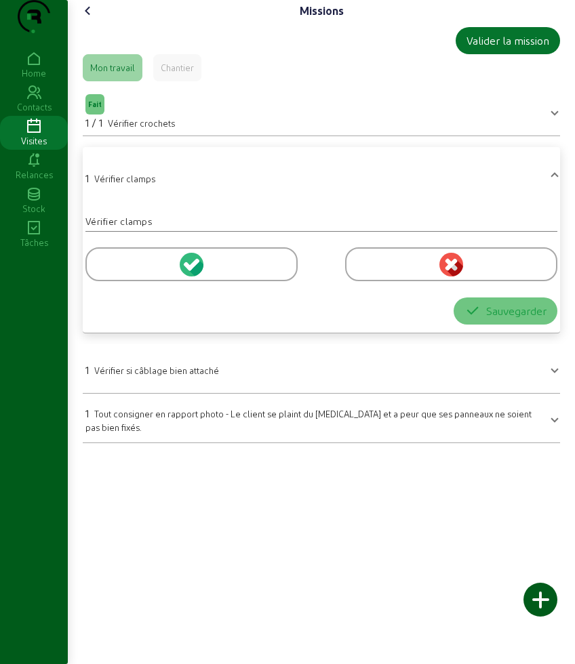
click at [145, 269] on div at bounding box center [321, 262] width 472 height 60
click at [151, 281] on div at bounding box center [191, 264] width 212 height 34
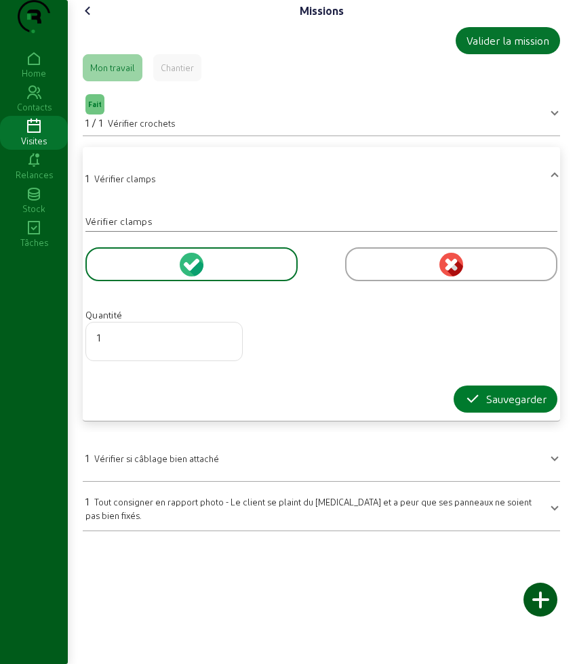
click at [503, 408] on div "Sauvegarder" at bounding box center [505, 399] width 82 height 16
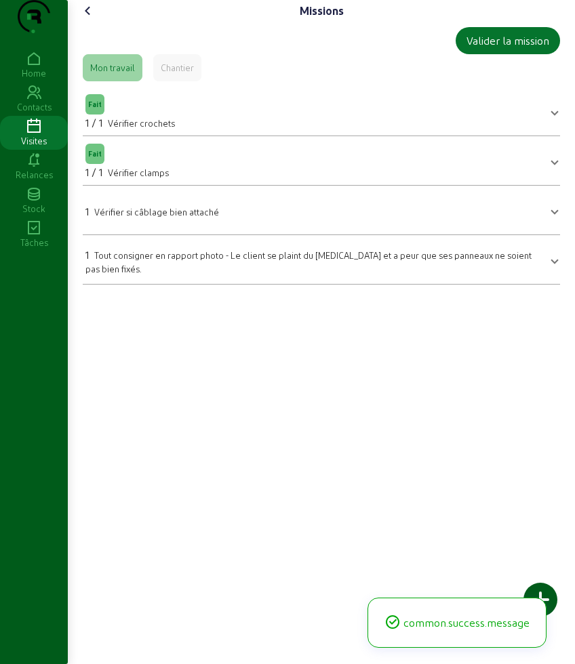
click at [197, 226] on mat-expansion-panel-header "1 Vérifier si câblage bien attaché" at bounding box center [321, 210] width 477 height 38
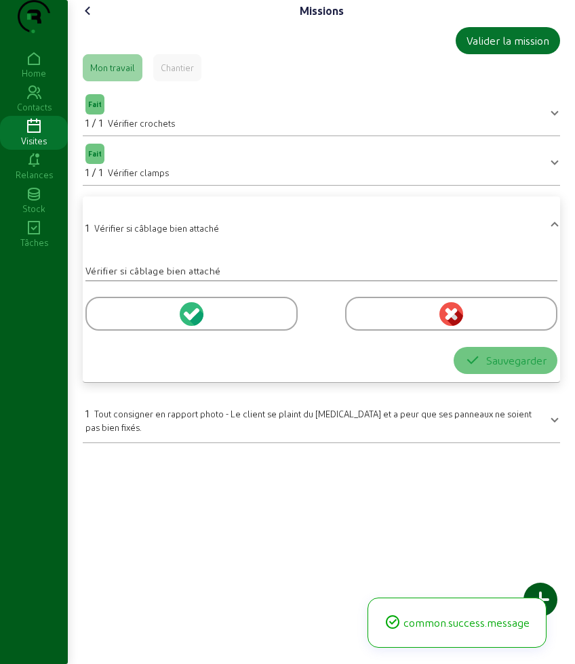
drag, startPoint x: 124, startPoint y: 342, endPoint x: 453, endPoint y: 408, distance: 335.5
click at [124, 331] on div at bounding box center [191, 314] width 212 height 34
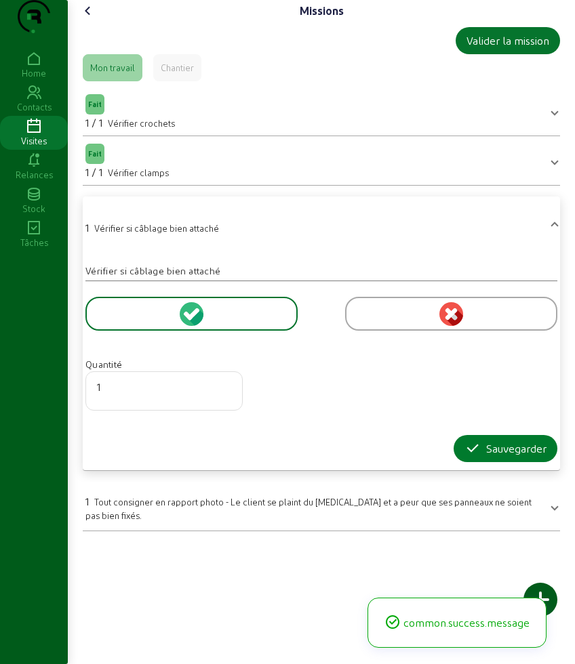
click at [479, 457] on div "Sauvegarder" at bounding box center [505, 449] width 82 height 16
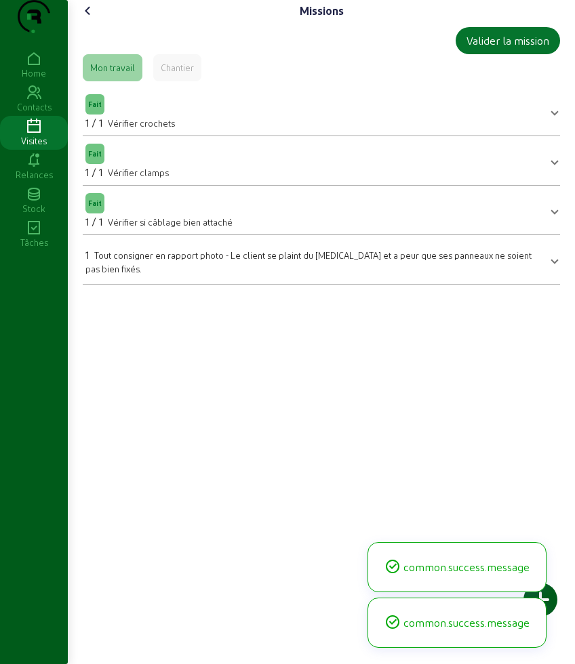
click at [87, 19] on icon at bounding box center [88, 11] width 16 height 16
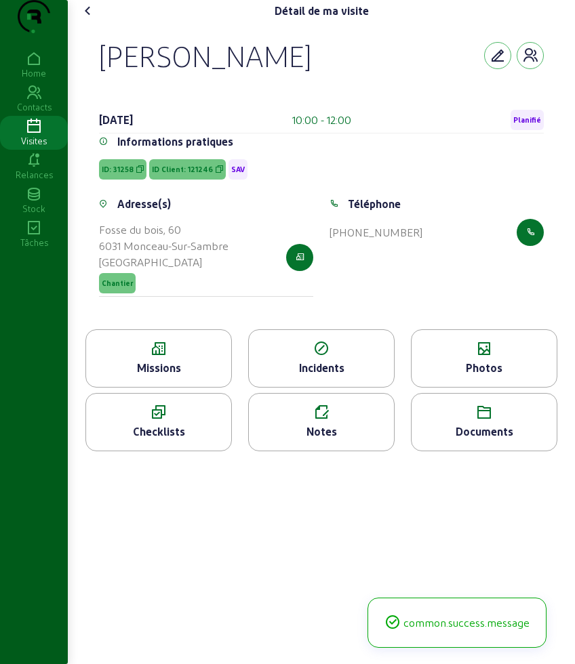
click at [455, 388] on div "Photos" at bounding box center [484, 359] width 146 height 58
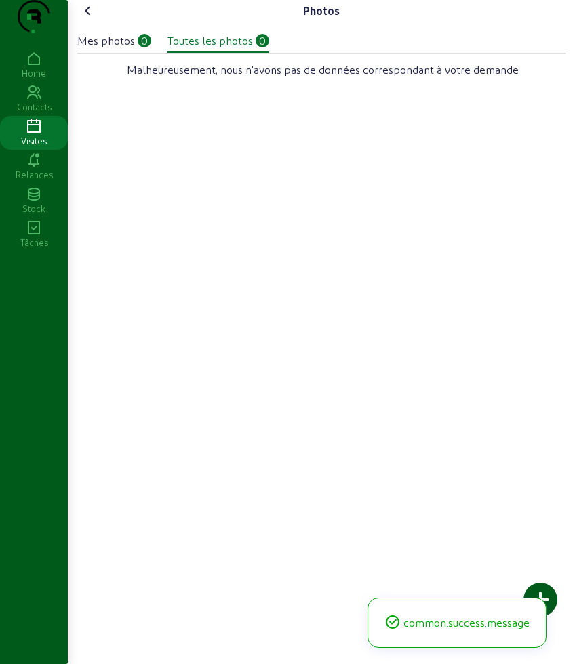
click at [553, 596] on div at bounding box center [540, 600] width 34 height 34
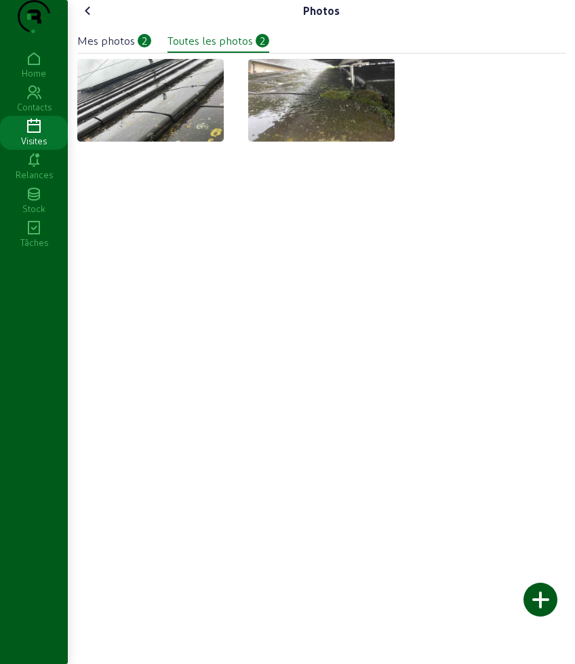
click at [527, 593] on div at bounding box center [540, 600] width 34 height 34
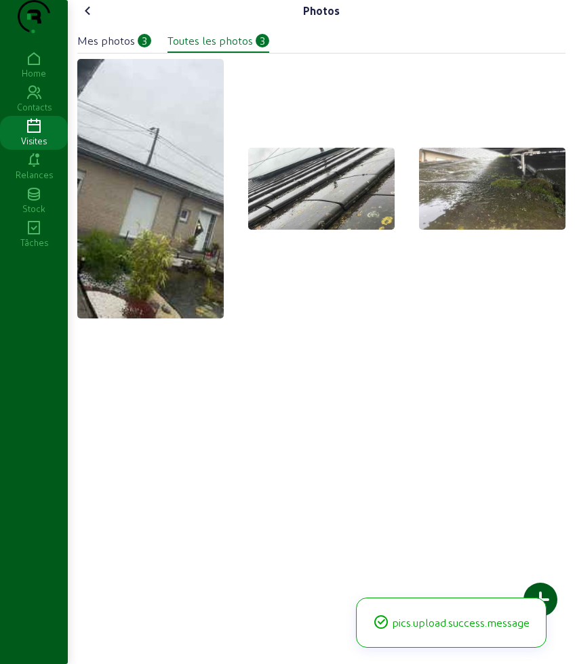
click at [92, 19] on icon at bounding box center [88, 11] width 16 height 16
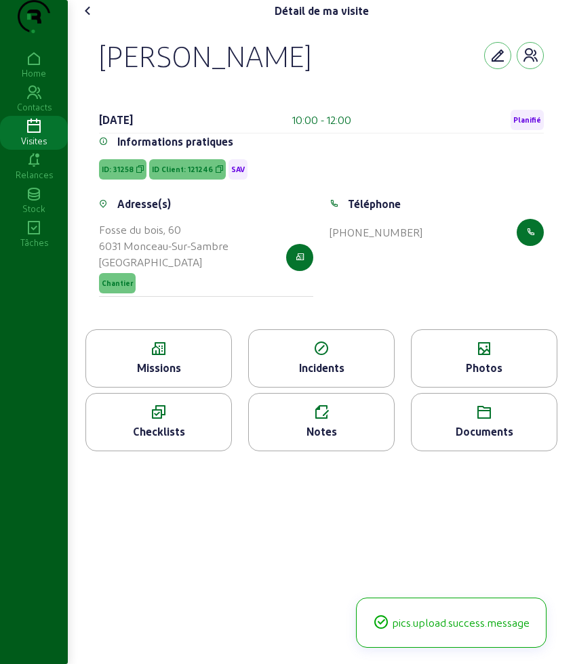
click at [335, 440] on div "Notes" at bounding box center [321, 432] width 145 height 16
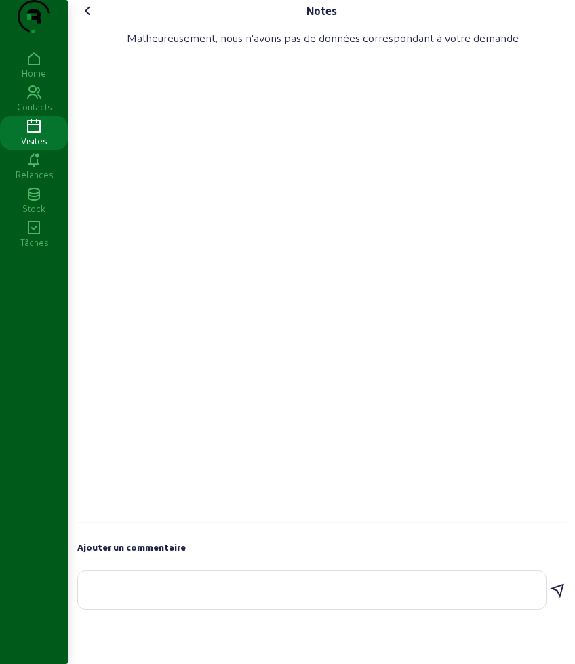
click at [257, 596] on textarea at bounding box center [312, 588] width 446 height 16
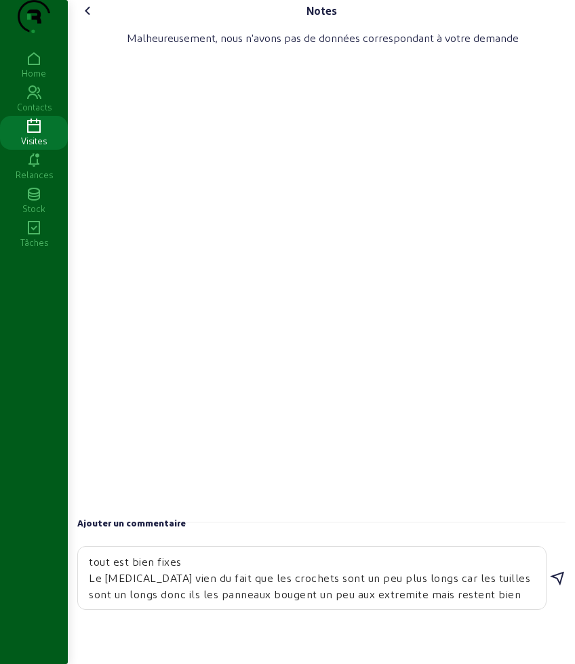
drag, startPoint x: 239, startPoint y: 597, endPoint x: 9, endPoint y: 578, distance: 230.0
click at [9, 578] on div "Notes Malheureusement, nous n'avons pas de données correspondant à votre demand…" at bounding box center [287, 332] width 575 height 664
type textarea "Le [MEDICAL_DATA] vien du fait que les crochets sont un peu plus longs car les …"
click at [554, 595] on icon at bounding box center [557, 587] width 16 height 16
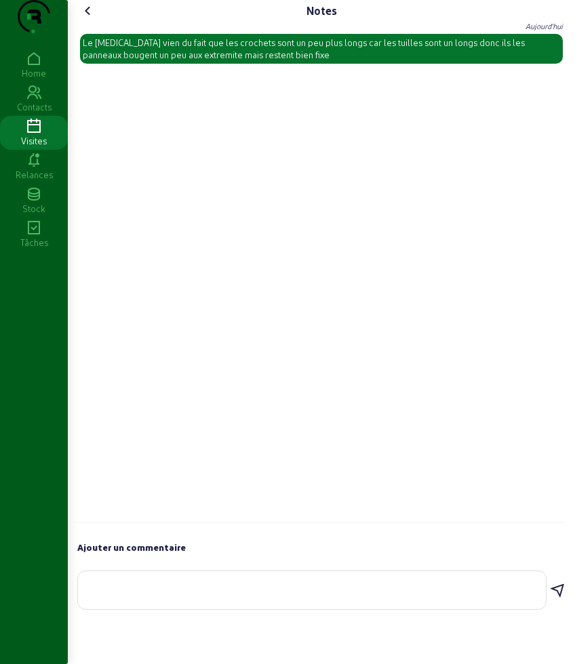
click at [87, 19] on icon at bounding box center [88, 11] width 16 height 16
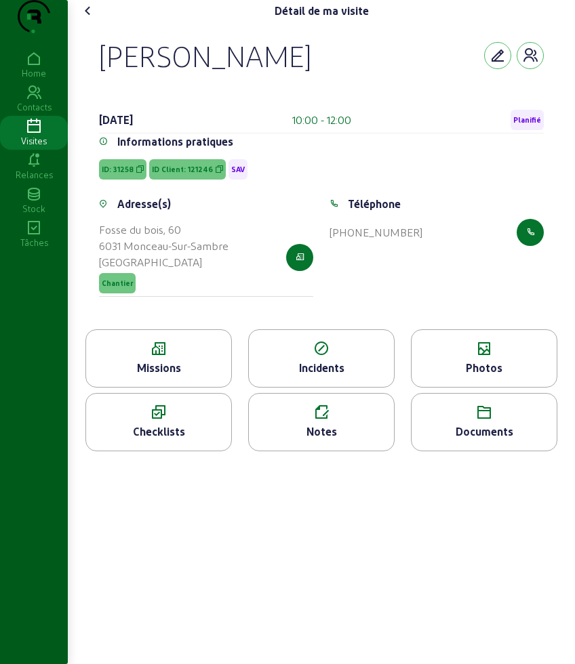
click at [86, 19] on icon at bounding box center [88, 11] width 16 height 16
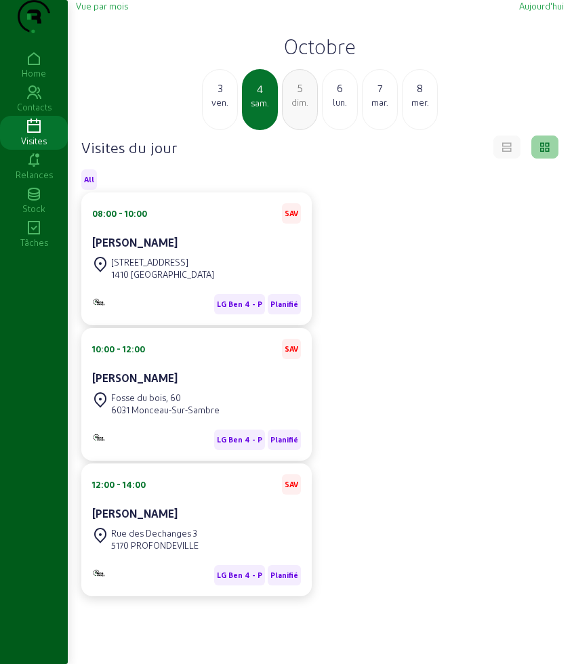
click at [174, 269] on div "[STREET_ADDRESS]" at bounding box center [162, 262] width 103 height 12
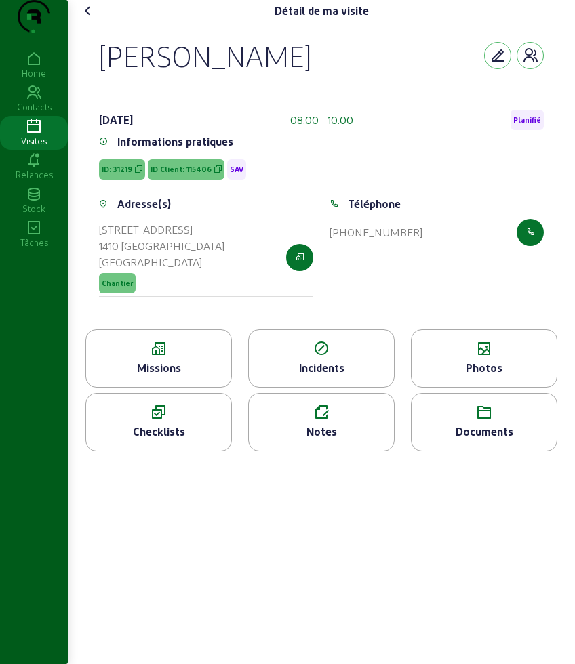
click at [346, 430] on div "Notes" at bounding box center [321, 422] width 146 height 58
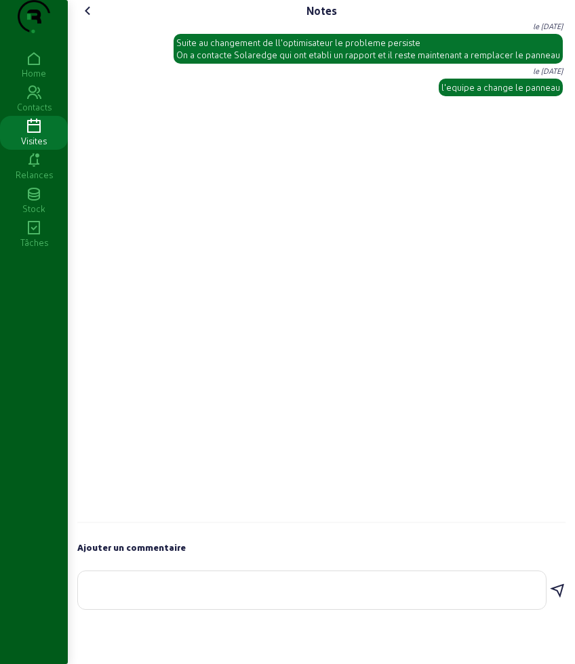
click at [90, 19] on icon at bounding box center [88, 11] width 16 height 16
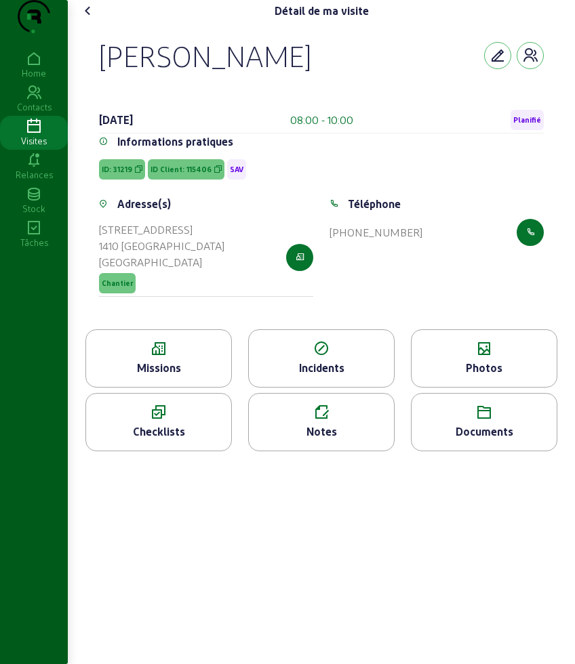
click at [86, 19] on icon at bounding box center [88, 11] width 16 height 16
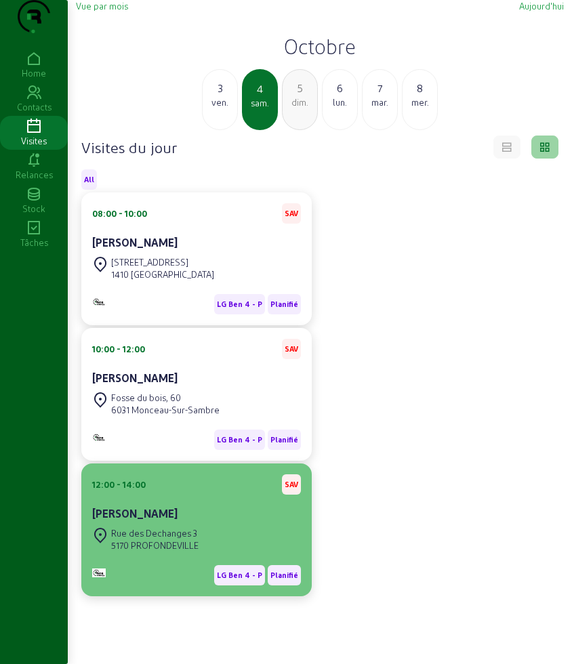
click at [214, 555] on div "[STREET_ADDRESS]" at bounding box center [196, 540] width 209 height 30
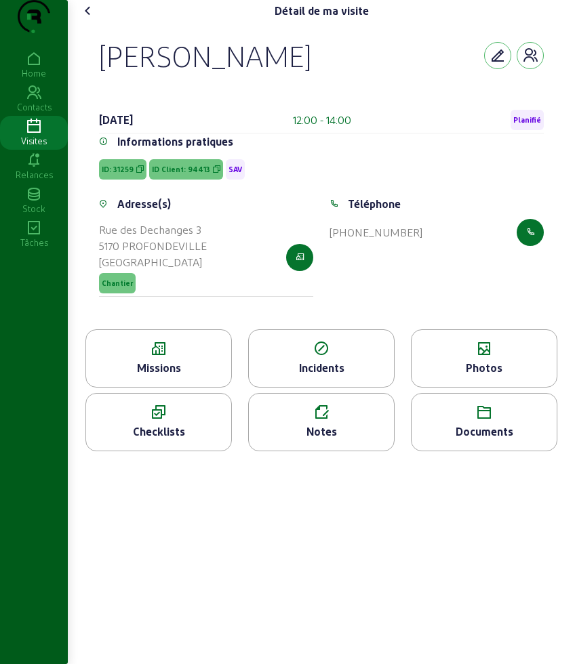
click at [199, 376] on div "Missions" at bounding box center [158, 368] width 145 height 16
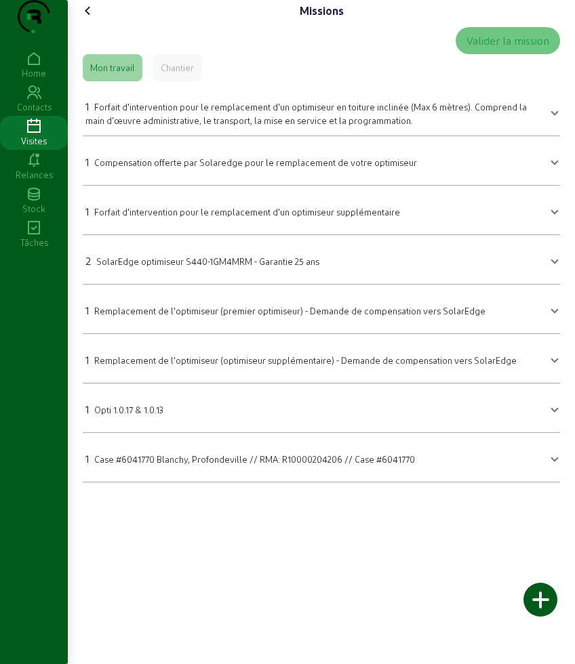
click at [234, 125] on span "Forfait d'intervention pour le remplacement d'un optimiseur en toiture inclinée…" at bounding box center [305, 114] width 441 height 24
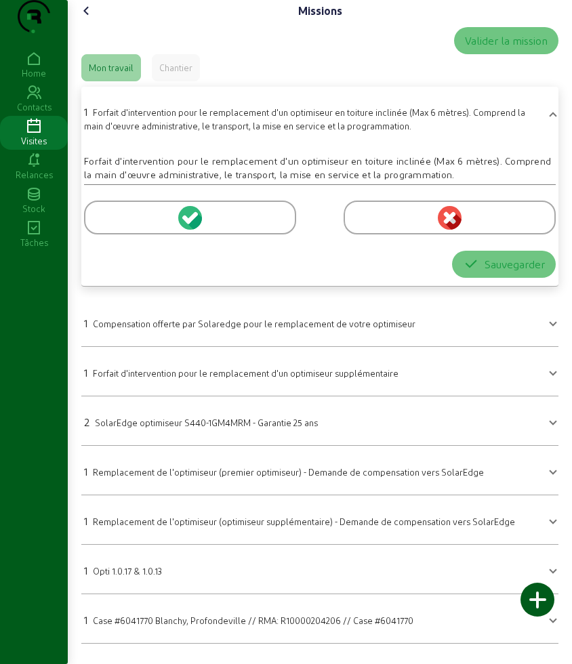
click at [365, 235] on div at bounding box center [450, 218] width 212 height 34
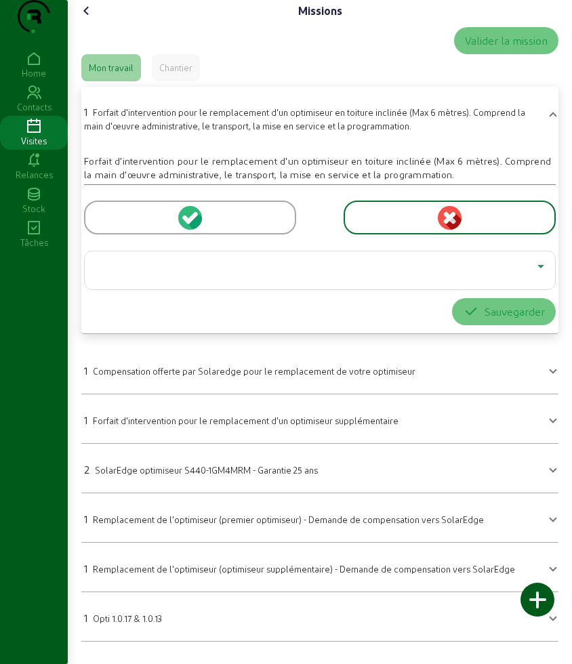
click at [462, 275] on div at bounding box center [317, 266] width 442 height 16
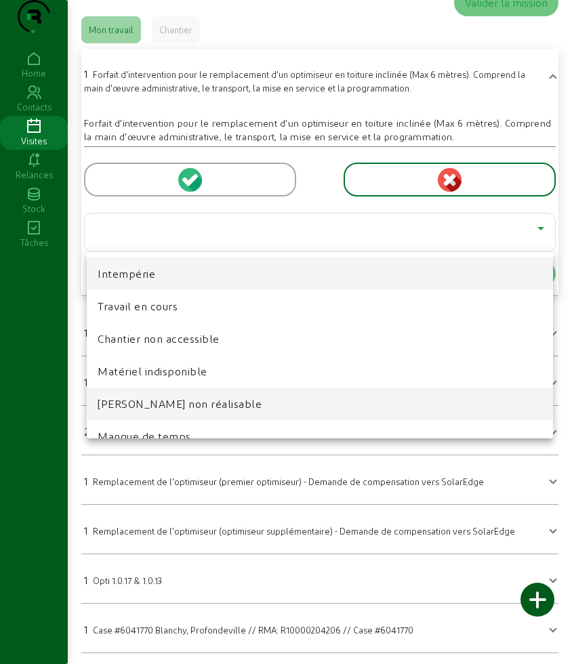
click at [215, 402] on span "[PERSON_NAME] non réalisable" at bounding box center [180, 404] width 164 height 16
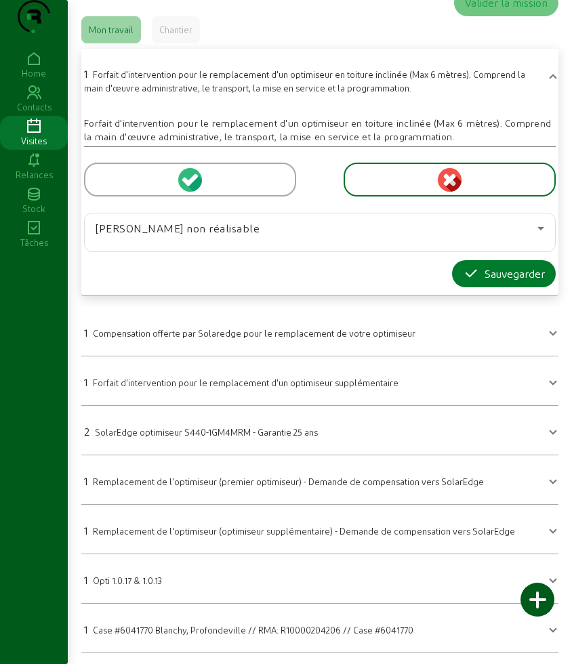
click at [472, 271] on icon "button" at bounding box center [471, 274] width 16 height 16
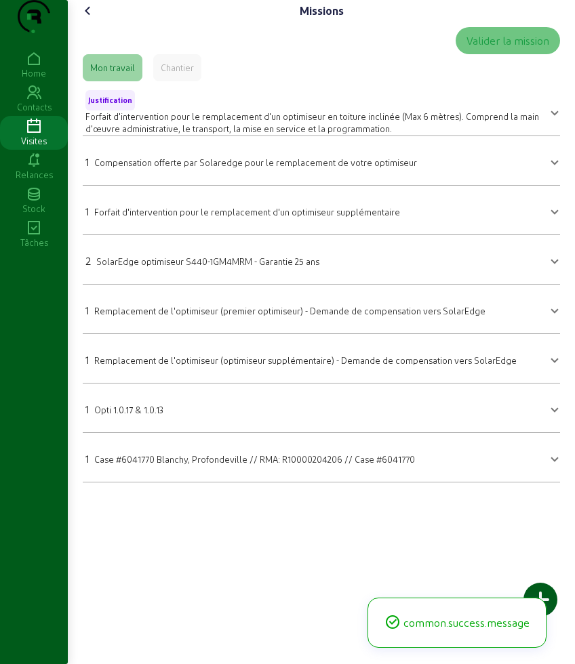
click at [90, 19] on icon at bounding box center [88, 11] width 16 height 16
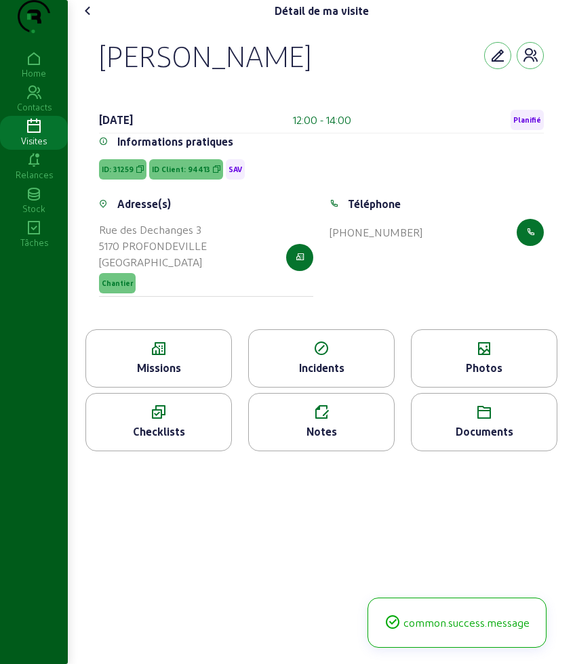
click at [336, 440] on div "Notes" at bounding box center [321, 432] width 145 height 16
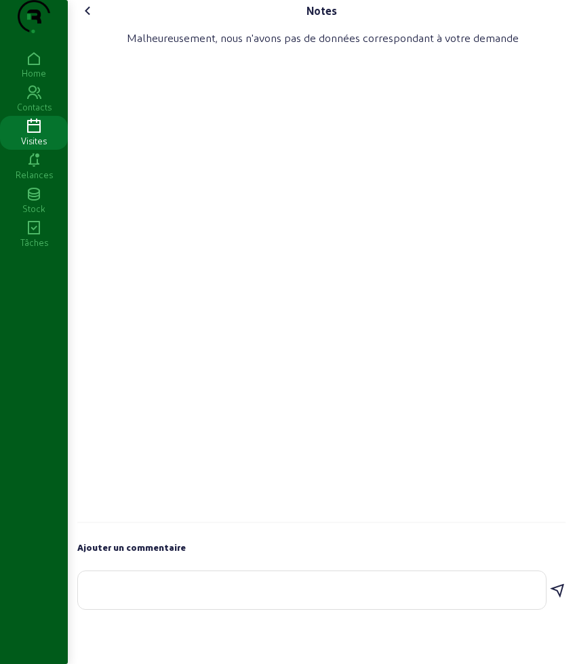
click at [246, 601] on div at bounding box center [312, 591] width 446 height 38
click at [246, 604] on div at bounding box center [312, 591] width 446 height 38
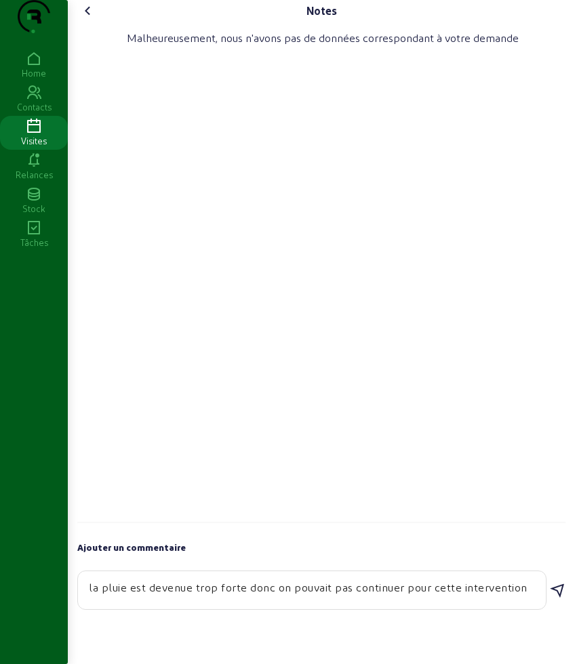
type textarea "la pluie est devenue trop forte donc on pouvait pas continuer pour cette interv…"
click at [566, 615] on div "Notes Malheureusement, nous n'avons pas de données correspondant à votre demand…" at bounding box center [321, 308] width 504 height 617
click at [562, 599] on icon at bounding box center [557, 591] width 16 height 16
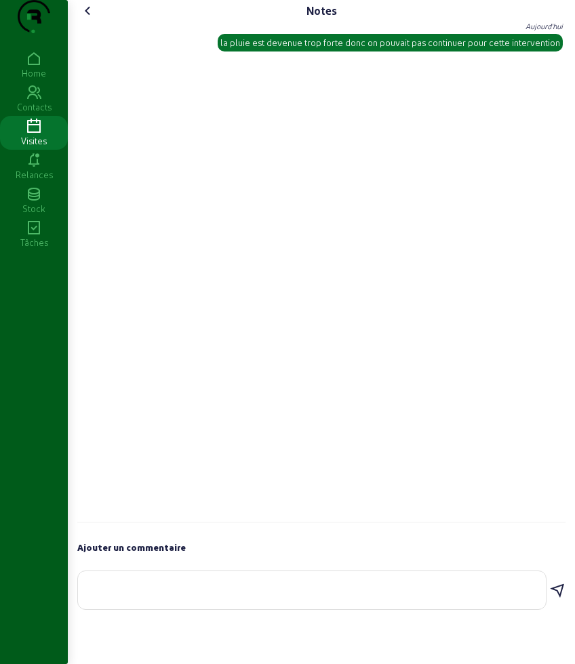
click at [90, 19] on icon at bounding box center [88, 11] width 16 height 16
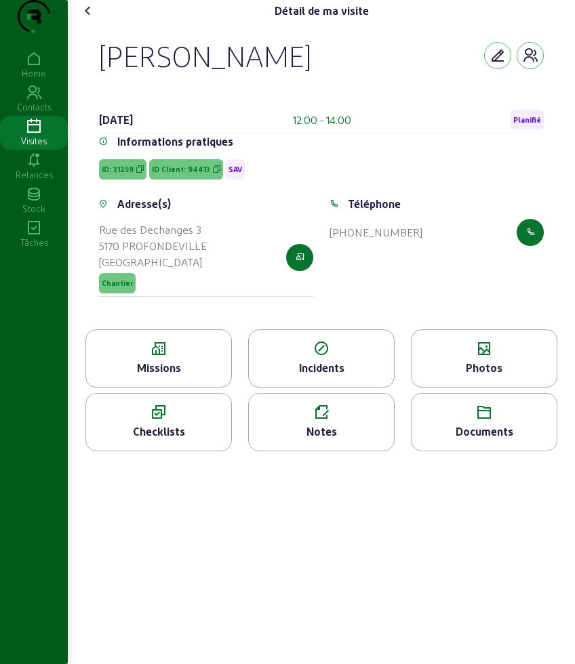
click at [90, 19] on icon at bounding box center [88, 11] width 16 height 16
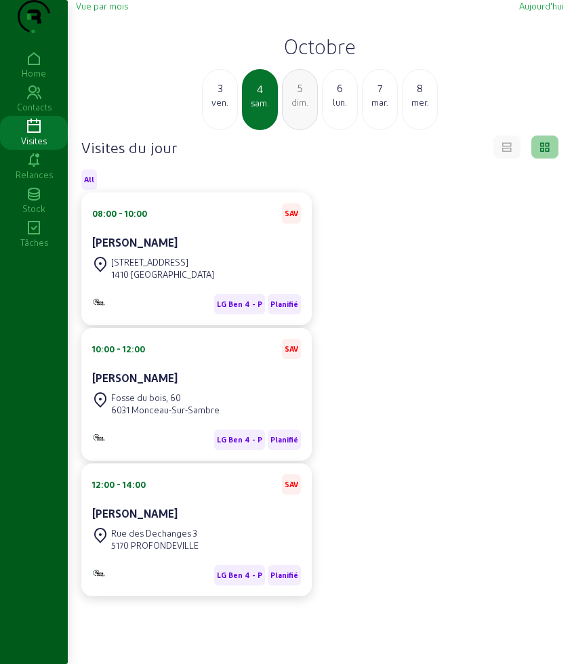
click at [317, 58] on h2 "Octobre" at bounding box center [320, 46] width 488 height 24
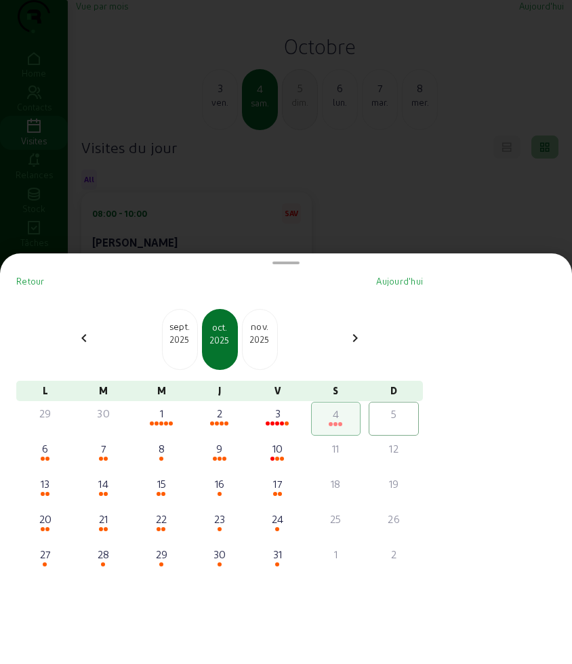
click at [271, 325] on div "nov." at bounding box center [260, 327] width 35 height 14
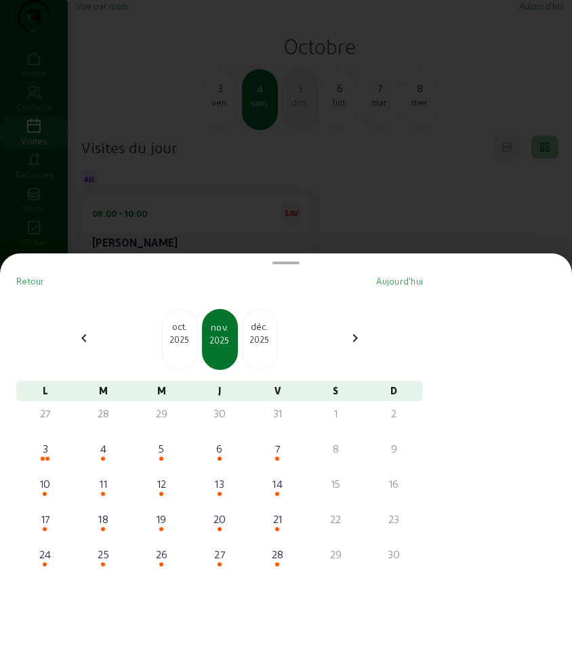
click at [269, 330] on div "déc." at bounding box center [260, 327] width 35 height 14
click at [269, 332] on div "janv." at bounding box center [260, 327] width 35 height 14
click at [269, 332] on div "févr." at bounding box center [260, 327] width 35 height 14
click at [269, 332] on div "mars" at bounding box center [260, 327] width 35 height 14
click at [269, 332] on div "avr." at bounding box center [260, 327] width 35 height 14
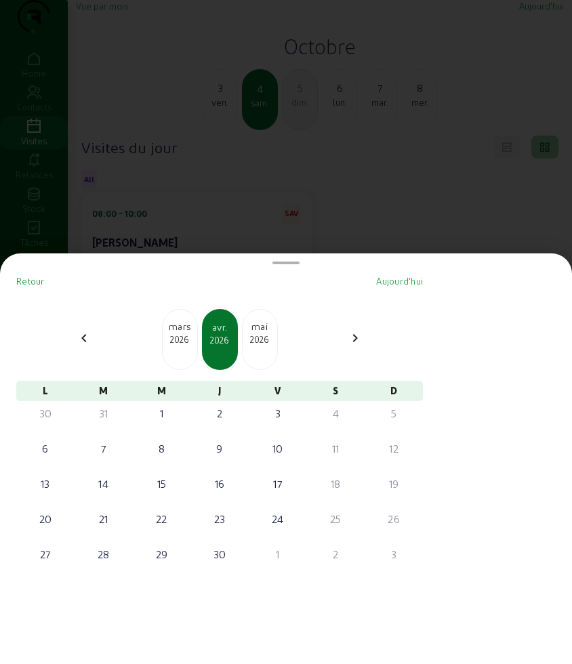
click at [294, 214] on div at bounding box center [286, 332] width 572 height 664
